Goal: Task Accomplishment & Management: Complete application form

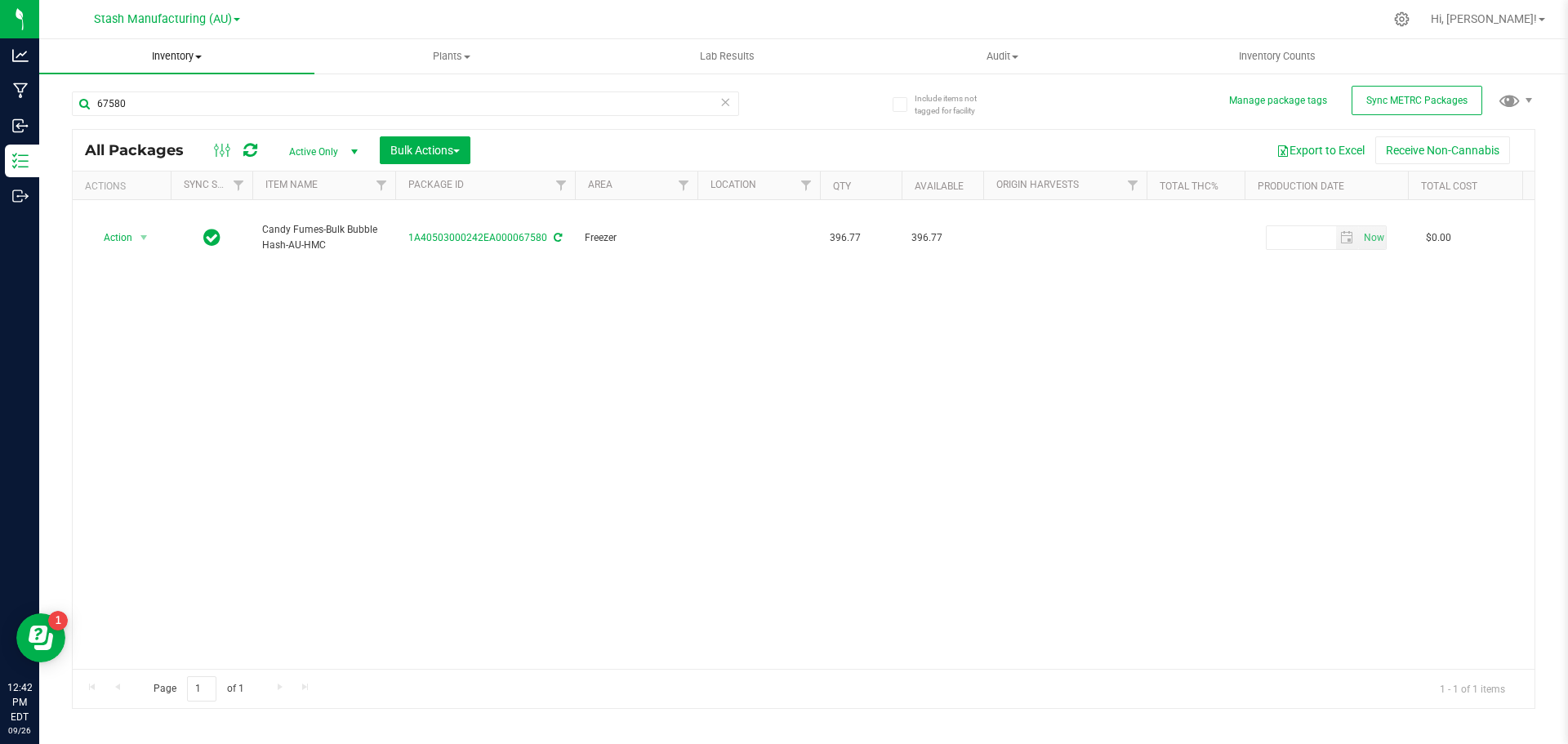
click at [189, 54] on span "Inventory" at bounding box center [177, 56] width 275 height 14
click at [131, 191] on span "From bill of materials" at bounding box center [113, 196] width 148 height 13
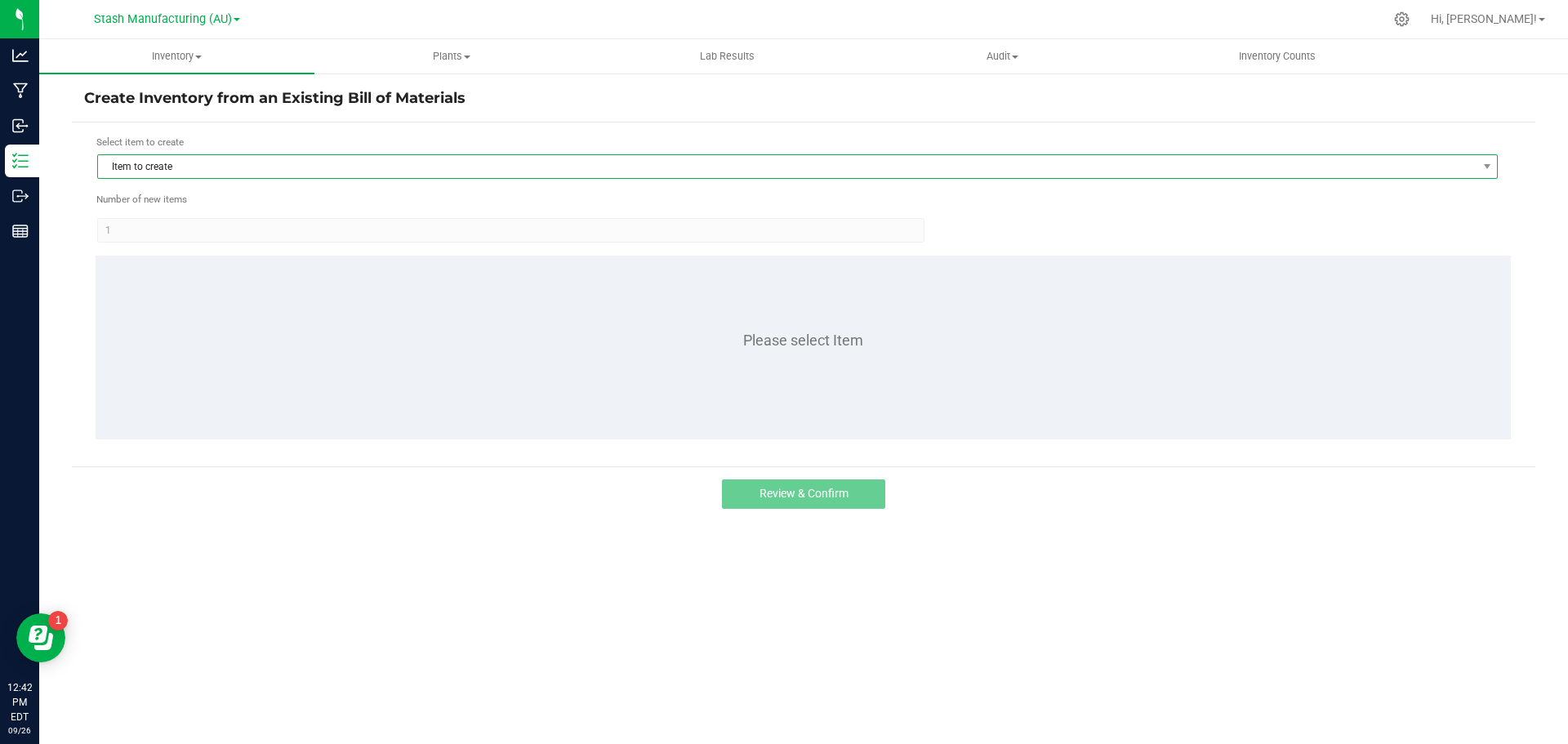
click at [168, 163] on span "Item to create" at bounding box center [787, 166] width 1379 height 22
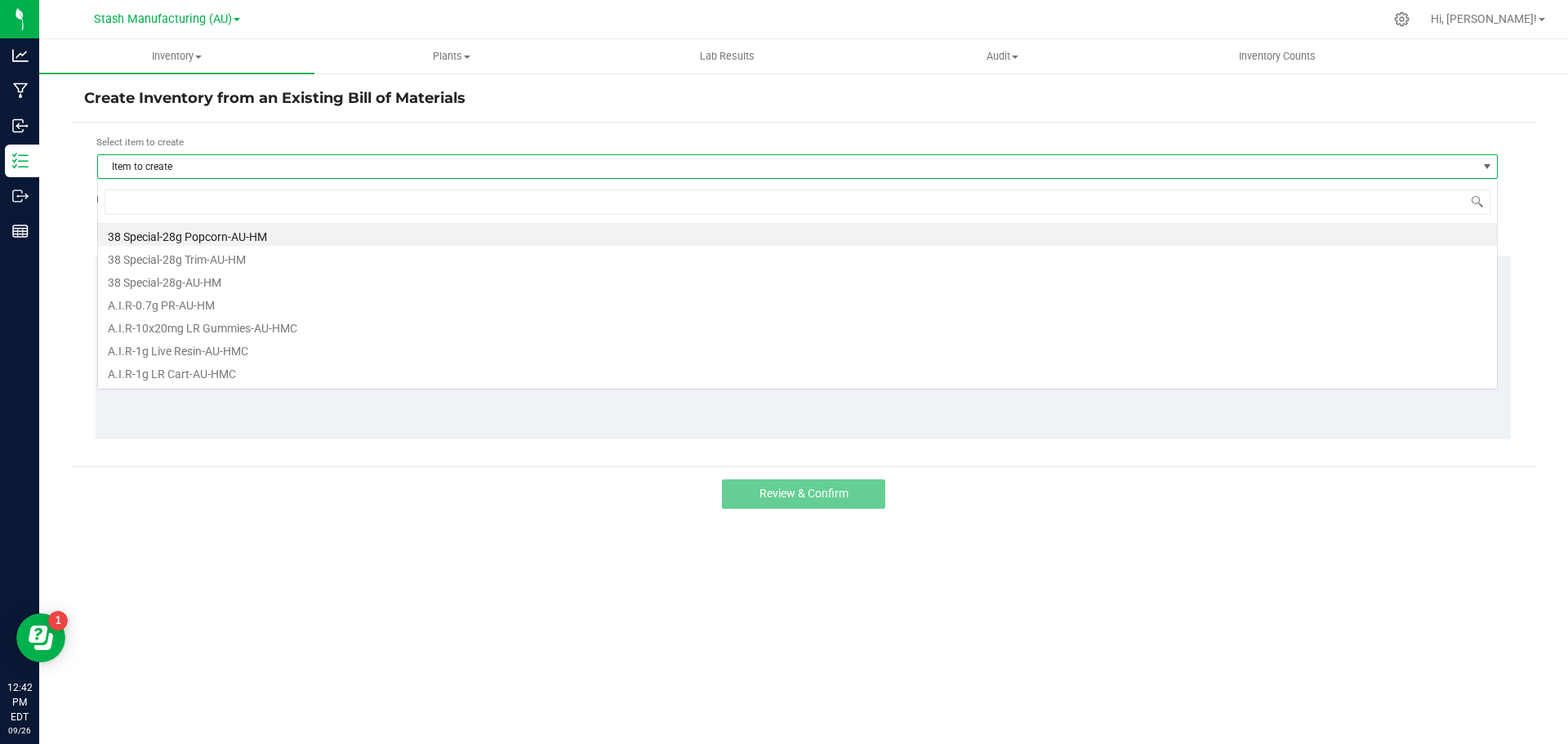
scroll to position [24, 1401]
type input "blue dream"
click at [235, 238] on li "Blue Dream-0.7g PR 5pk-AU-HM" at bounding box center [797, 234] width 1399 height 22
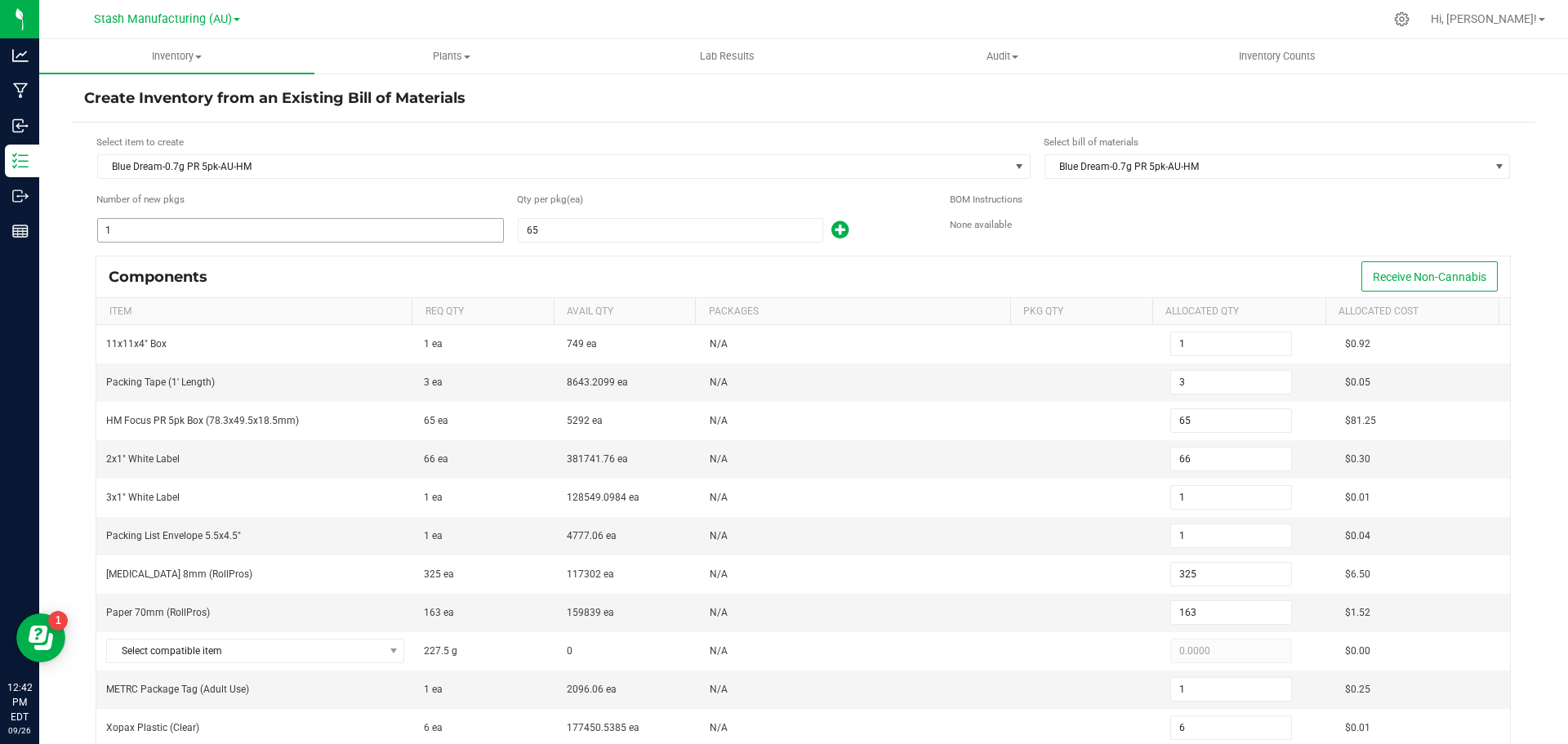
click at [234, 238] on input "1" at bounding box center [300, 229] width 405 height 22
type input "9"
type input "27"
type input "585"
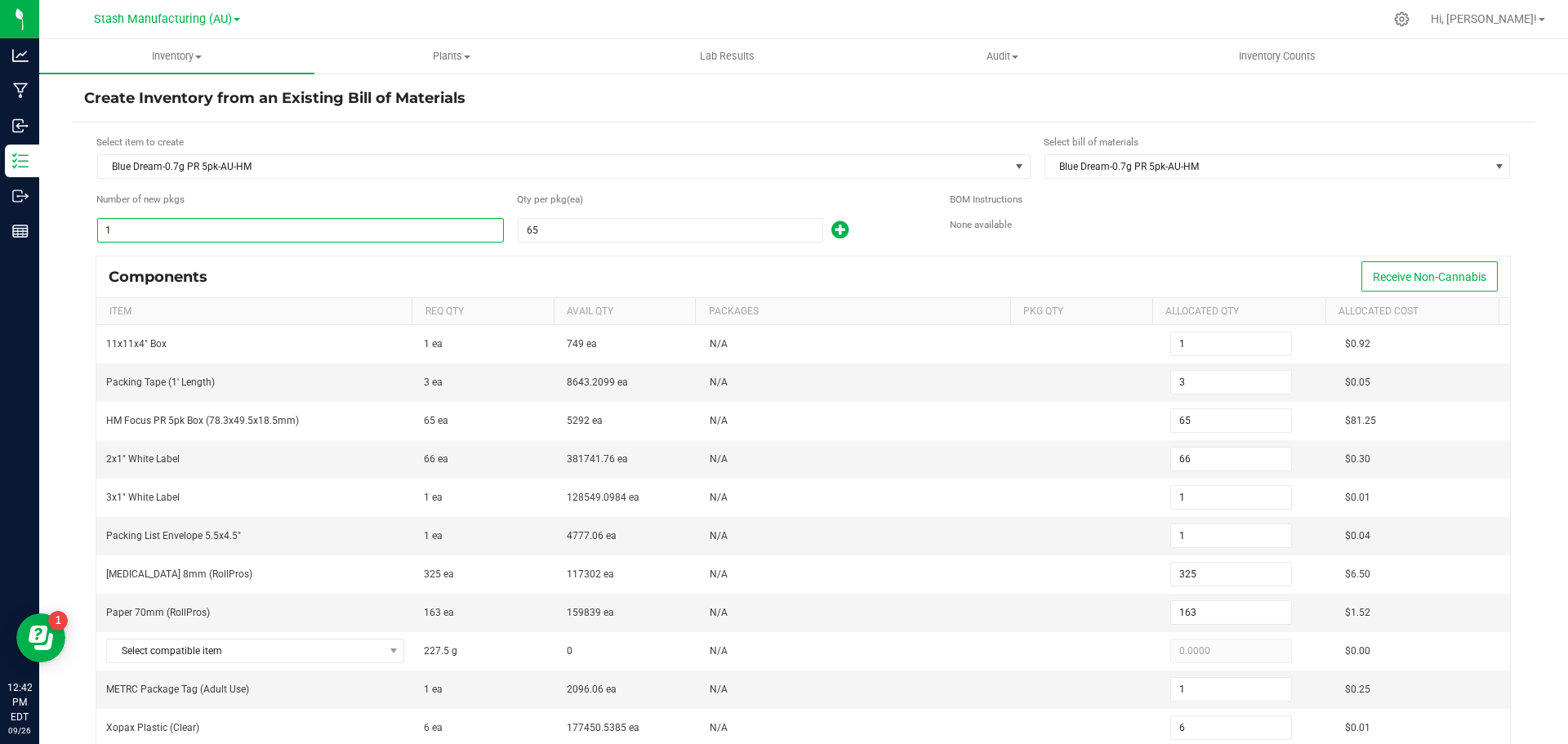
type input "594"
type input "9"
type input "2,925"
type input "1,463"
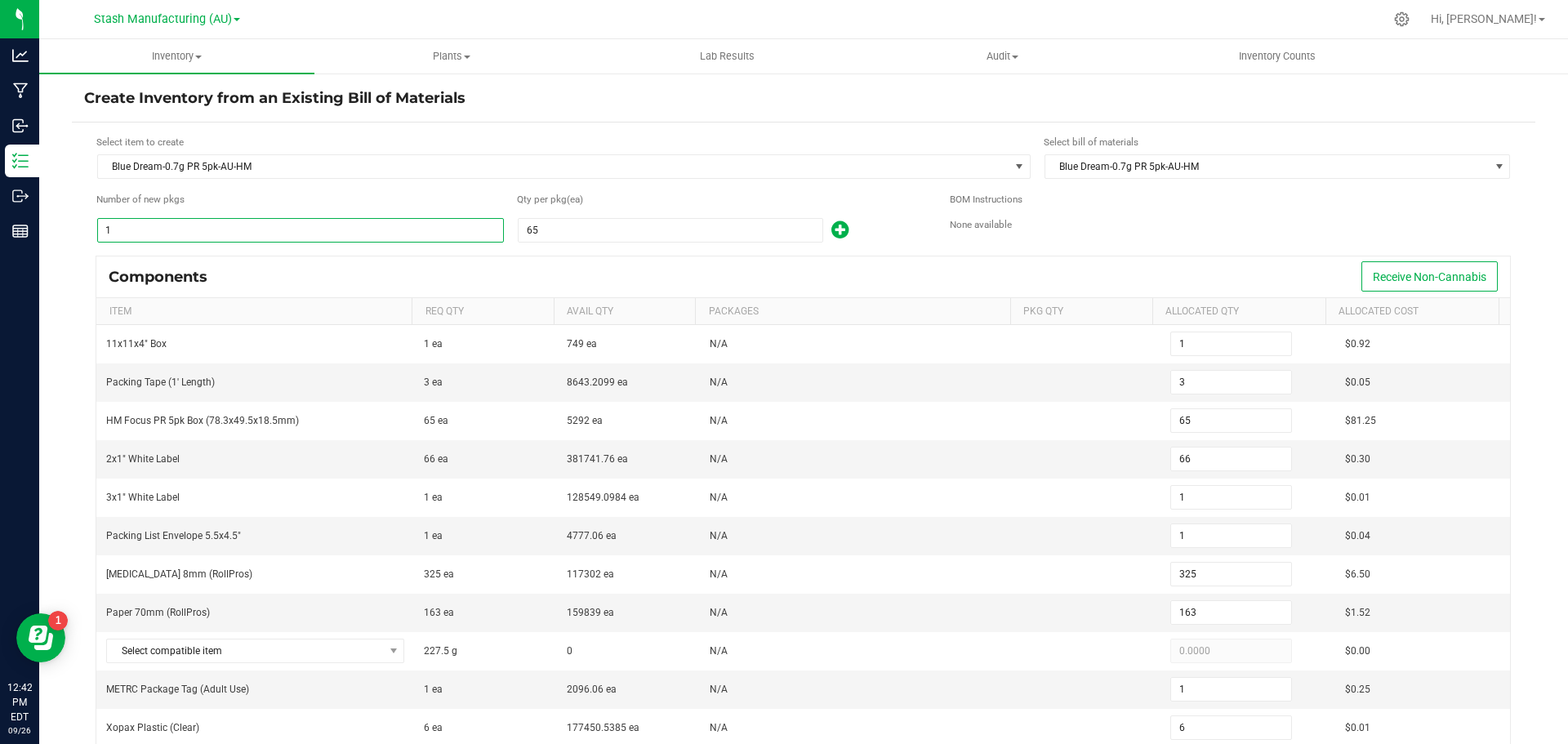
type input "9"
type input "54"
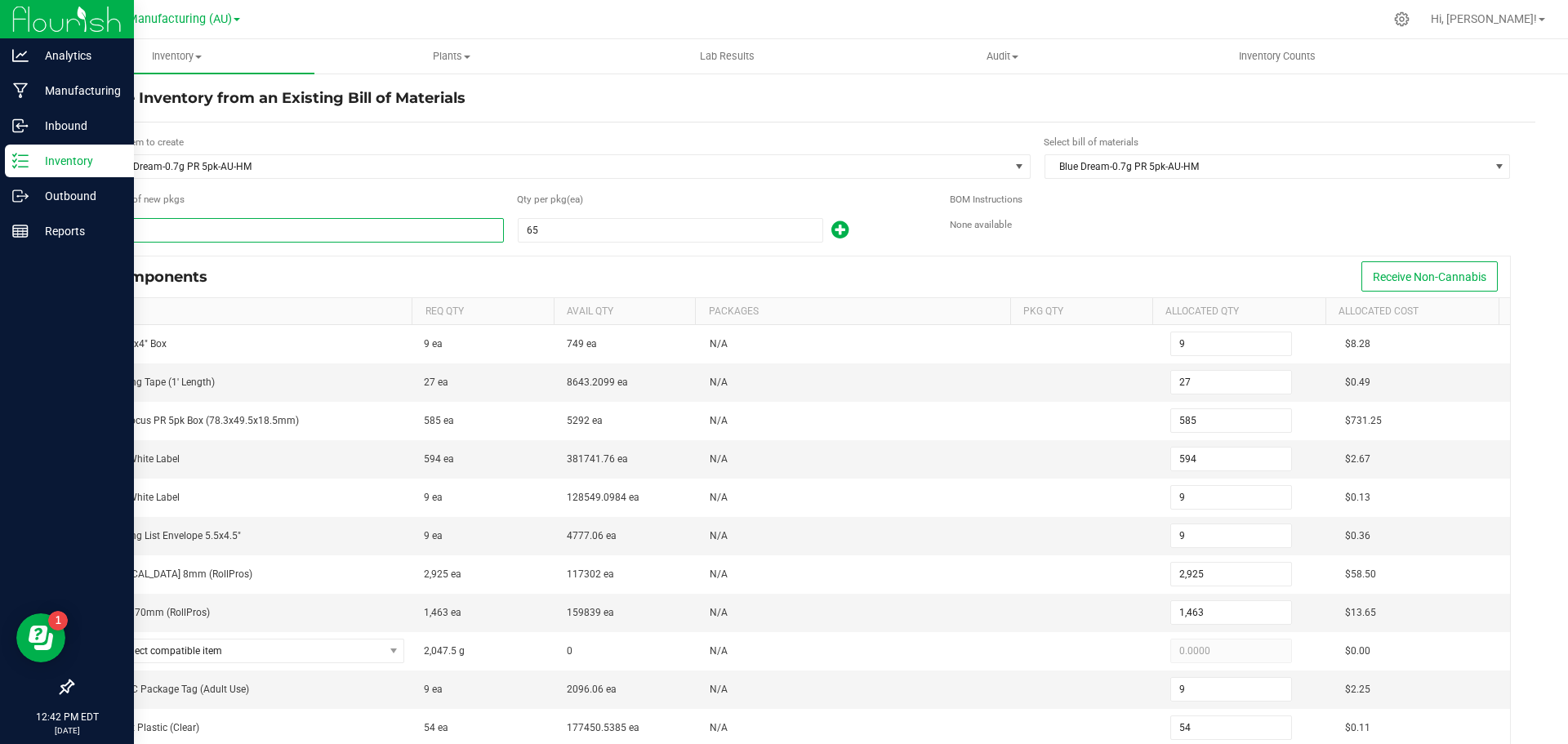
type input "9"
click at [23, 163] on icon at bounding box center [21, 161] width 16 height 16
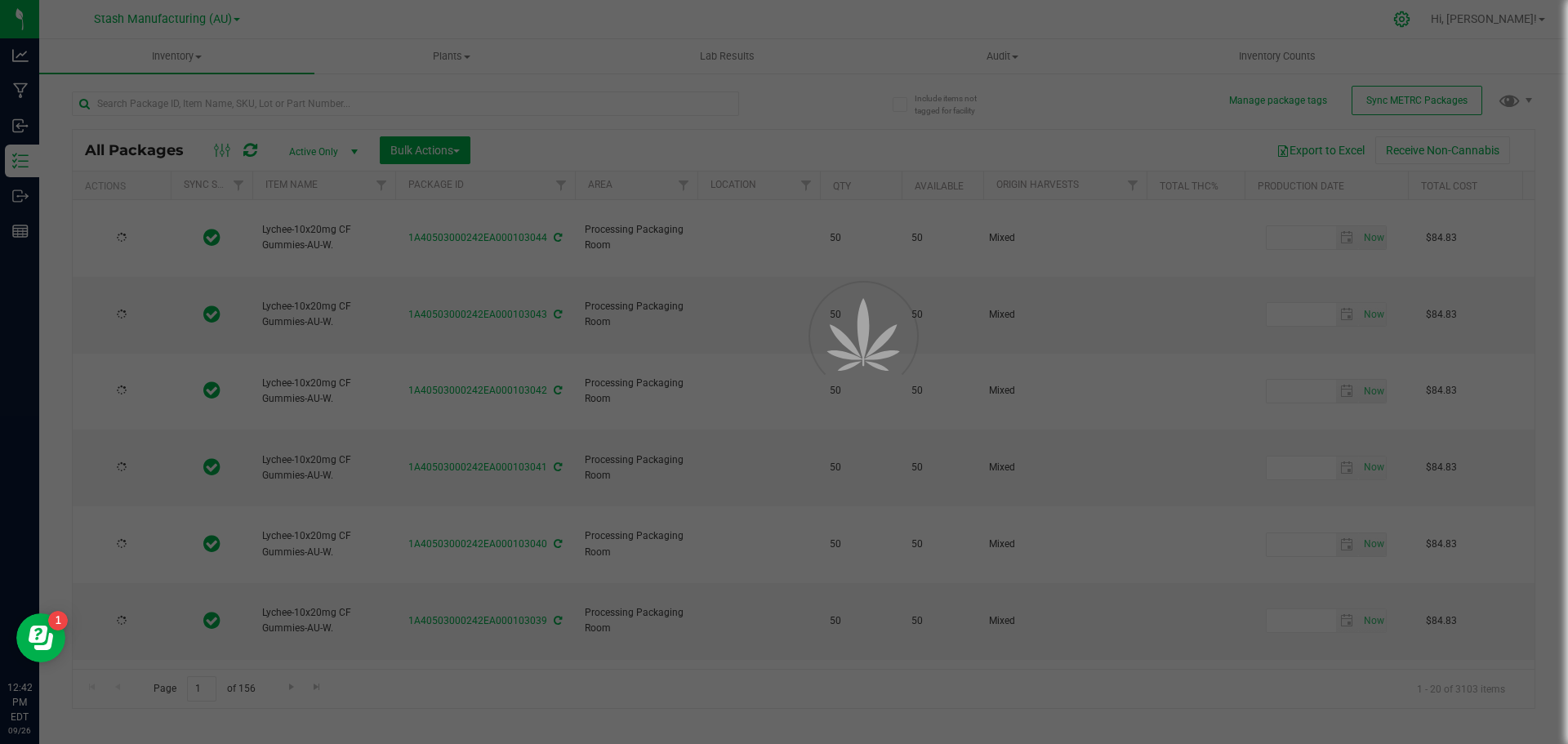
click at [1463, 20] on div at bounding box center [784, 372] width 1568 height 744
type input "[DATE]"
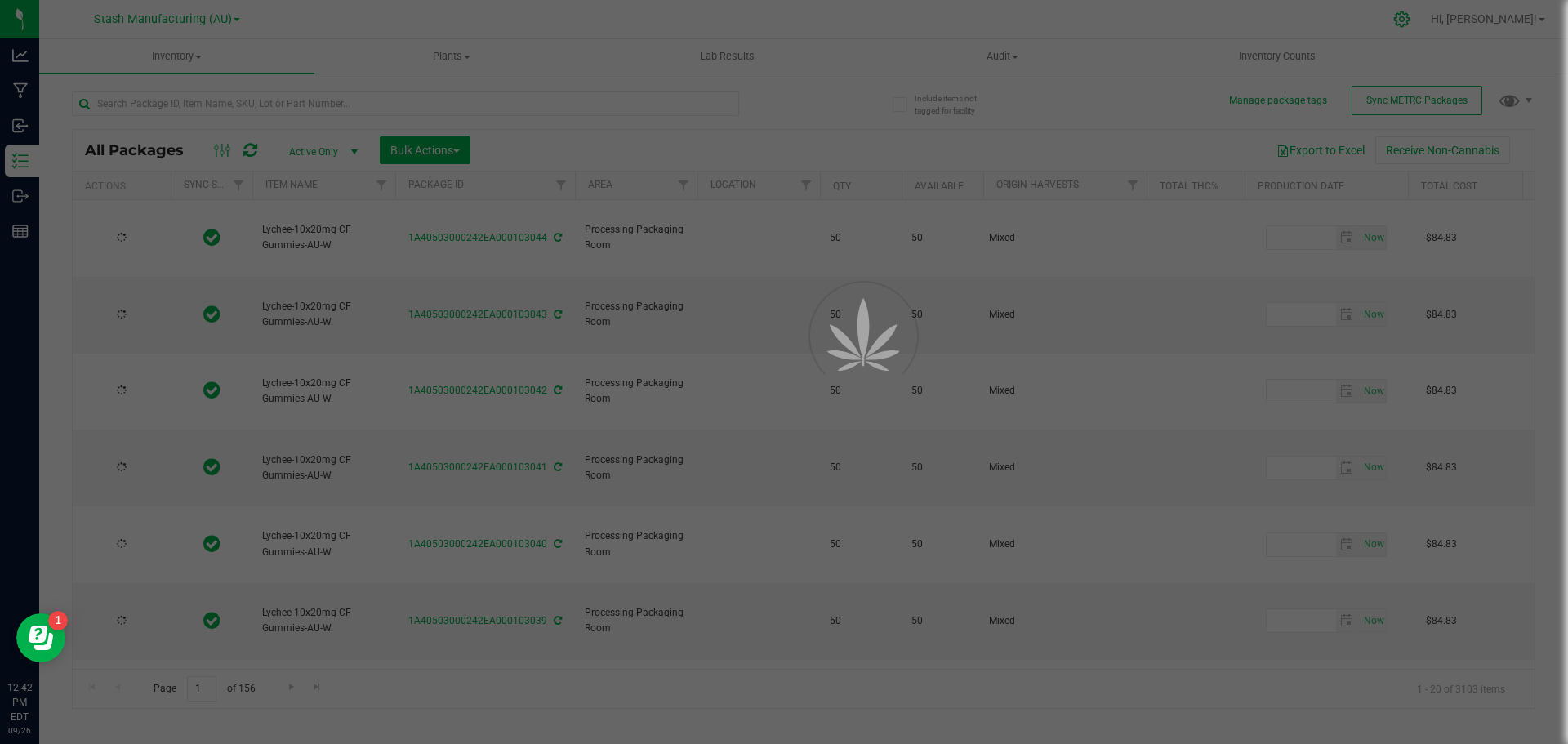
type input "[DATE]"
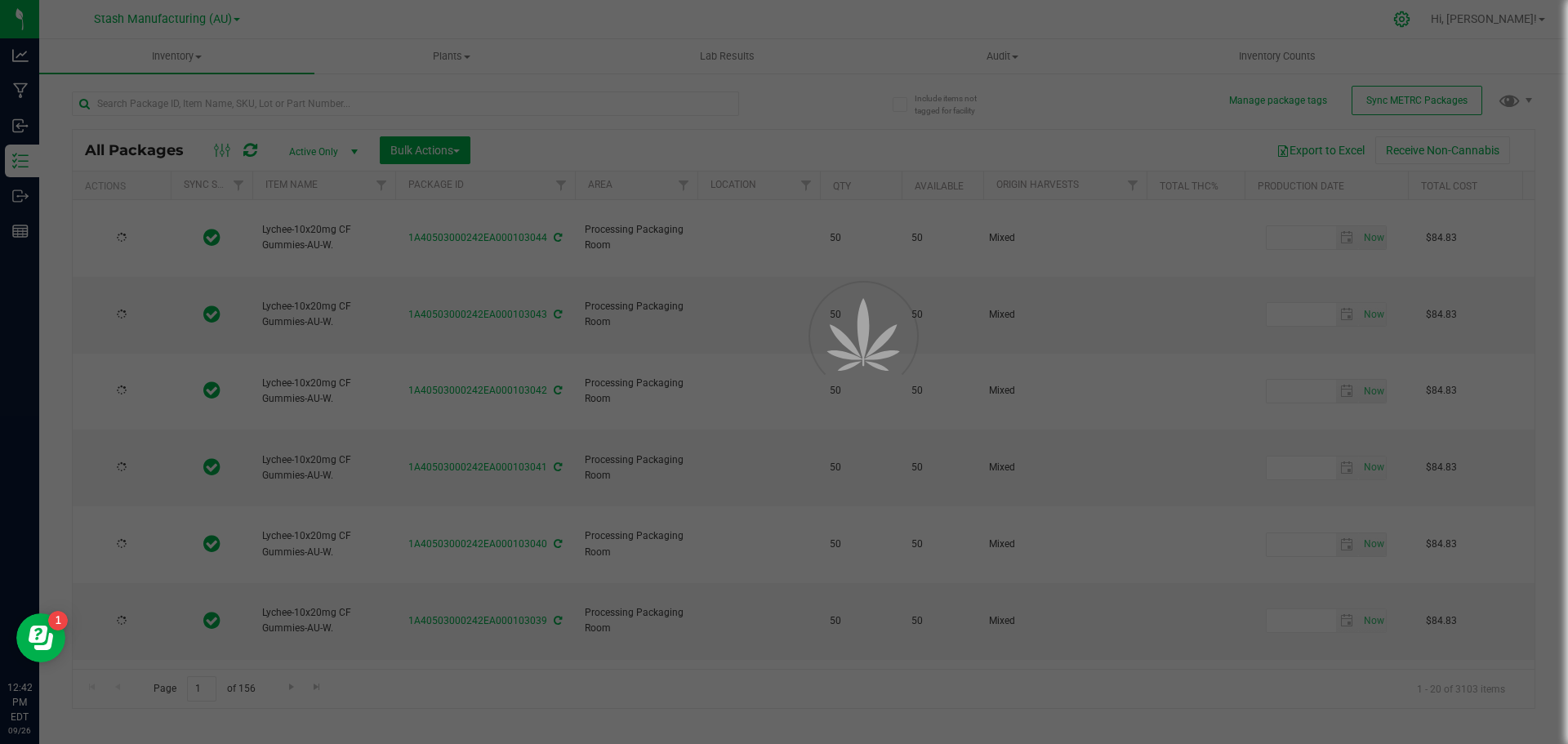
type input "[DATE]"
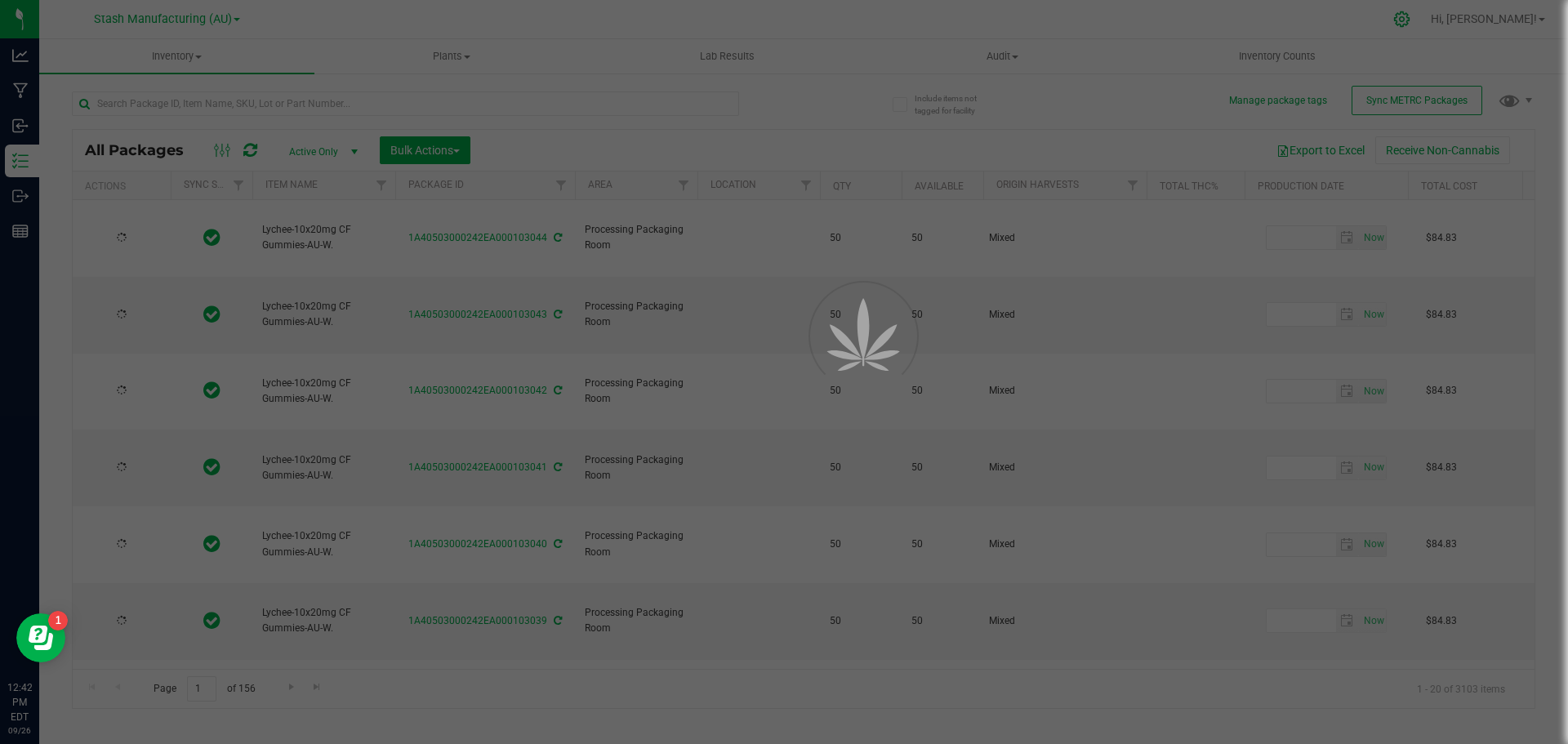
type input "[DATE]"
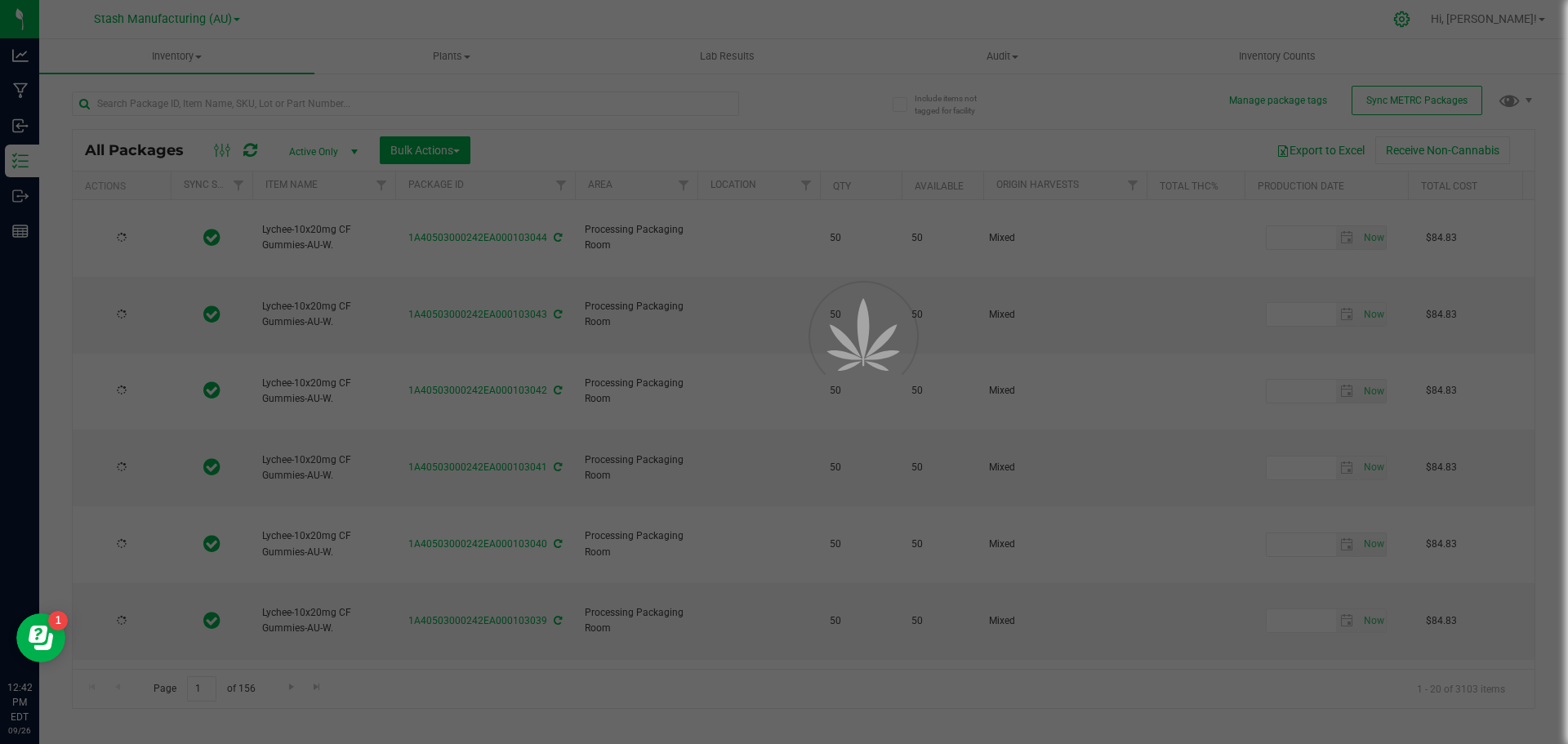
type input "[DATE]"
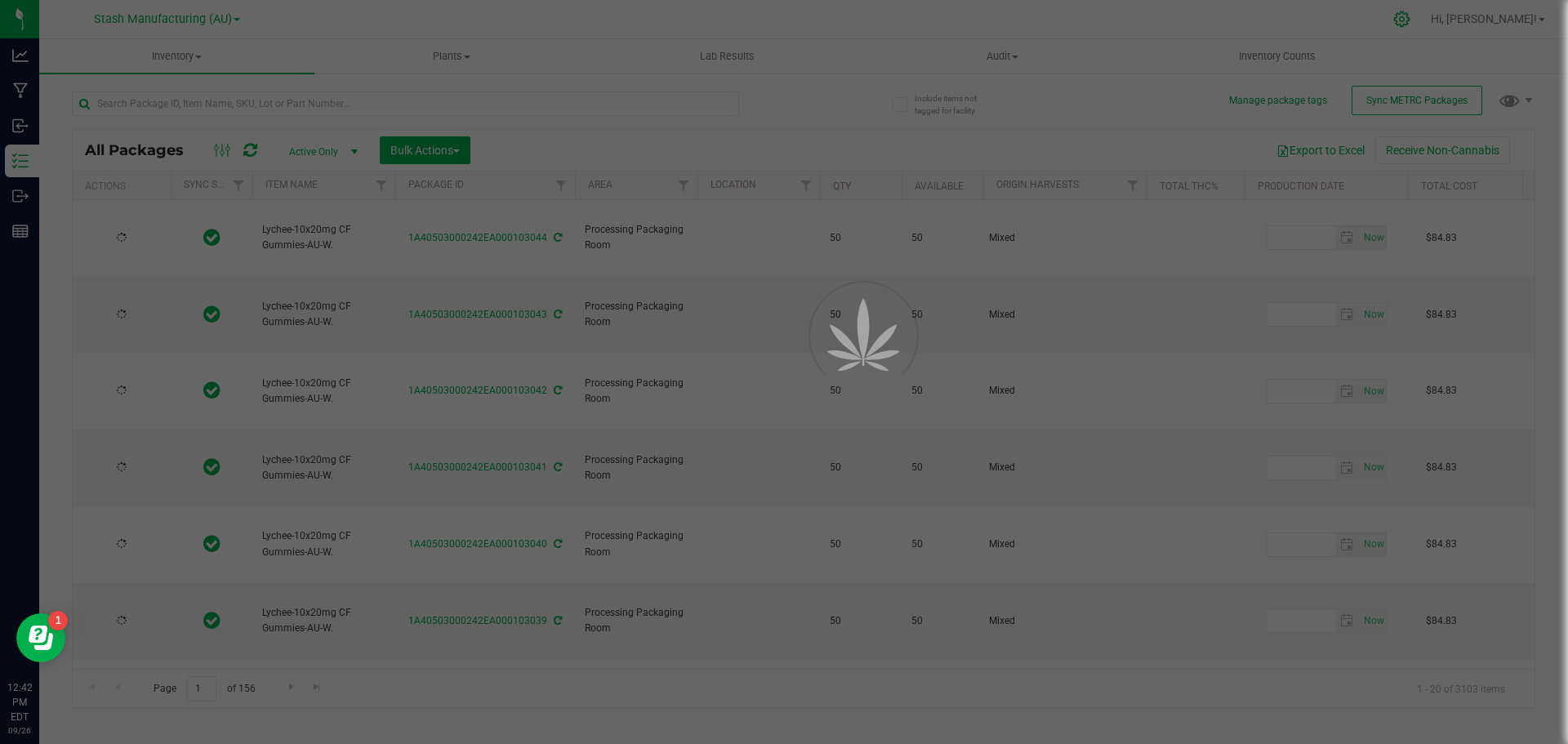
type input "[DATE]"
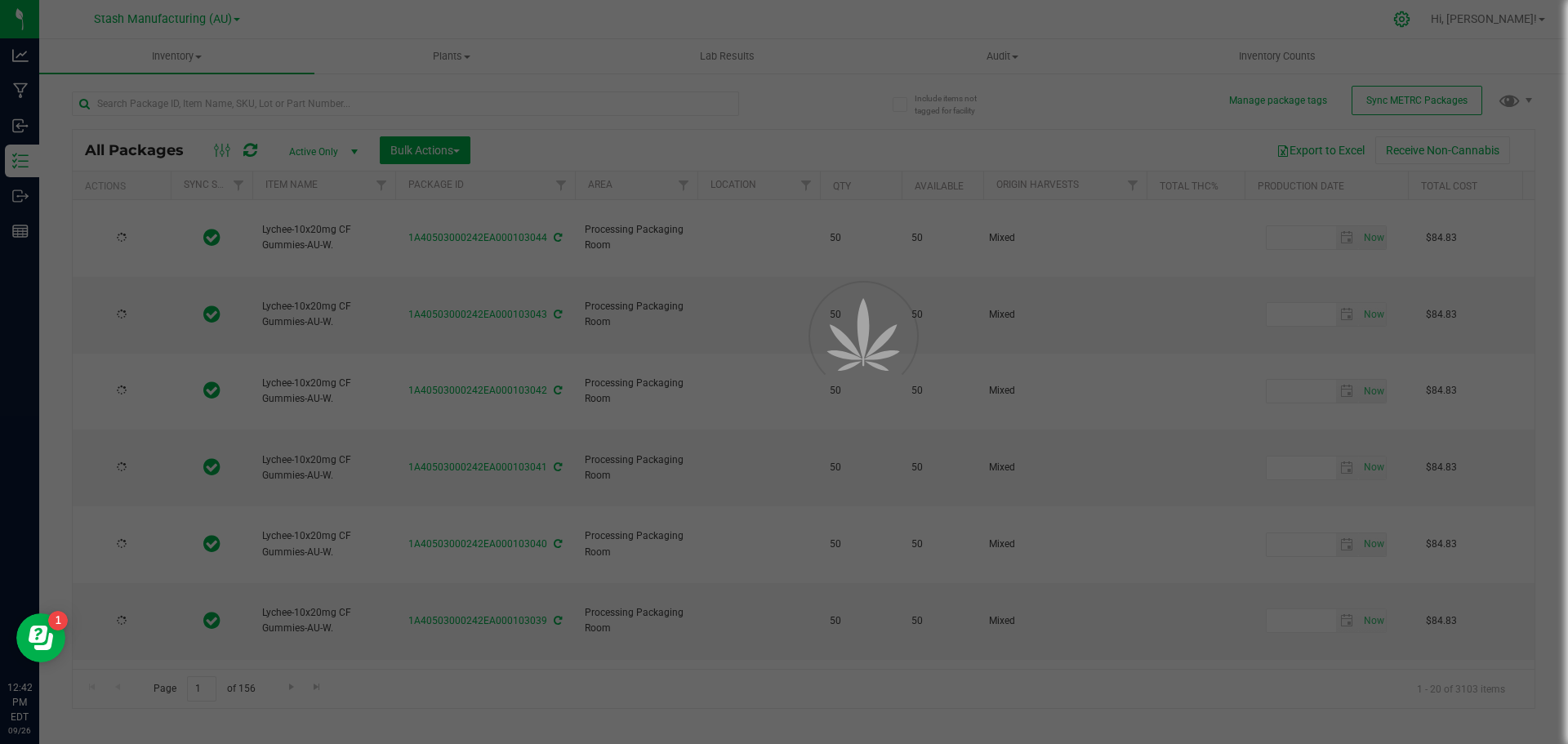
type input "[DATE]"
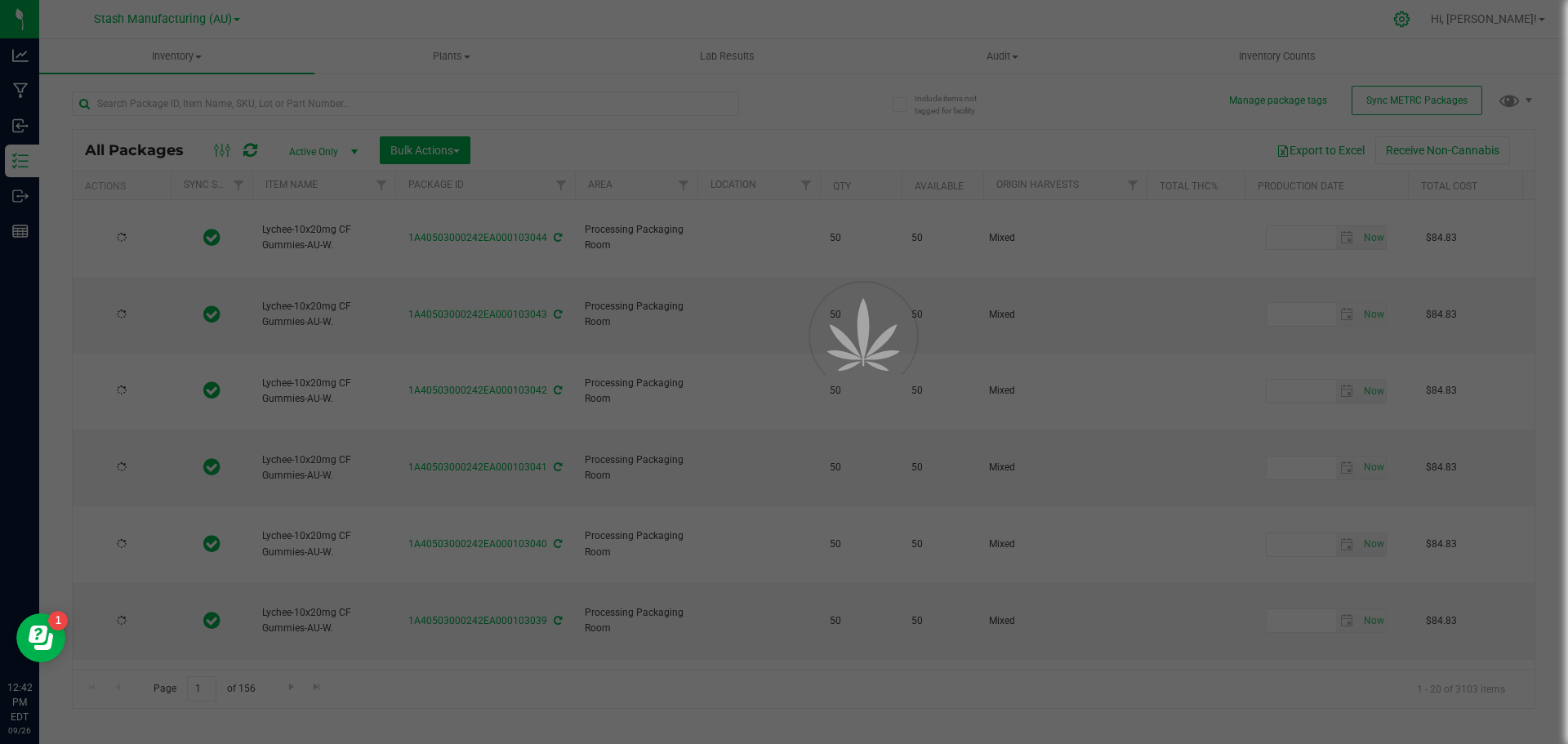
type input "[DATE]"
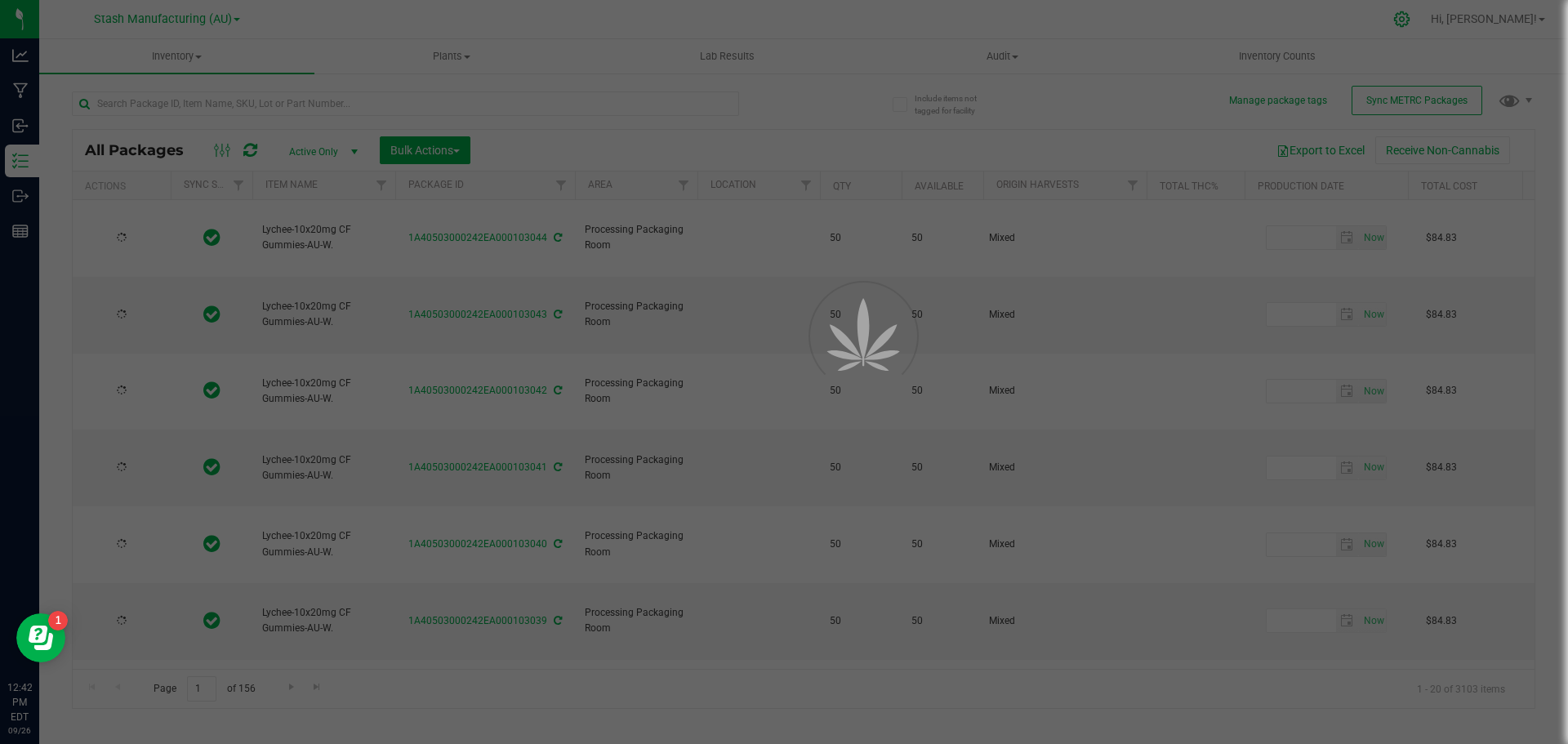
type input "[DATE]"
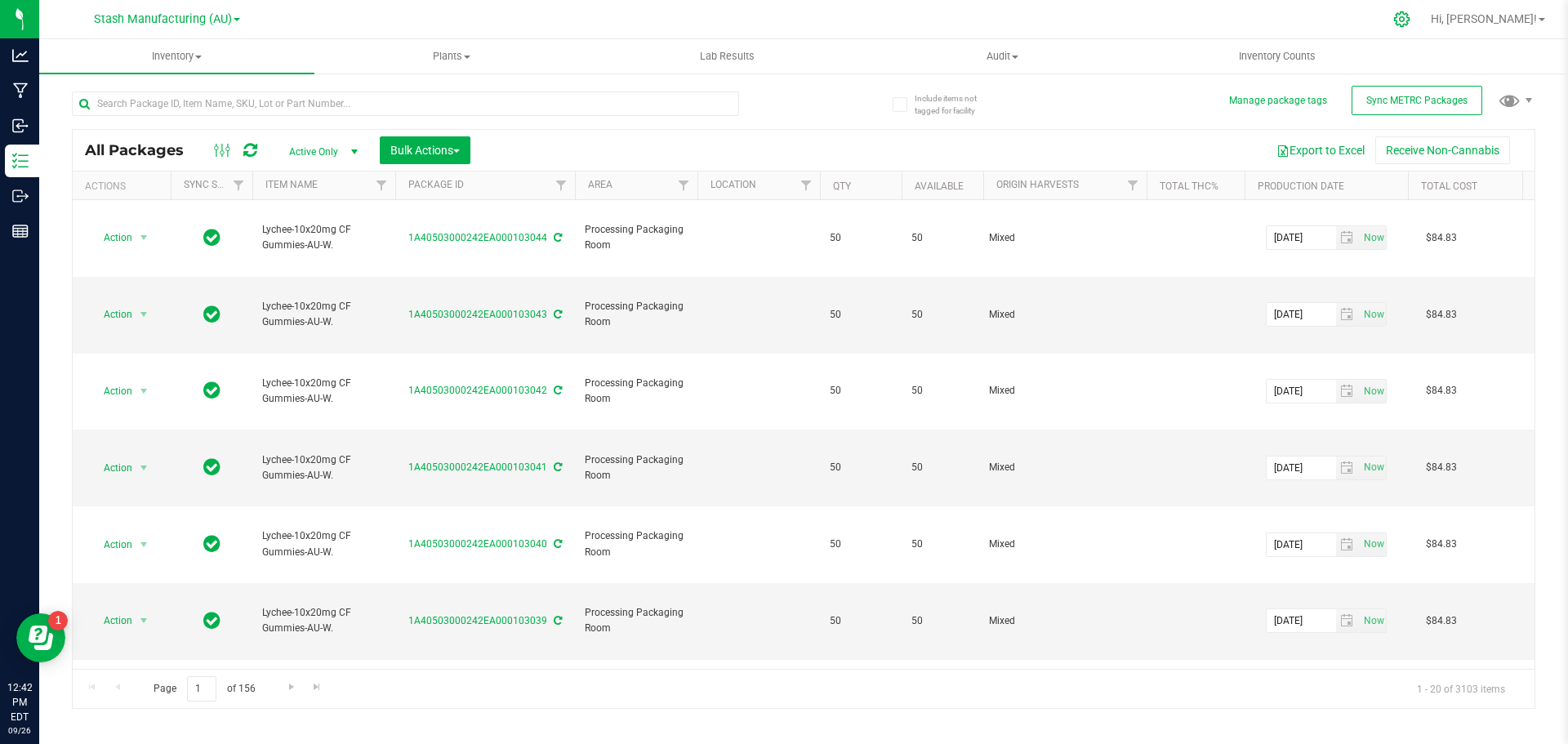
click at [1410, 21] on icon at bounding box center [1402, 19] width 15 height 15
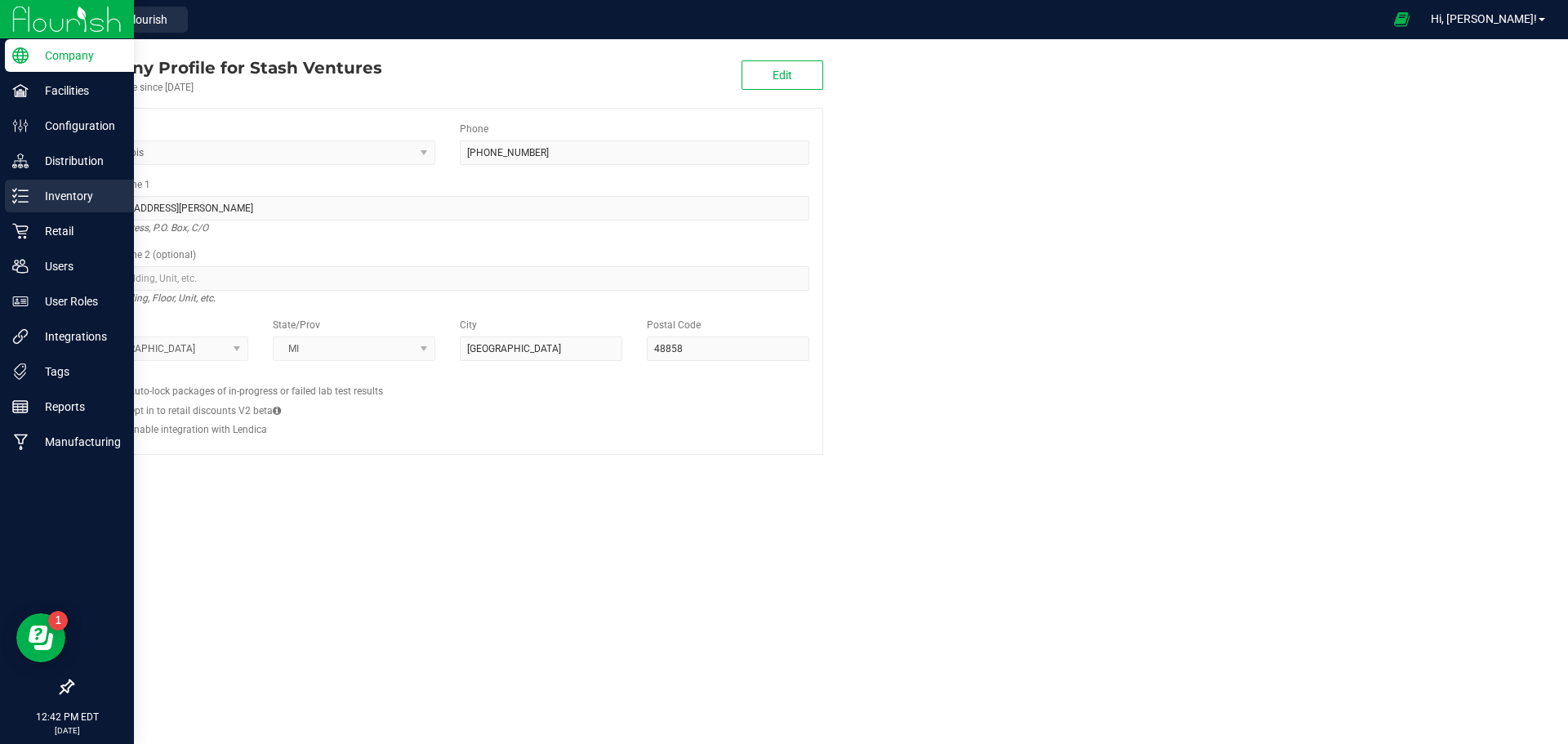
click at [84, 197] on p "Inventory" at bounding box center [77, 196] width 98 height 20
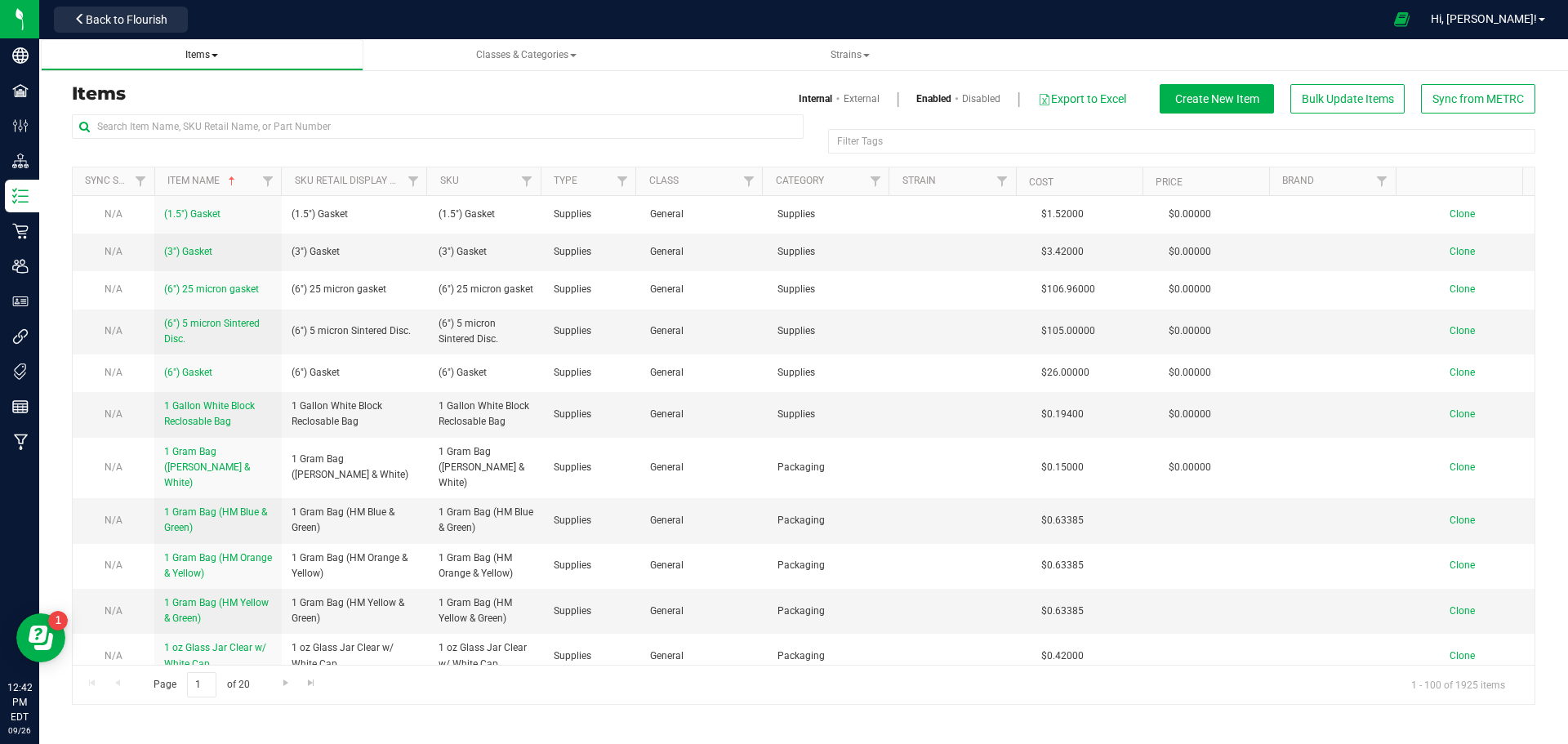
click at [205, 58] on span "Items" at bounding box center [202, 54] width 32 height 12
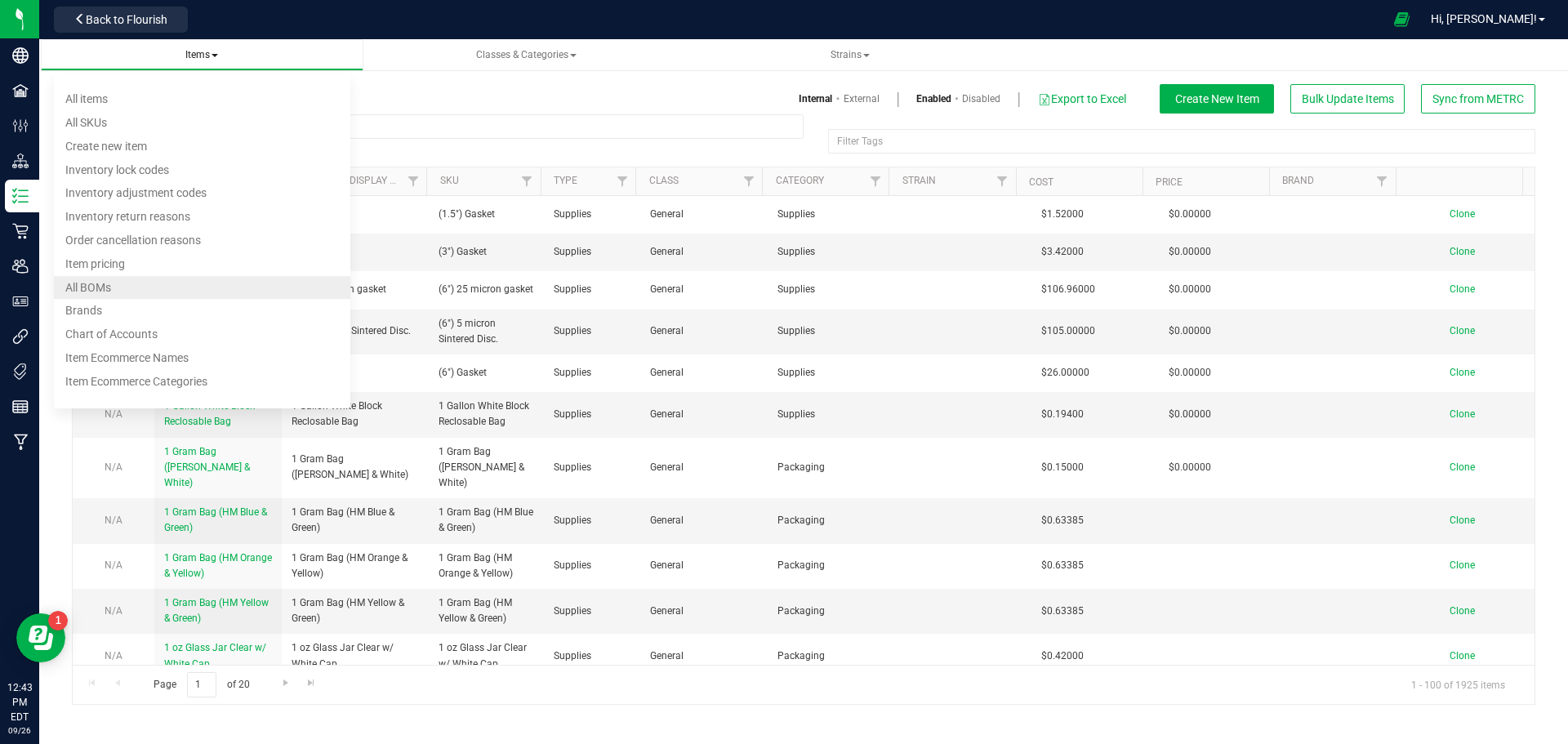
click at [85, 283] on span "All BOMs" at bounding box center [88, 287] width 46 height 13
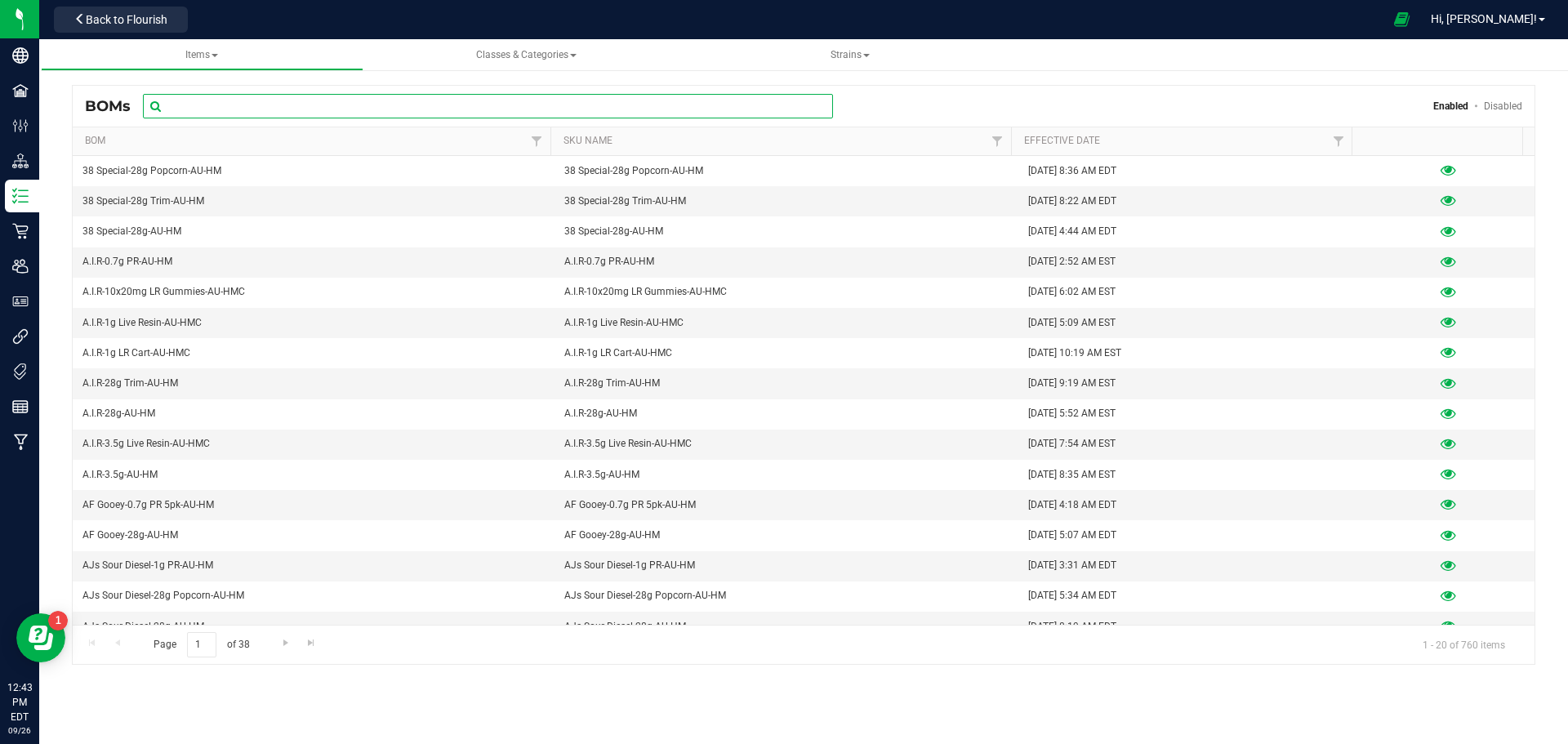
click at [246, 98] on input "text" at bounding box center [488, 105] width 690 height 24
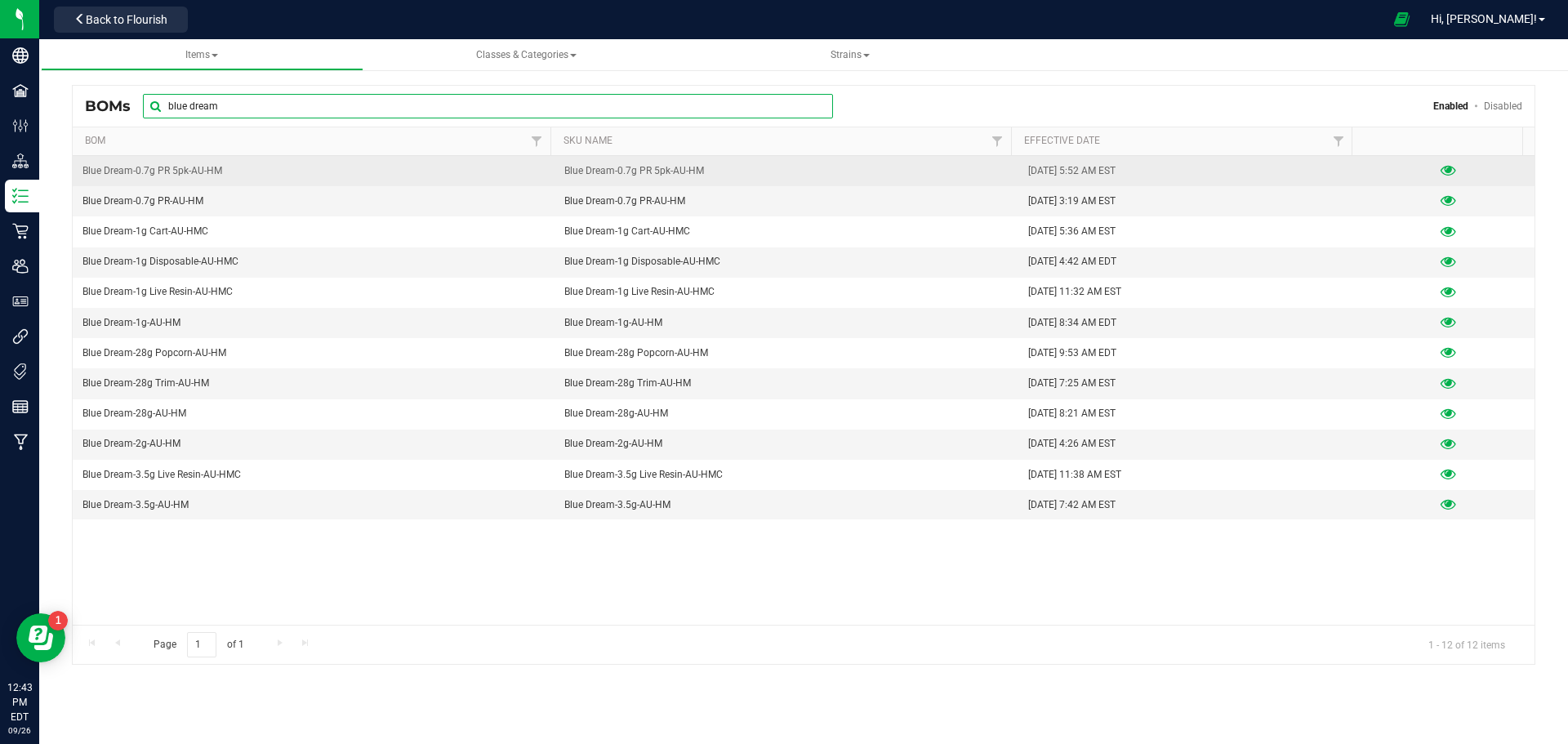
type input "blue dream"
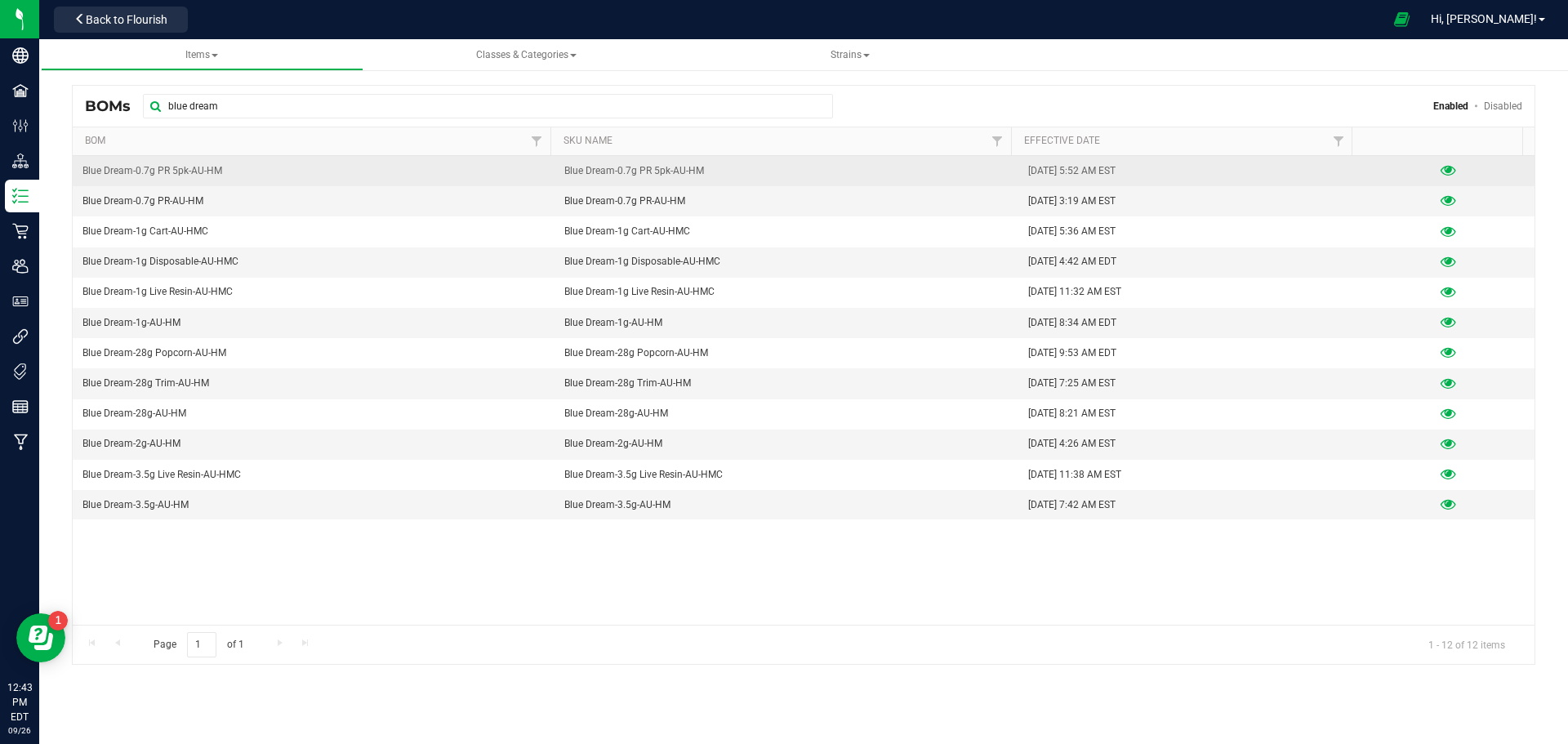
click at [1441, 167] on icon at bounding box center [1448, 170] width 15 height 12
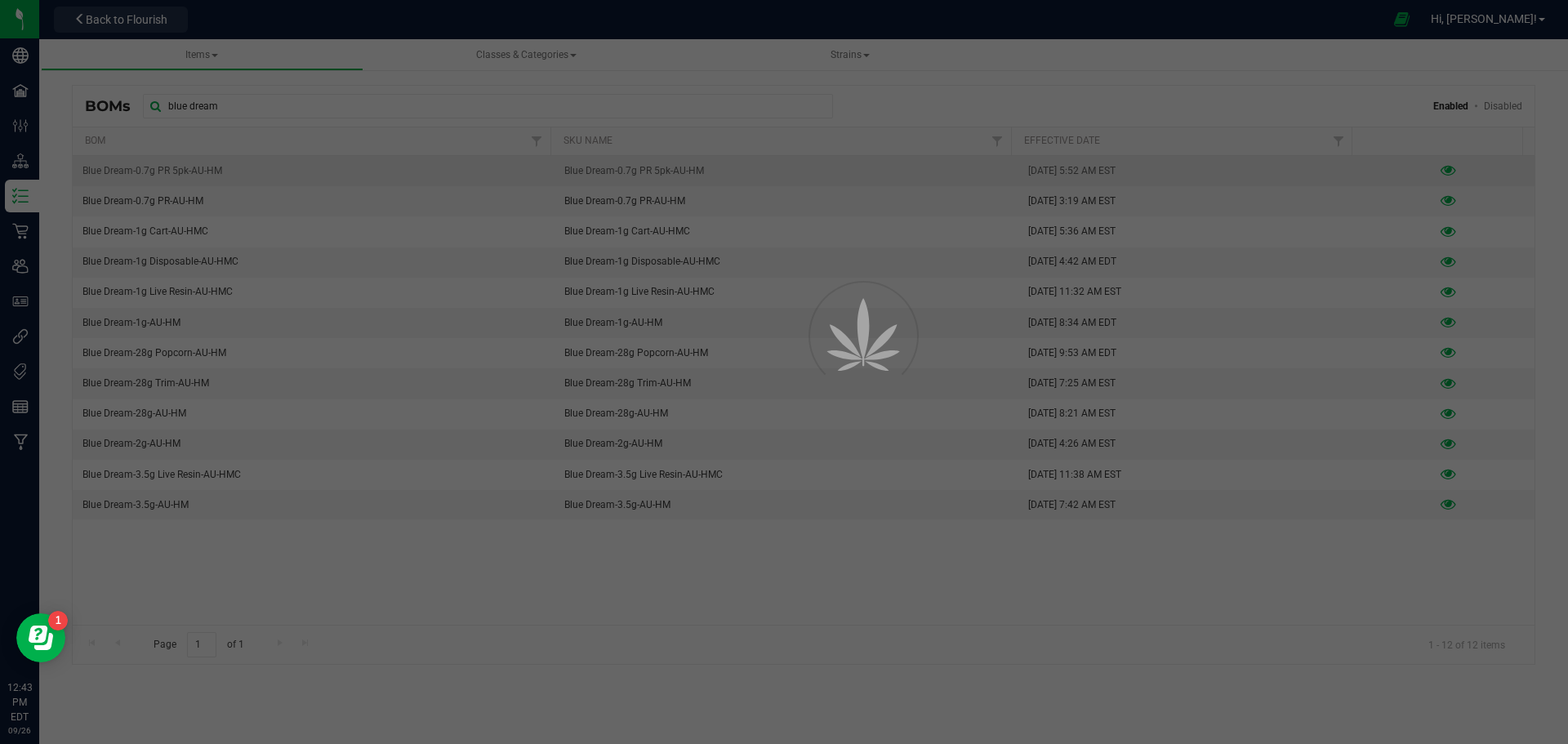
select select "42"
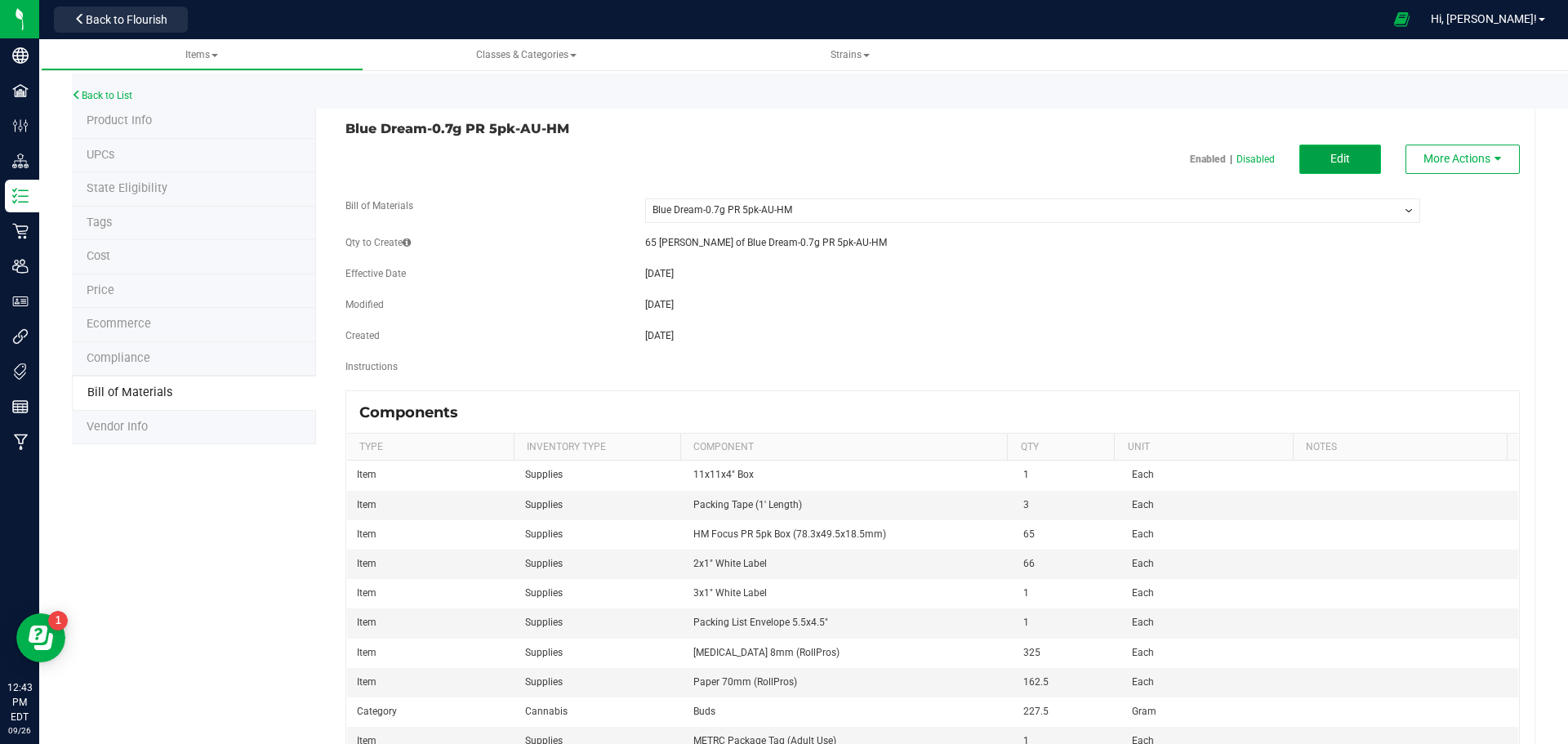
click at [1315, 164] on button "Edit" at bounding box center [1340, 159] width 82 height 30
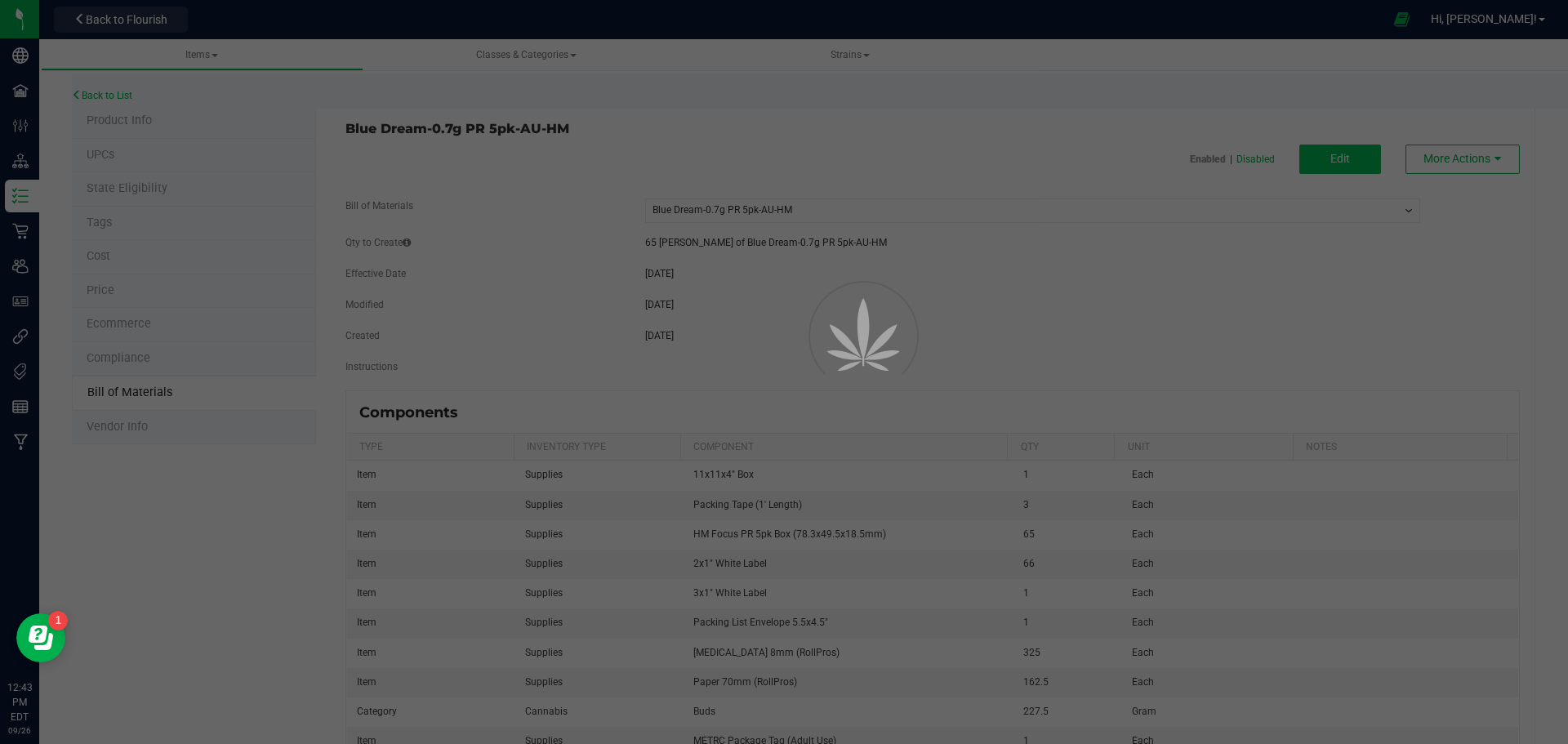
select select "42"
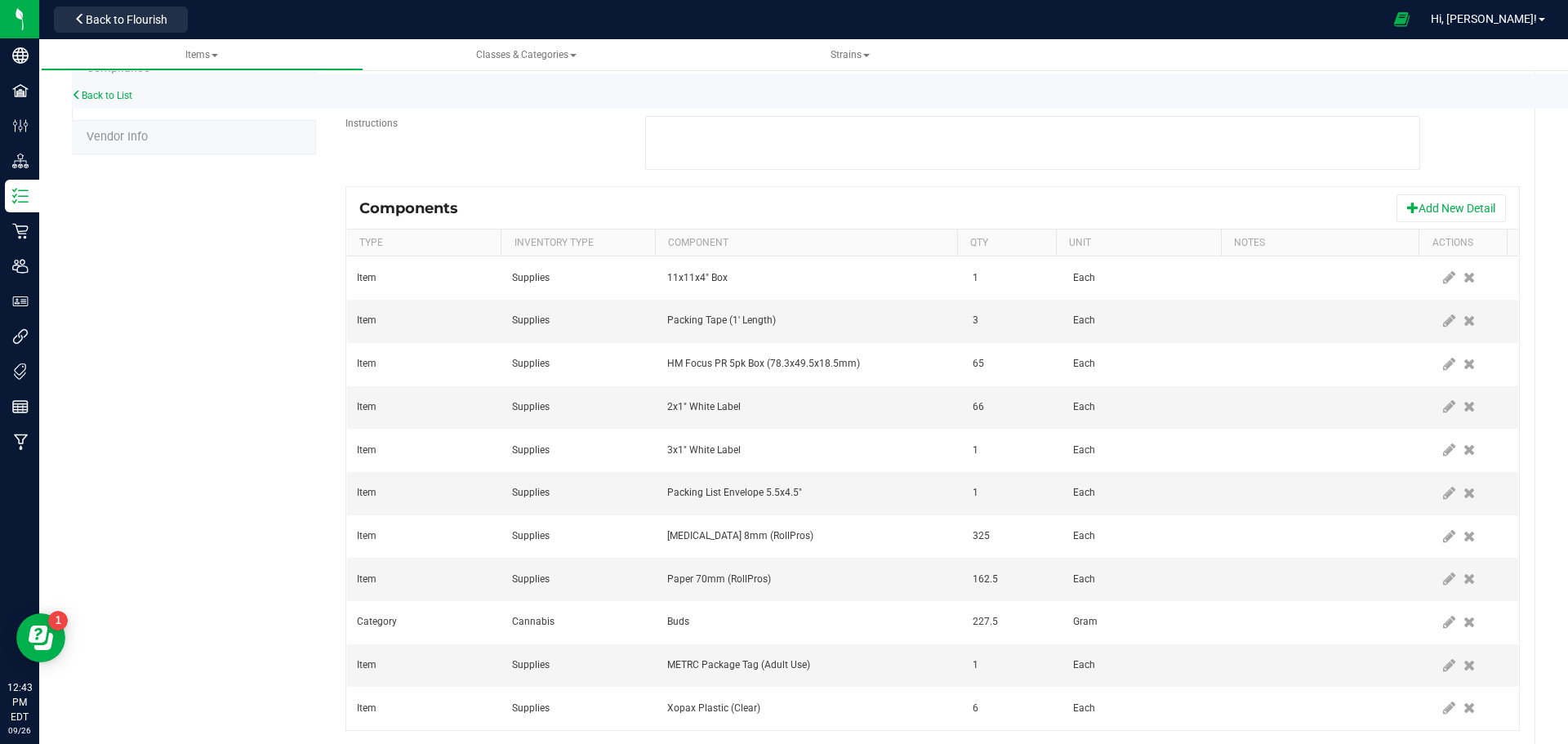
scroll to position [327, 0]
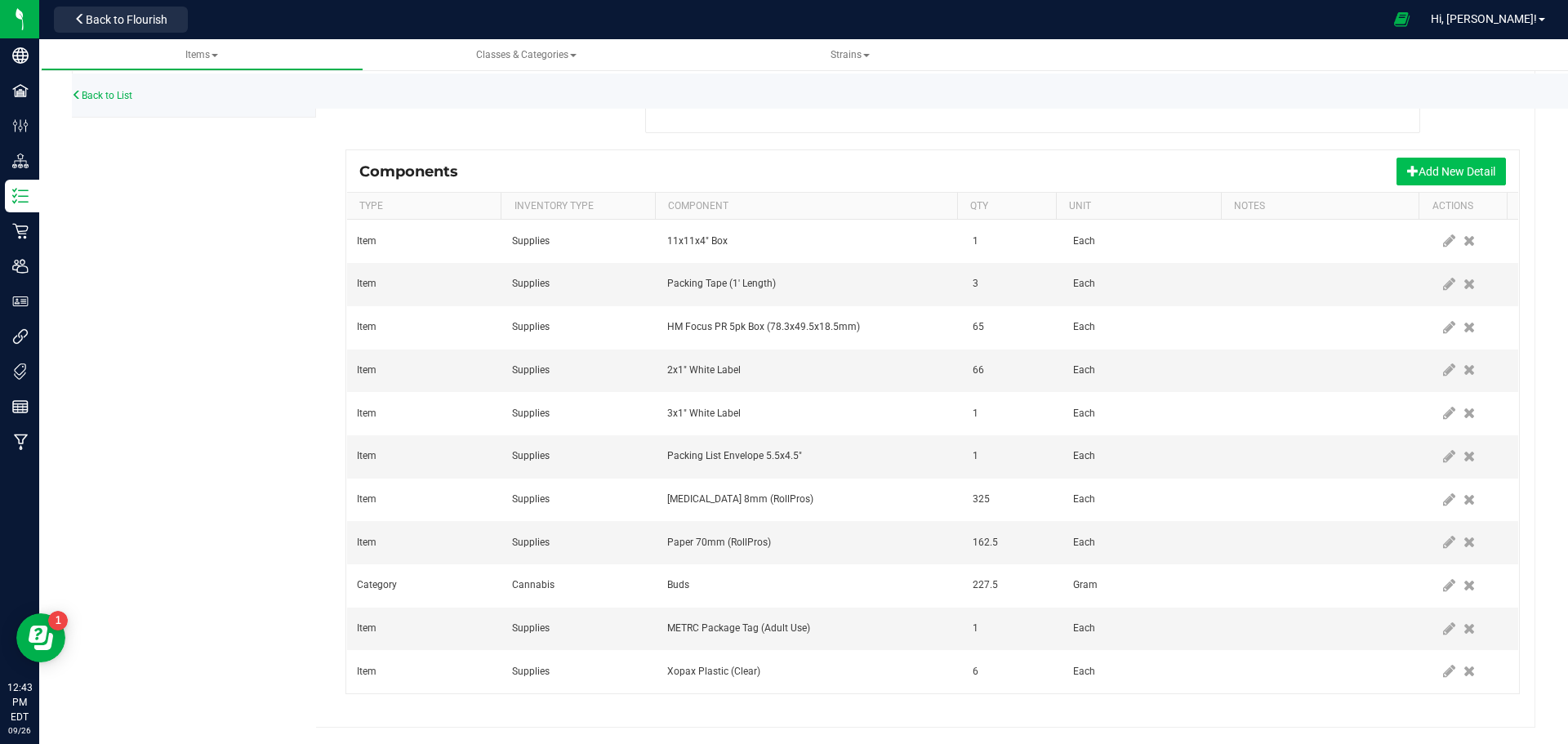
click at [1438, 167] on button "Add New Detail" at bounding box center [1452, 171] width 110 height 28
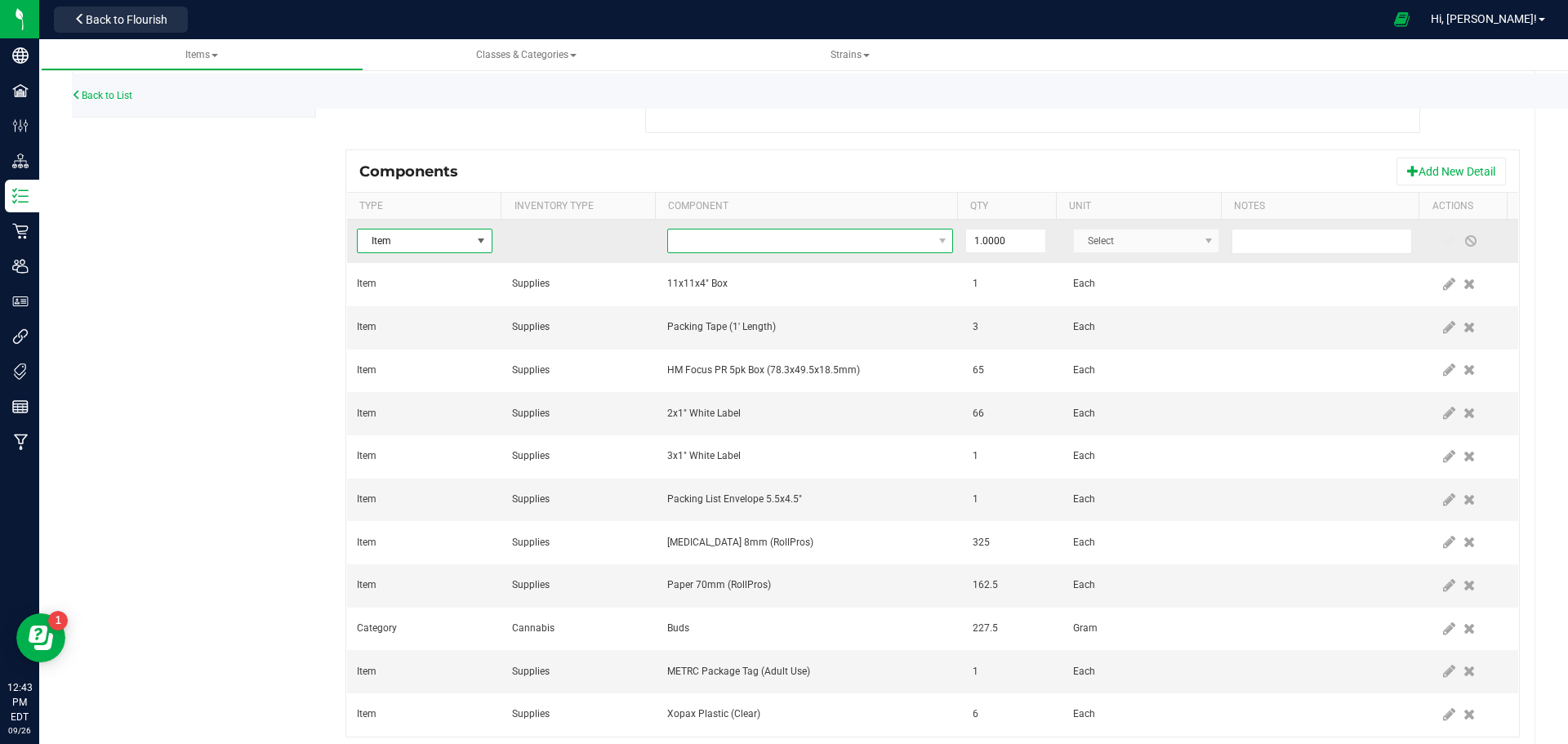
click at [856, 246] on span "NO DATA FOUND" at bounding box center [800, 240] width 264 height 22
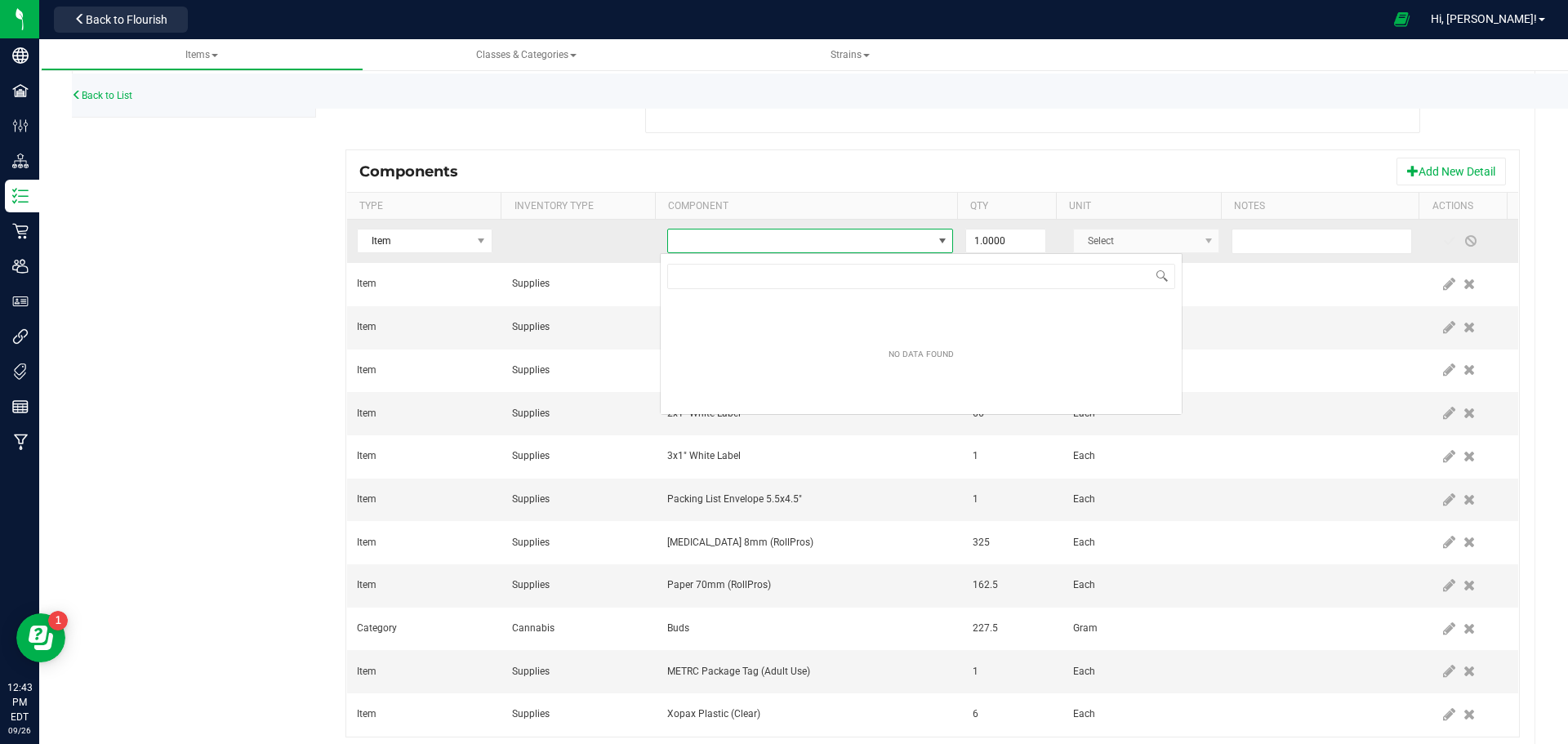
scroll to position [24, 280]
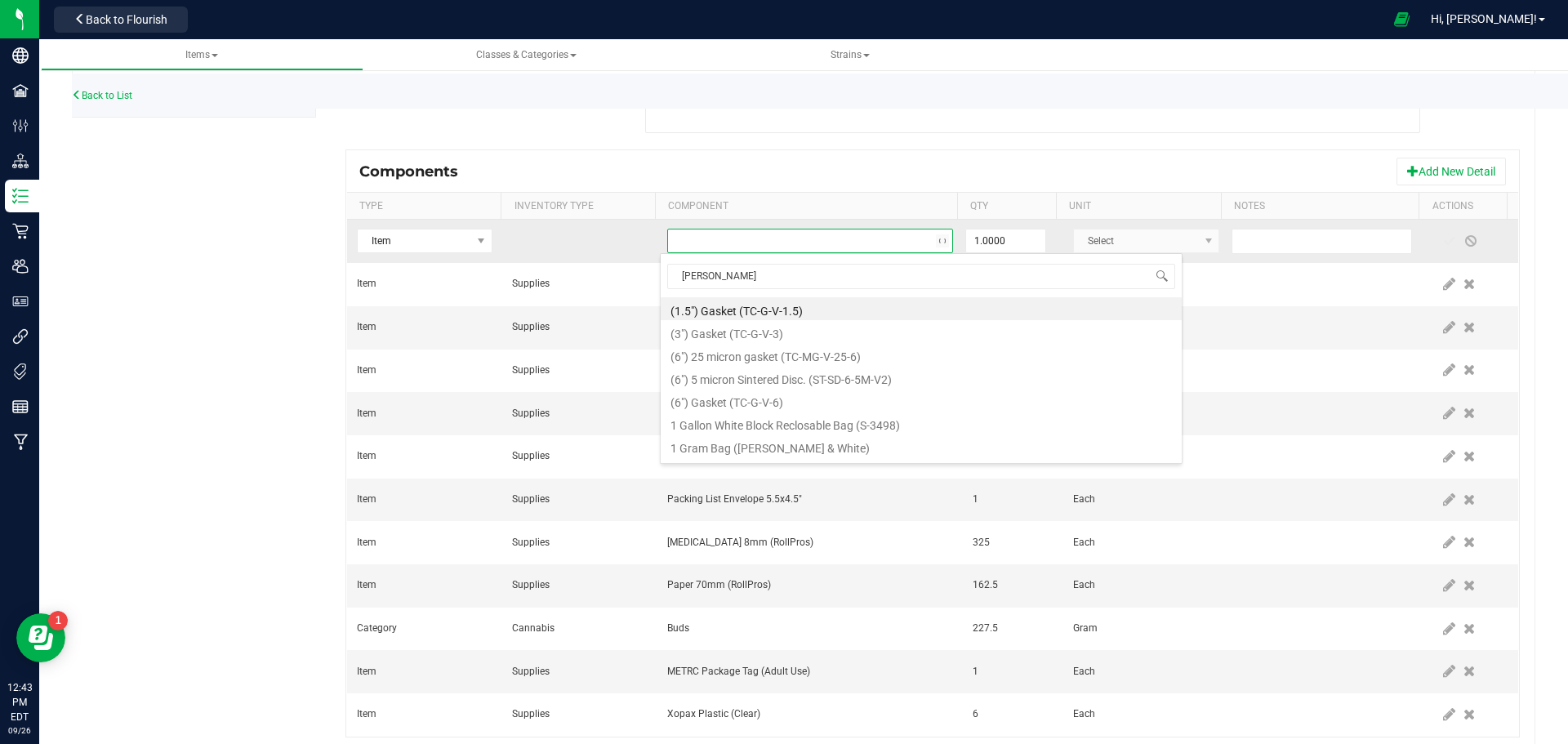
type input "trans"
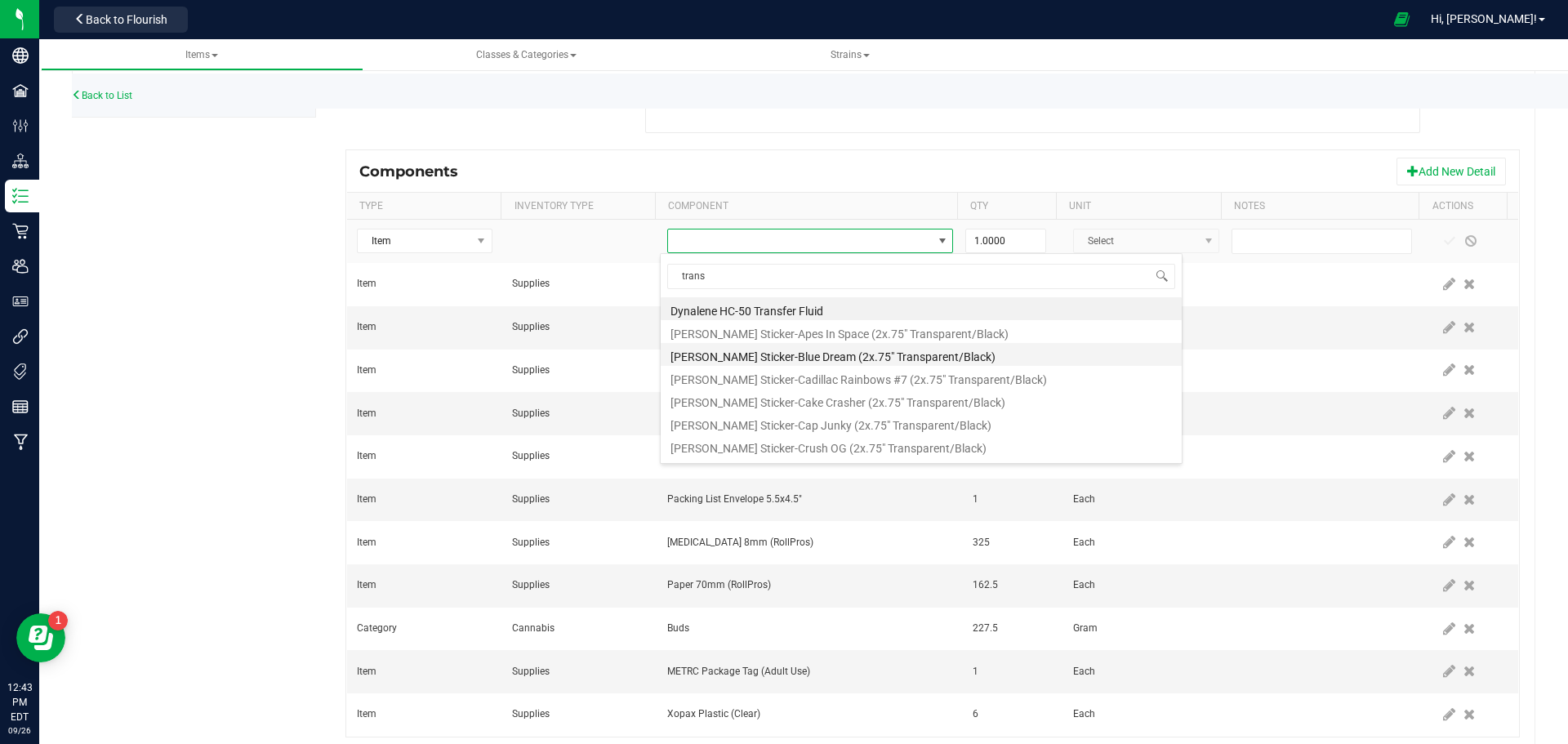
click at [837, 359] on li "[PERSON_NAME] Sticker-Blue Dream (2x.75" Transparent/Black)" at bounding box center [921, 354] width 521 height 22
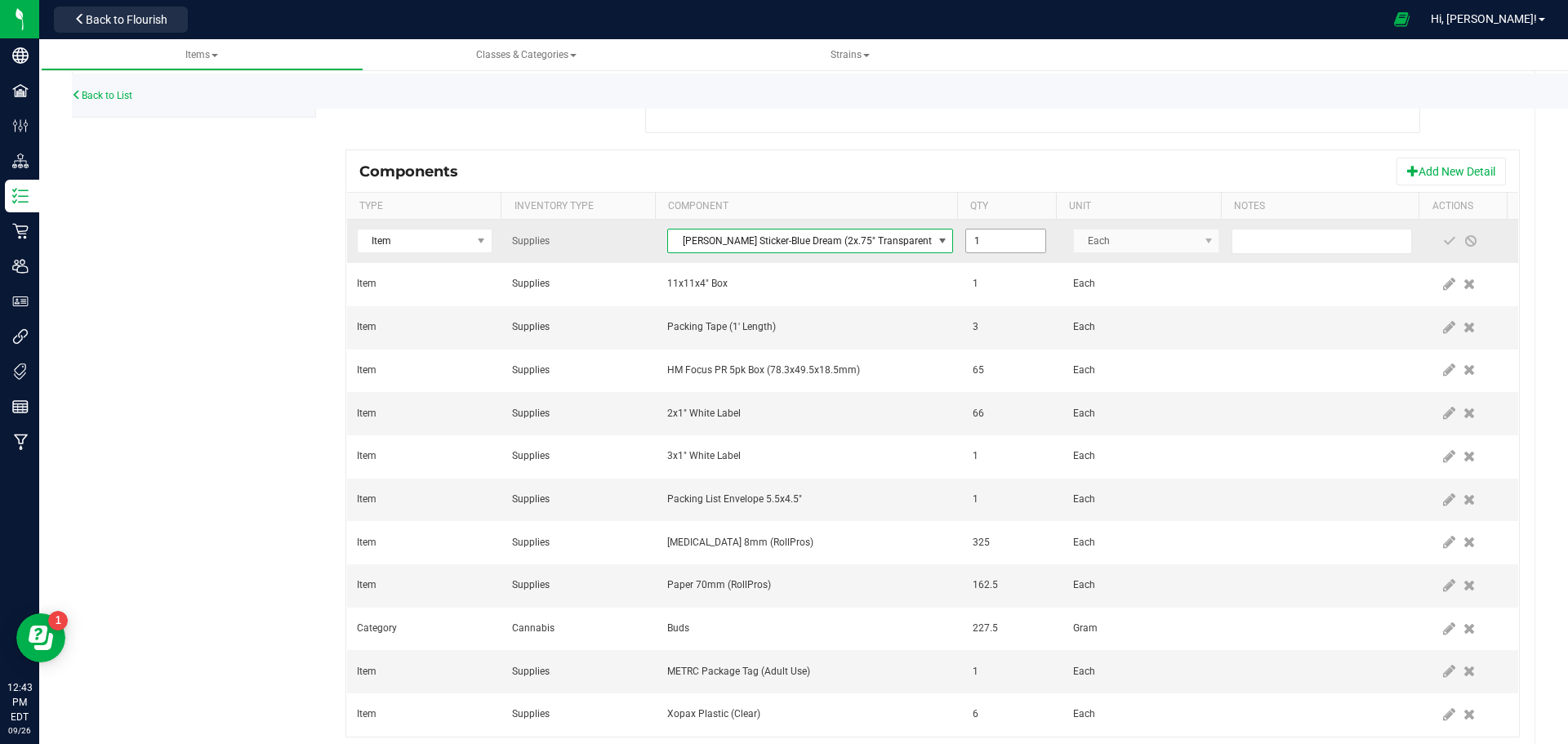
click at [997, 238] on input "1" at bounding box center [1005, 240] width 78 height 22
type input "65.0000"
click at [1443, 238] on span at bounding box center [1449, 241] width 13 height 13
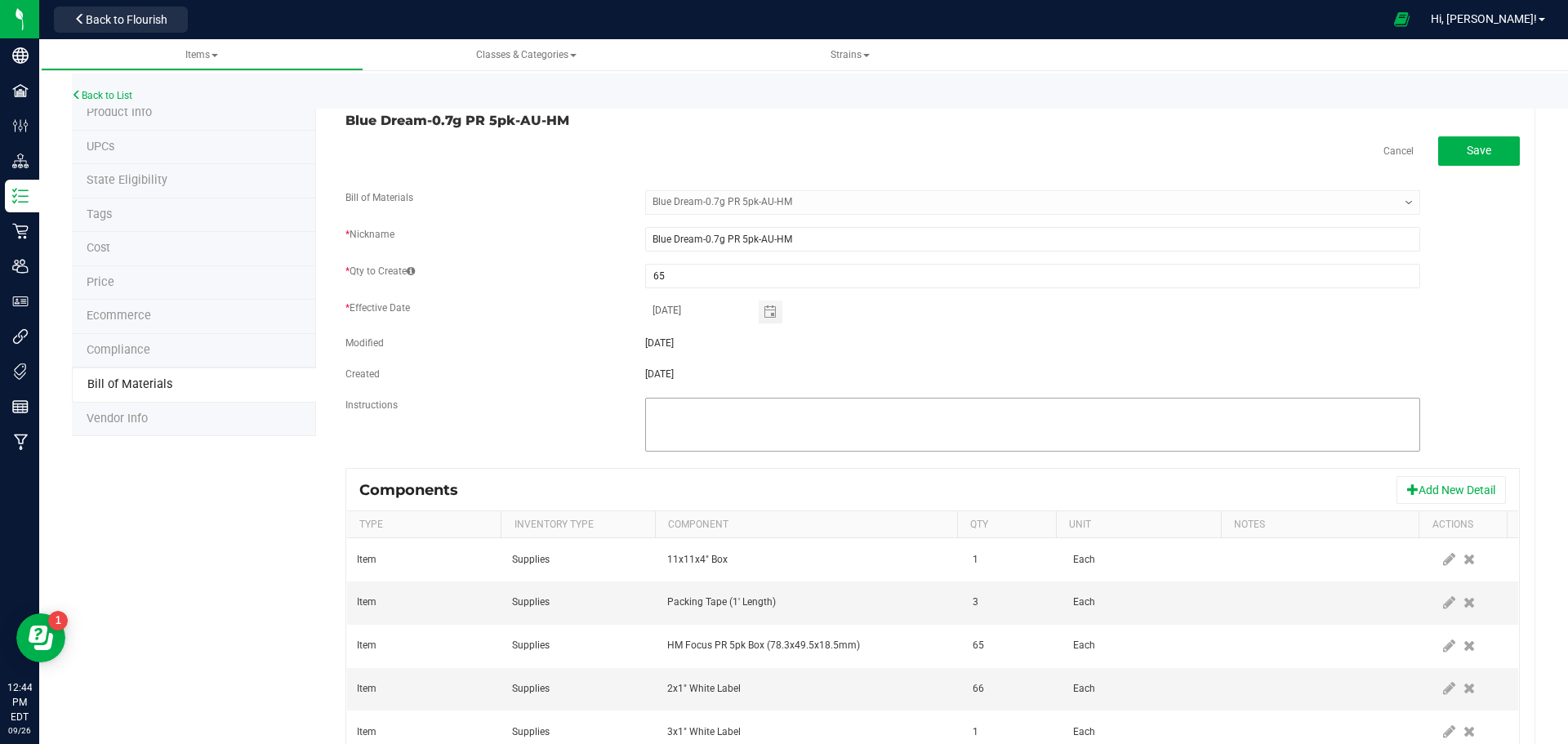
scroll to position [0, 0]
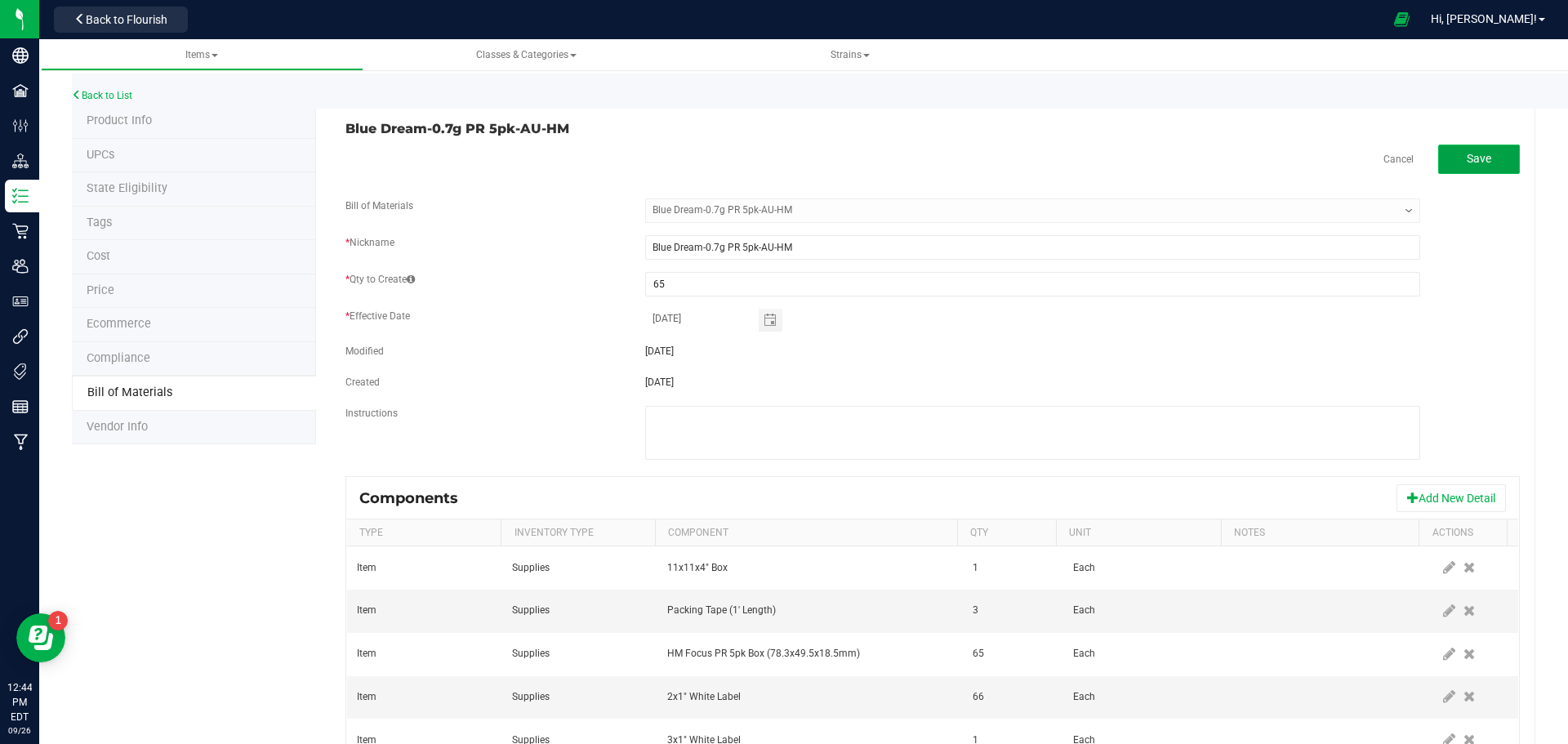
click at [1467, 165] on span "Save" at bounding box center [1479, 158] width 24 height 13
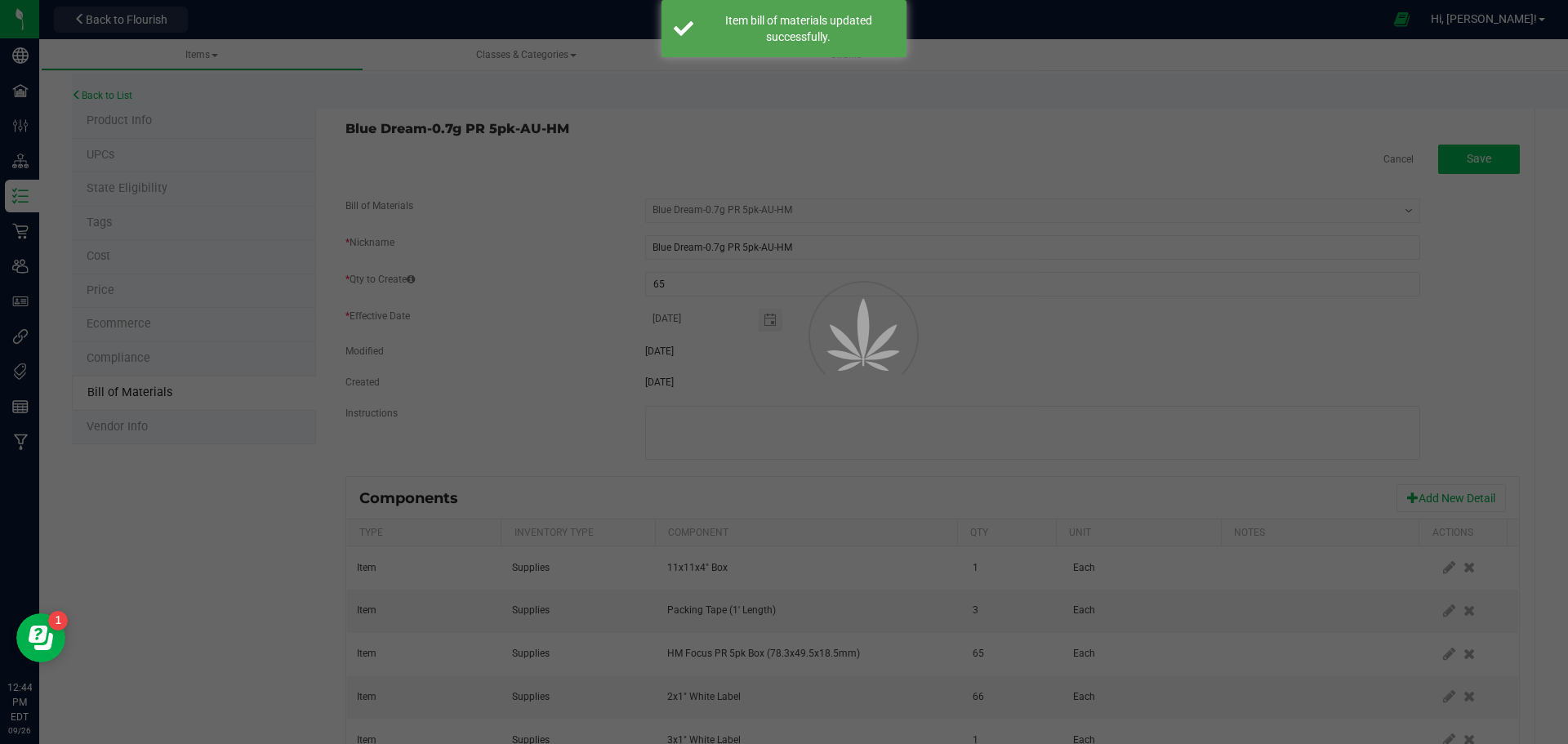
select select "42"
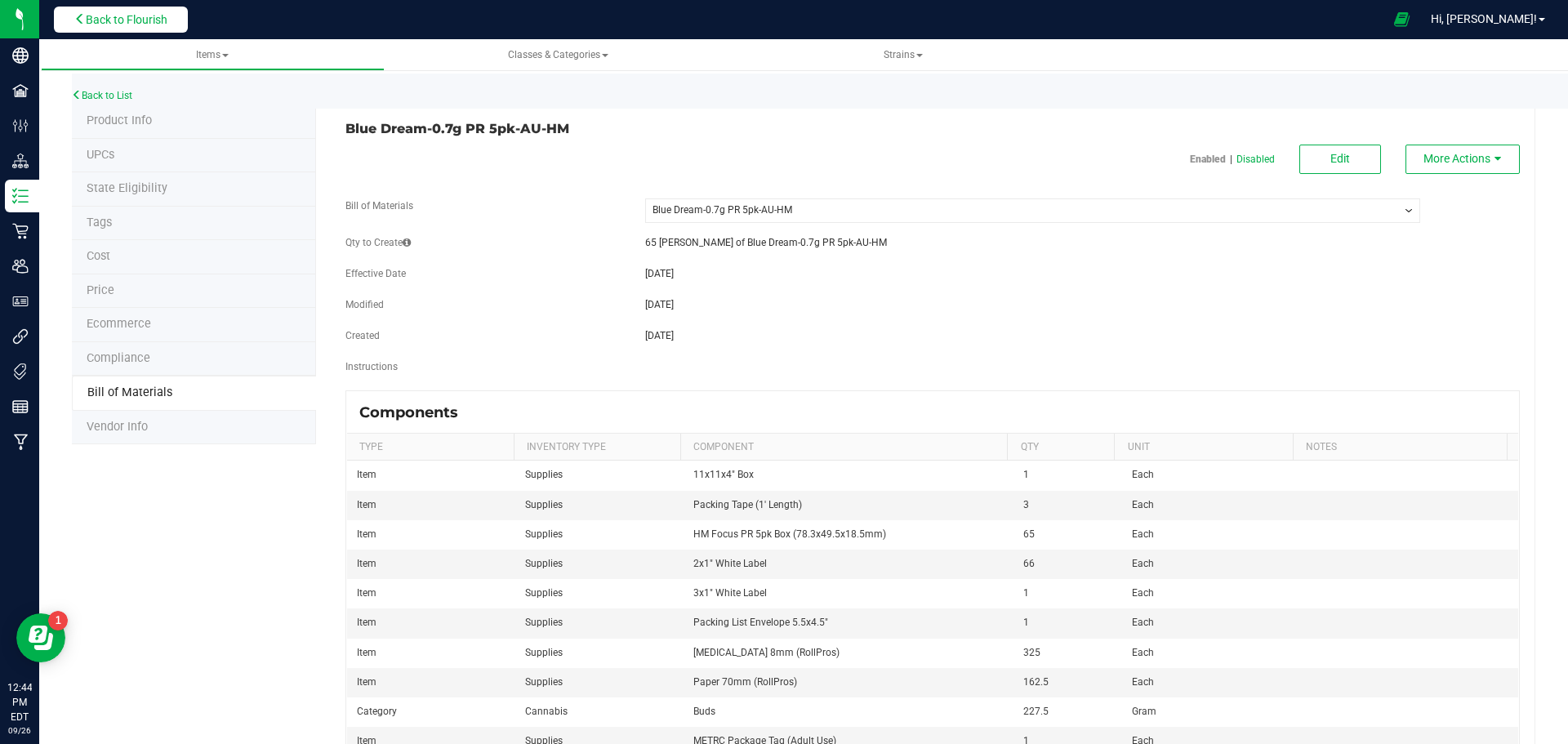
click at [167, 23] on span "Back to Flourish" at bounding box center [126, 20] width 82 height 13
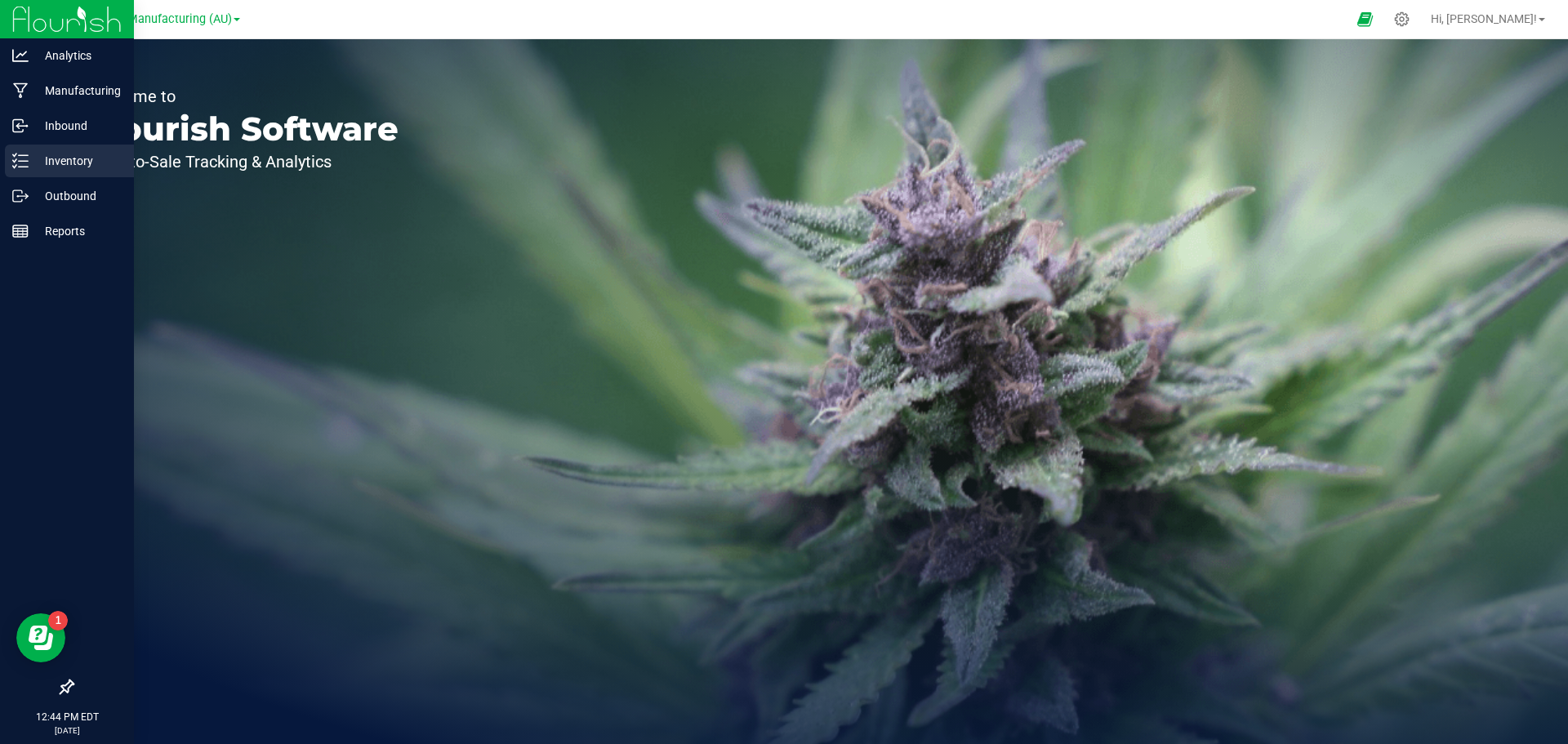
click at [69, 164] on p "Inventory" at bounding box center [77, 161] width 98 height 20
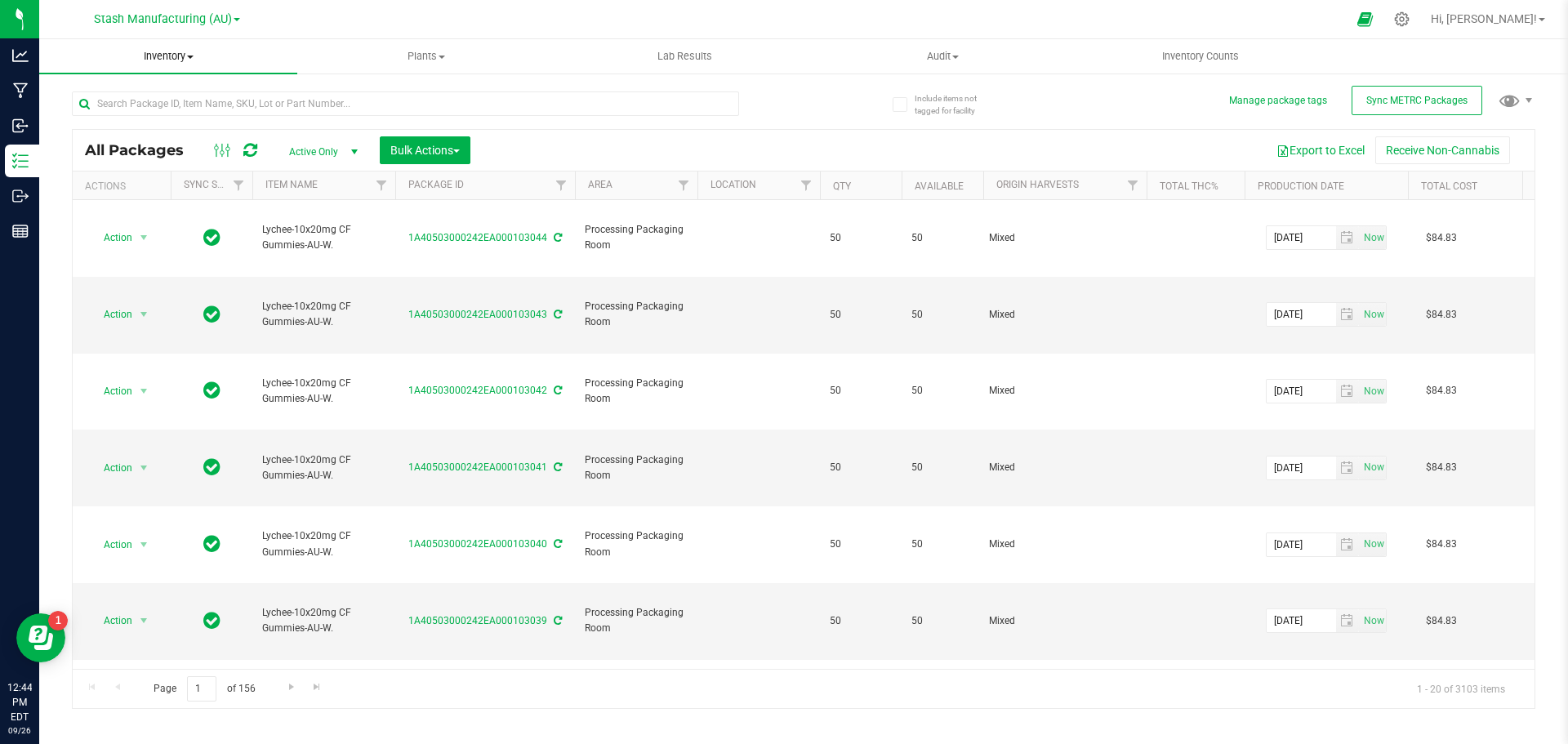
click at [185, 58] on span "Inventory" at bounding box center [168, 56] width 258 height 14
click at [98, 195] on span "From bill of materials" at bounding box center [113, 196] width 148 height 13
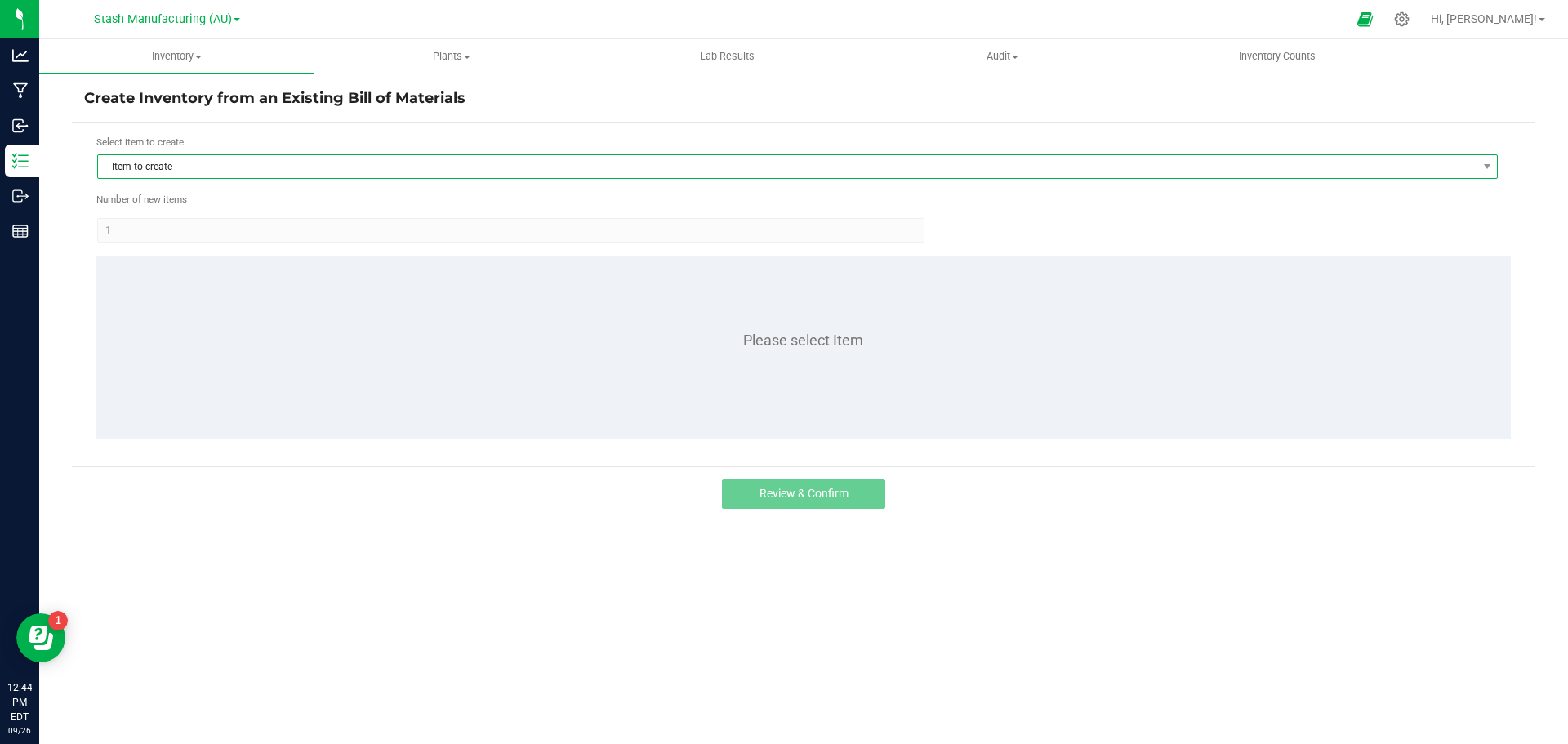
click at [186, 164] on span "Item to create" at bounding box center [787, 166] width 1379 height 22
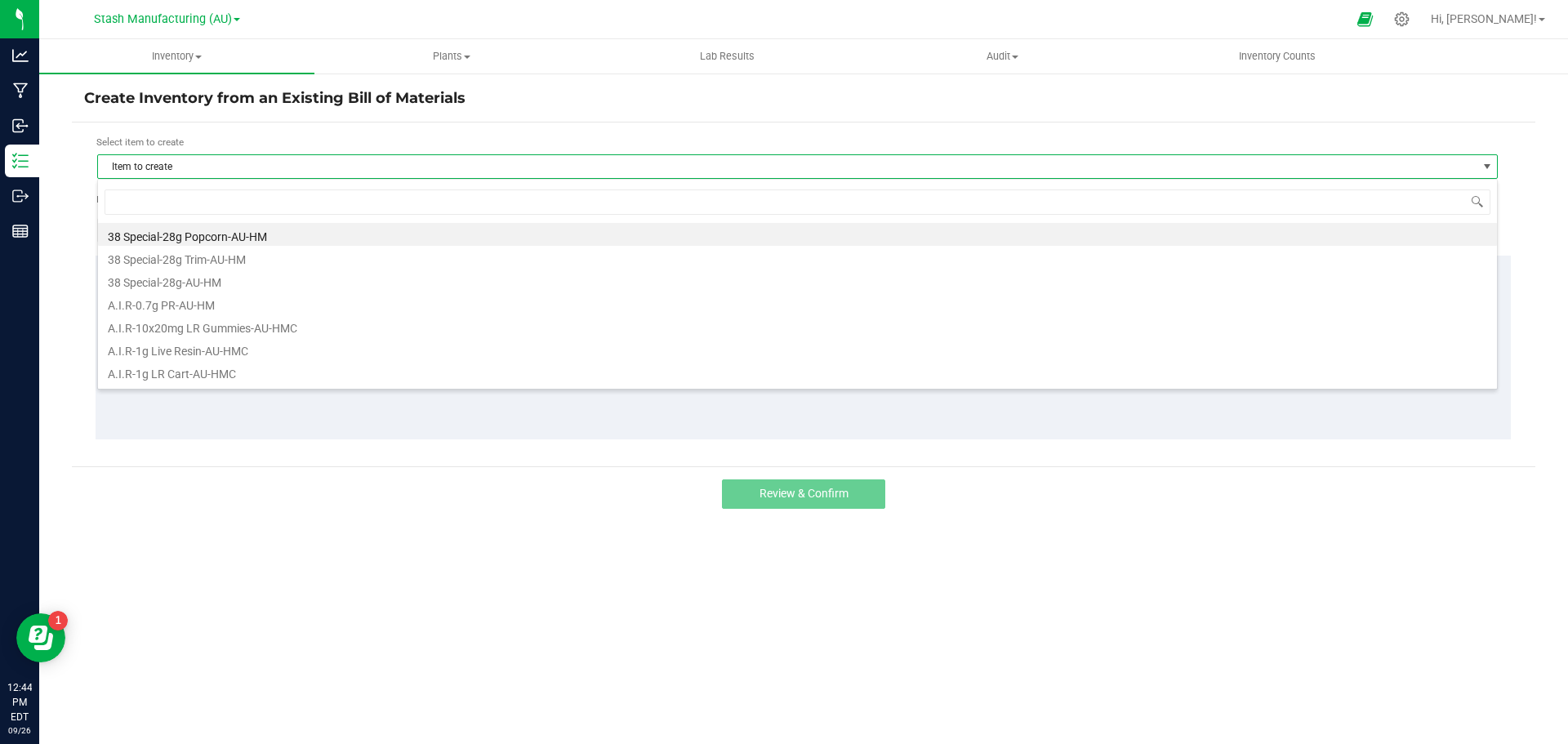
scroll to position [24, 1401]
type input "blue dream"
click at [237, 237] on li "Blue Dream-0.7g PR 5pk-AU-HM" at bounding box center [797, 234] width 1399 height 22
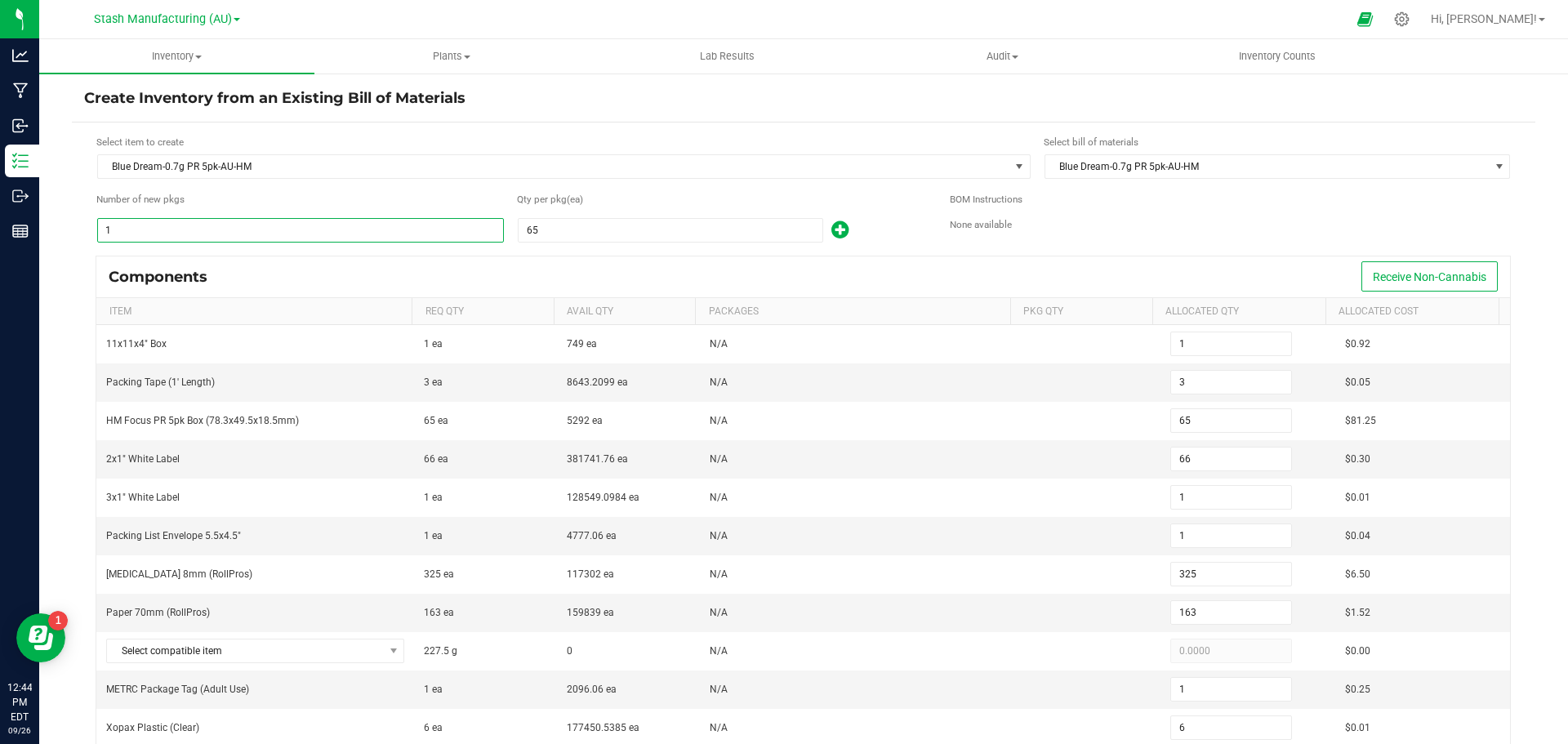
click at [193, 227] on input "1" at bounding box center [300, 229] width 405 height 22
type input "9"
type input "27"
type input "585"
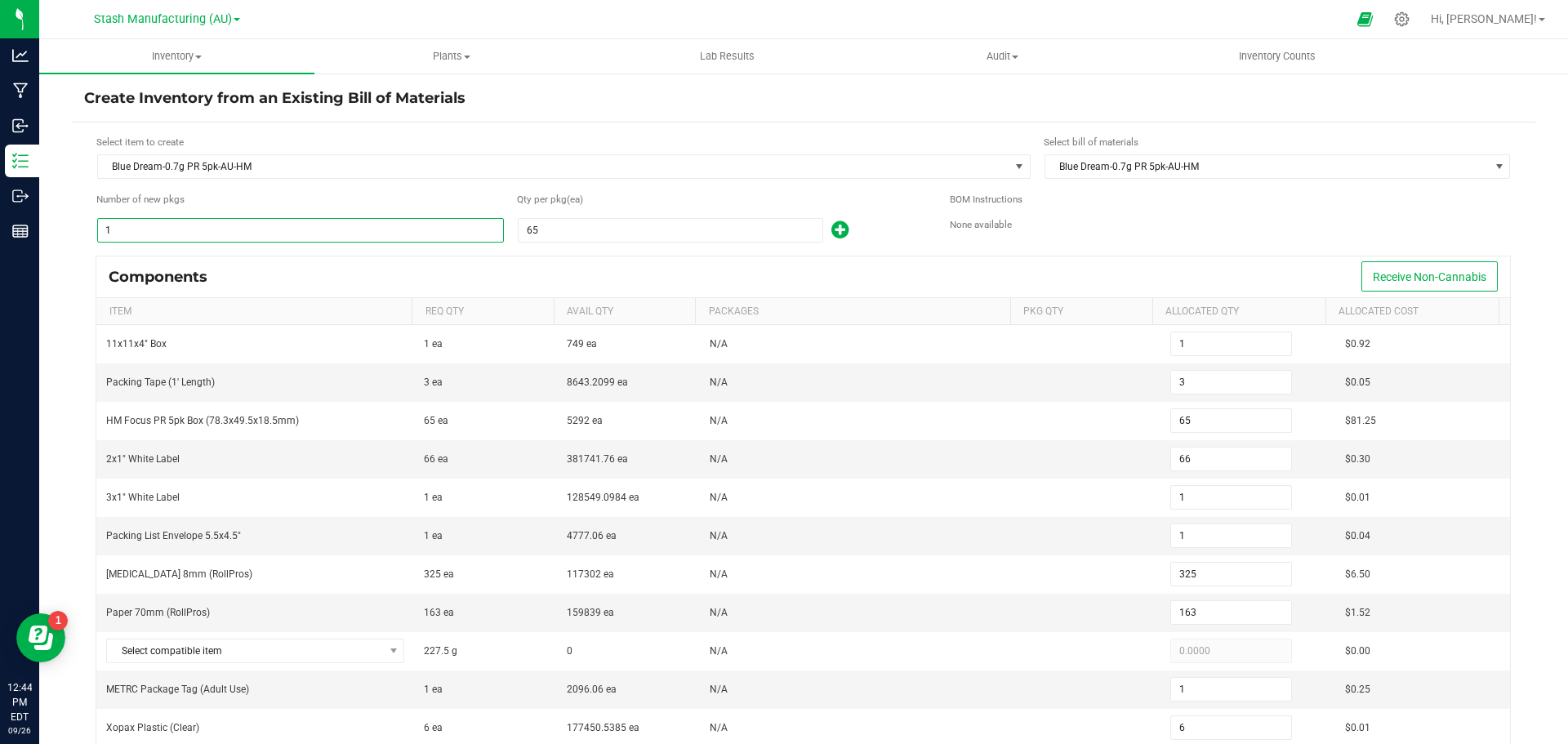
type input "594"
type input "9"
type input "2,925"
type input "1,463"
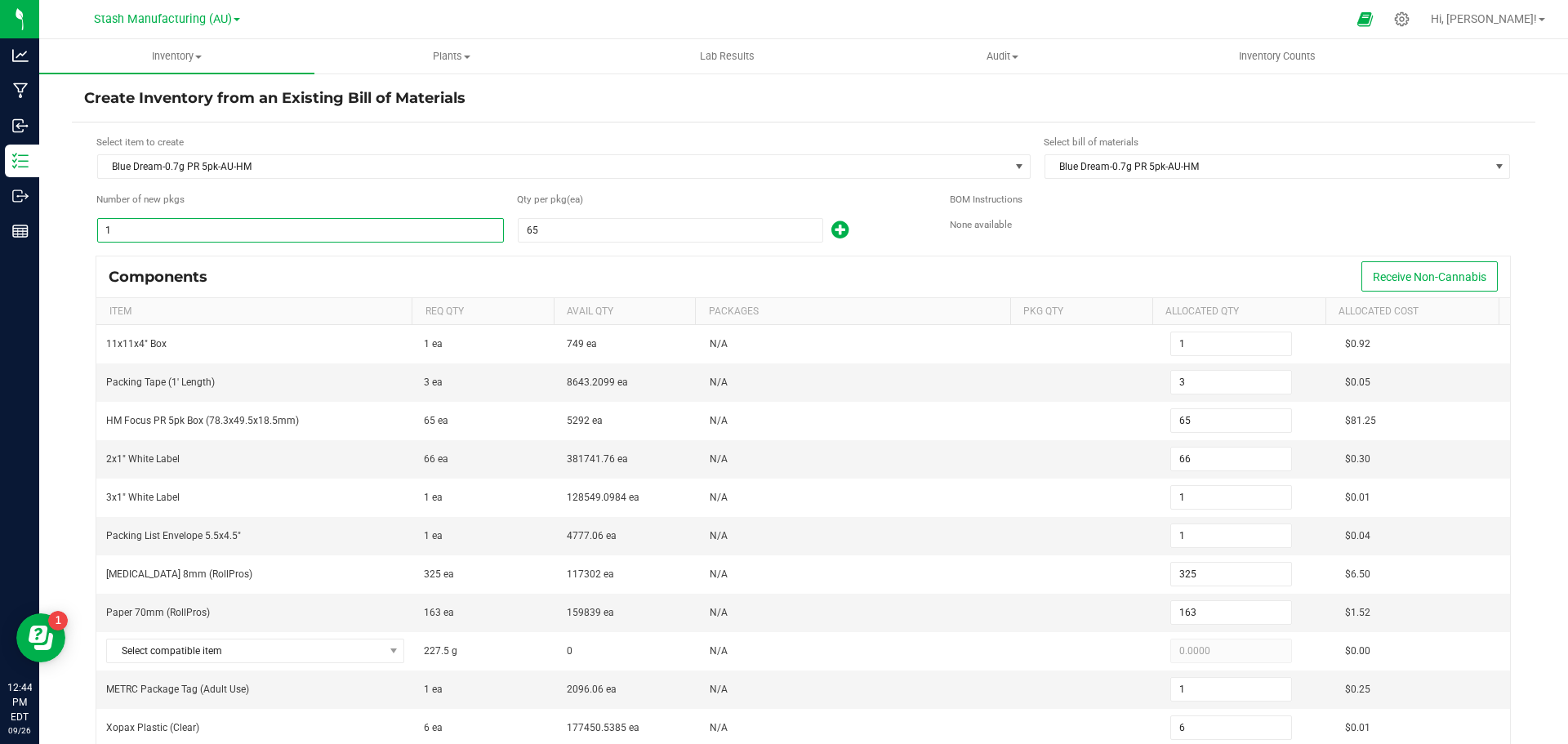
type input "9"
type input "54"
type input "585"
type input "9"
click at [390, 190] on form "Select item to create Blue Dream-0.7g PR 5pk-AU-HM Select bill of materials Blu…" at bounding box center [804, 623] width 1439 height 978
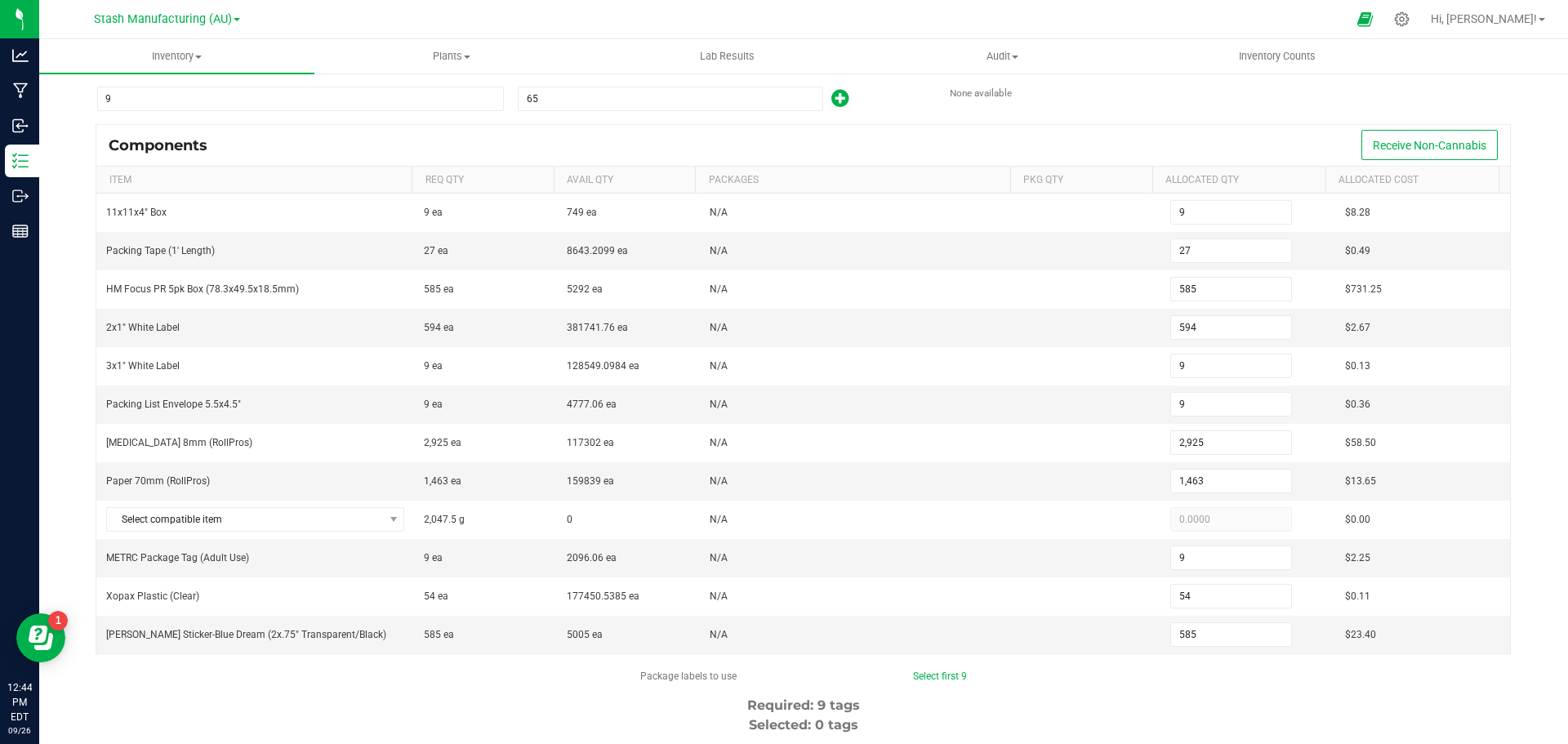
scroll to position [164, 0]
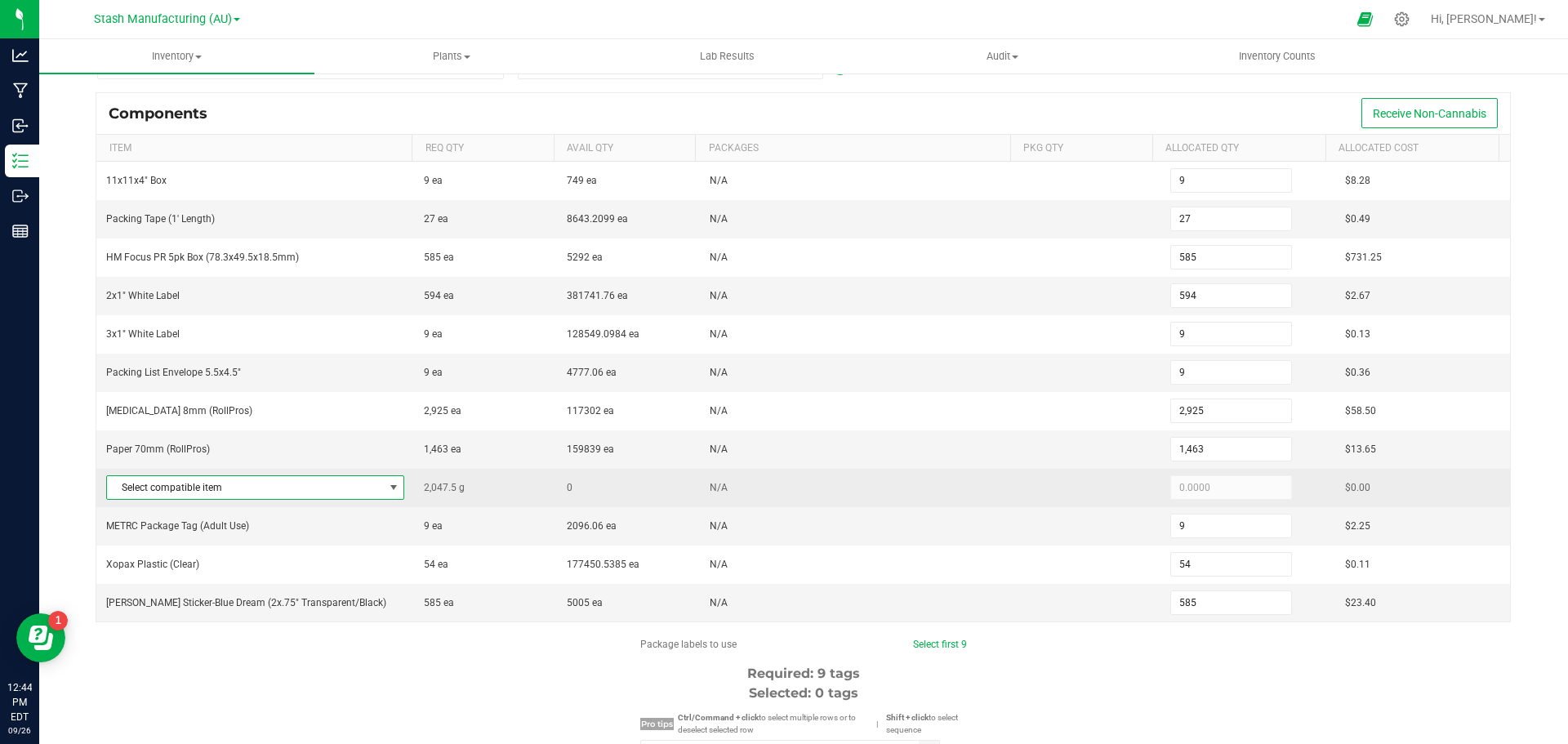
click at [391, 482] on span at bounding box center [393, 488] width 13 height 13
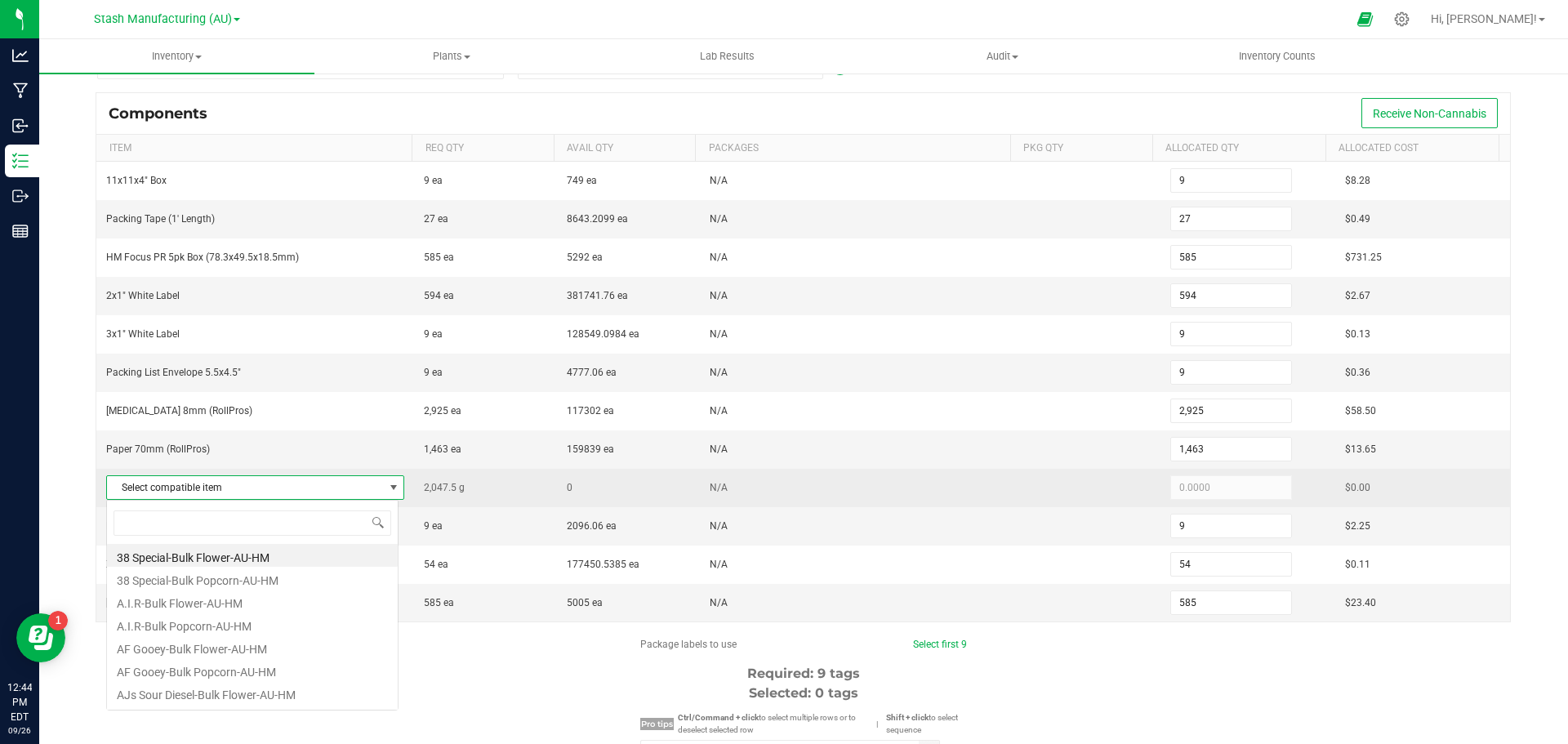
scroll to position [24, 292]
type input "blue dream"
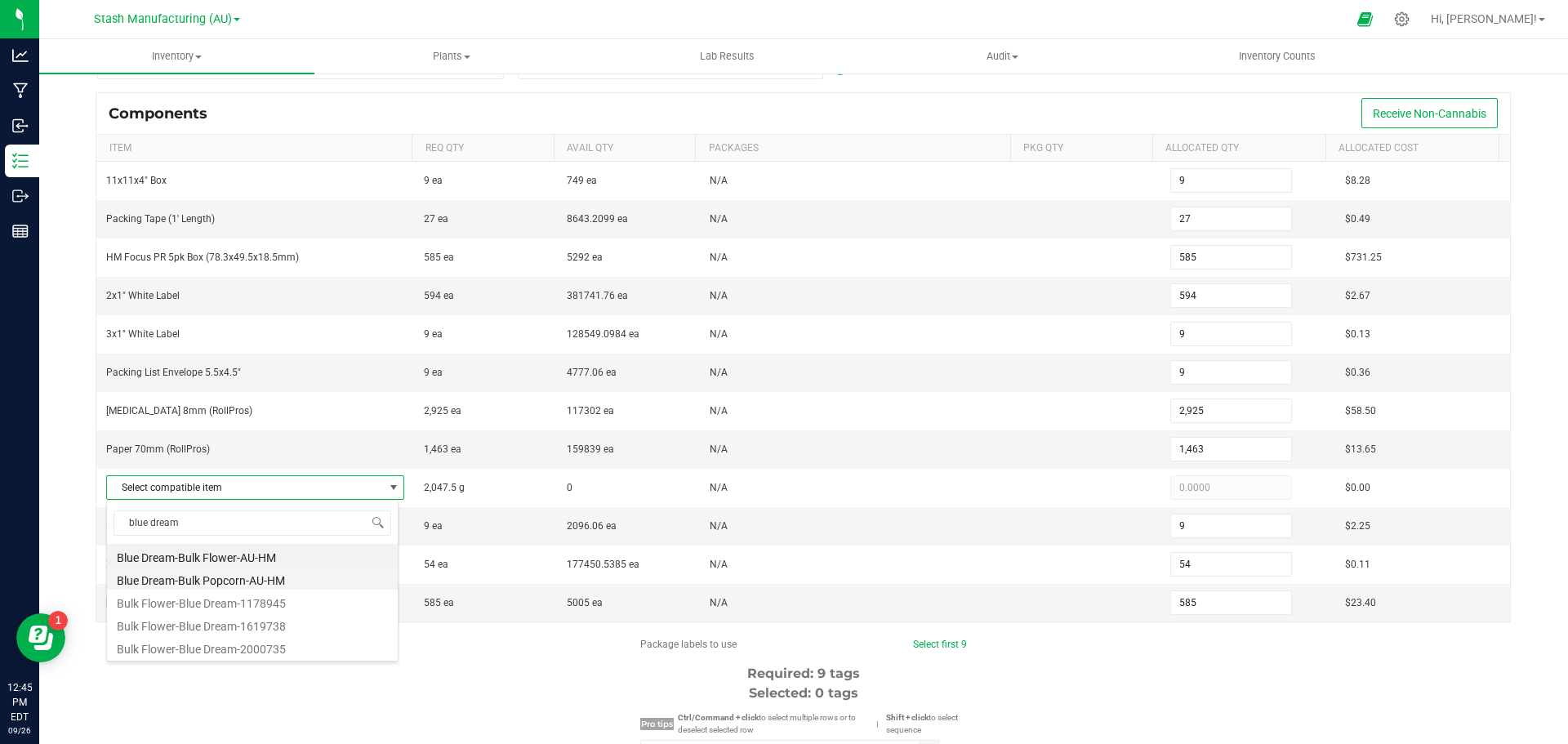
click at [286, 582] on li "Blue Dream-Bulk Popcorn-AU-HM" at bounding box center [252, 578] width 291 height 22
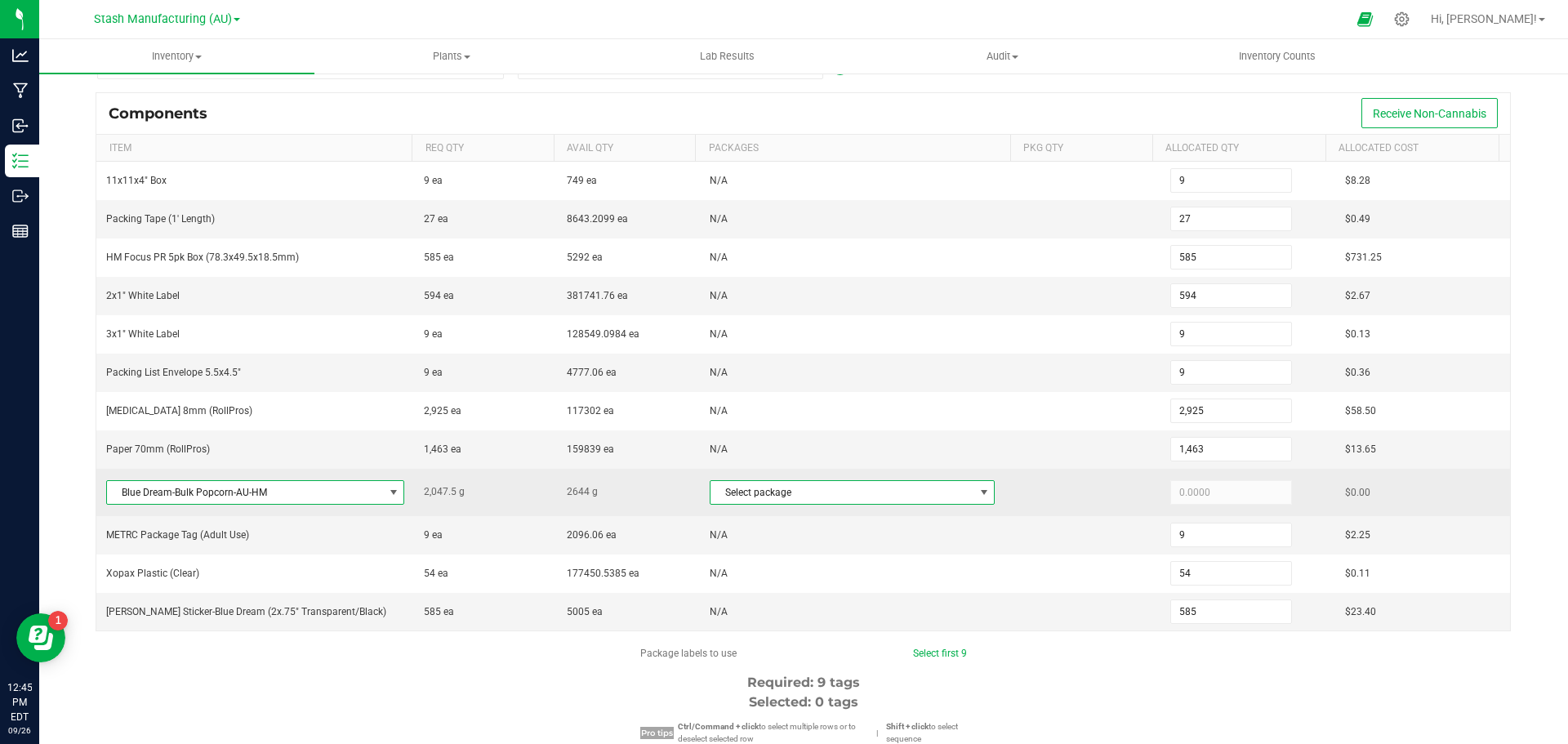
click at [978, 498] on span at bounding box center [984, 492] width 13 height 13
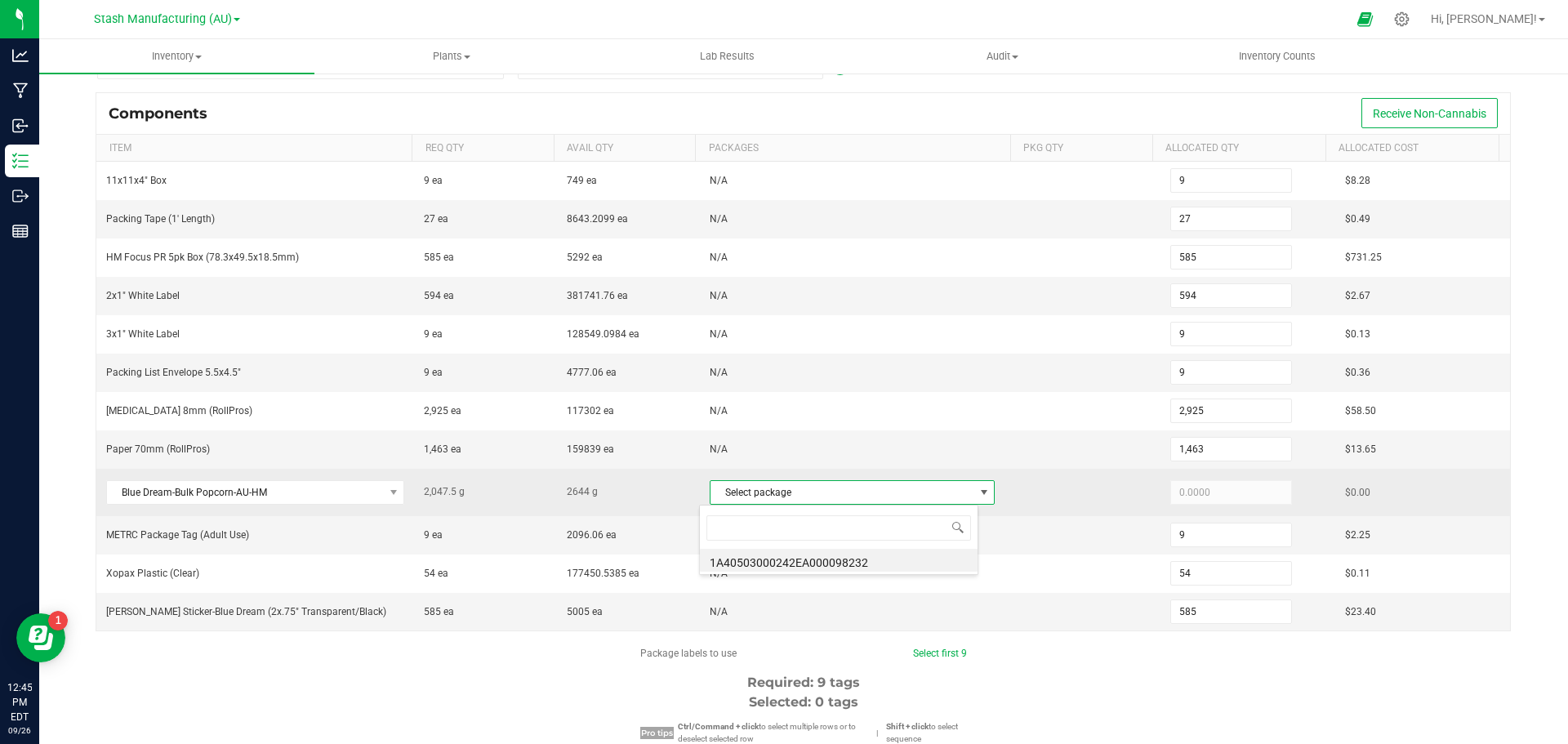
scroll to position [24, 280]
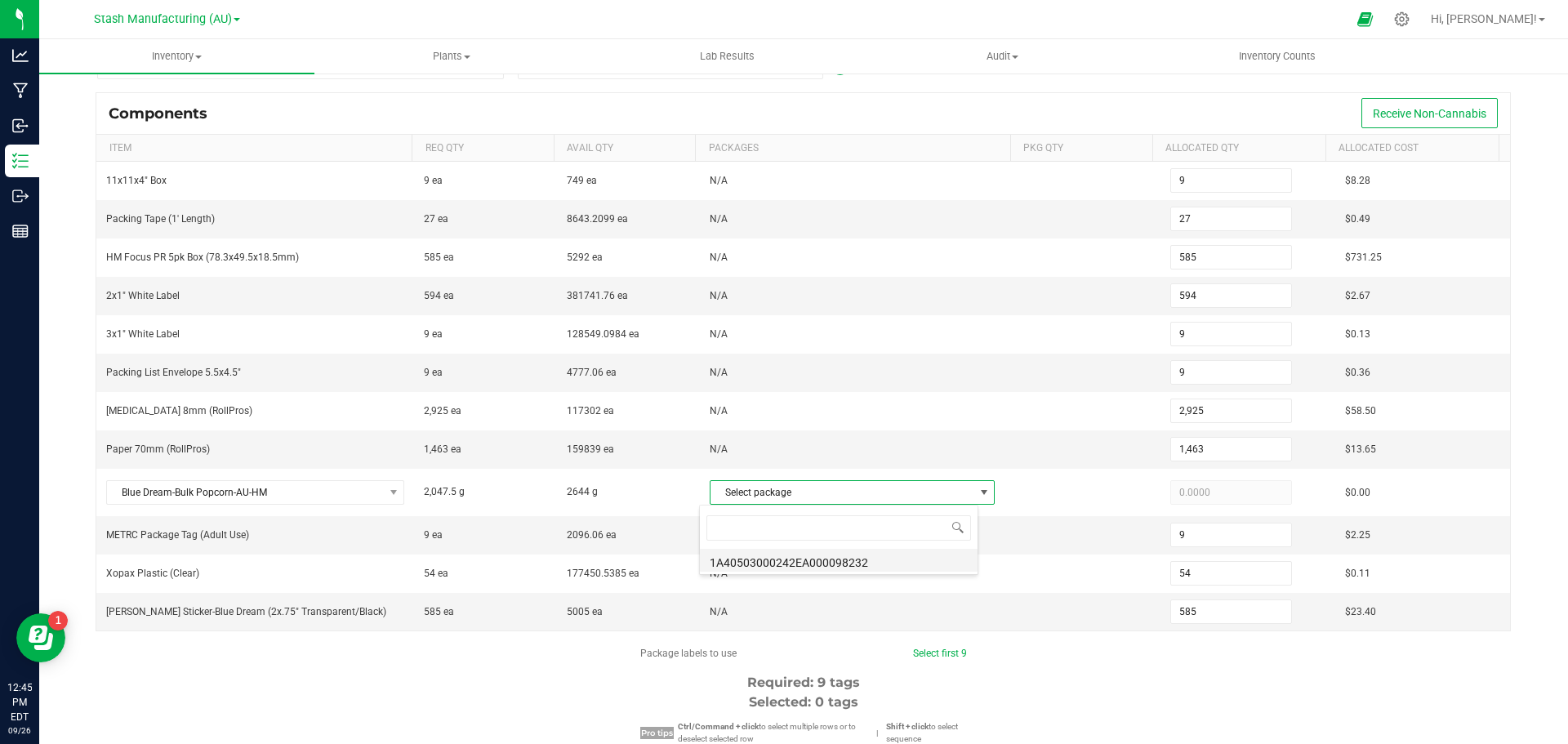
click at [845, 568] on li "1A40503000242EA000098232" at bounding box center [838, 560] width 278 height 22
type input "2,047.5000"
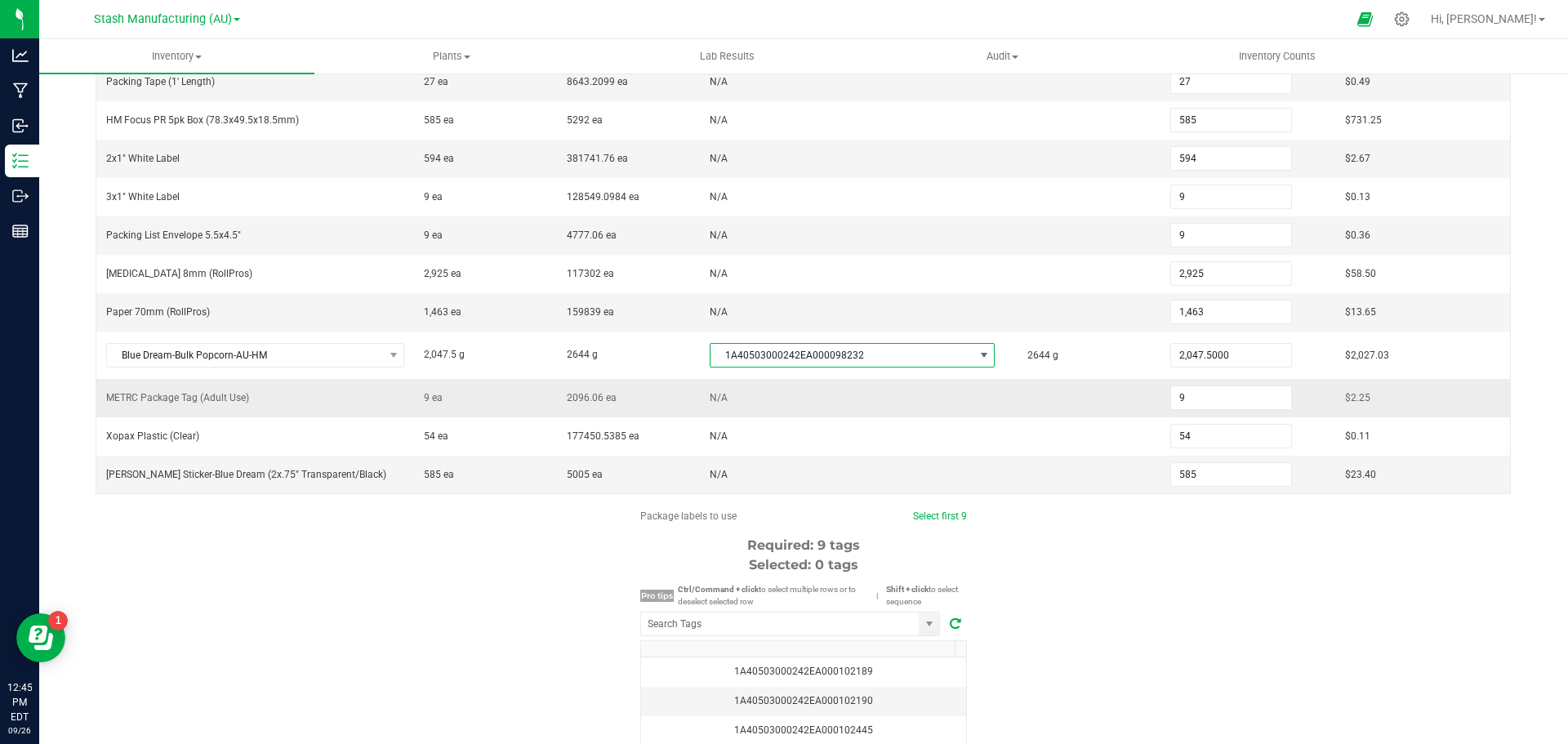
scroll to position [327, 0]
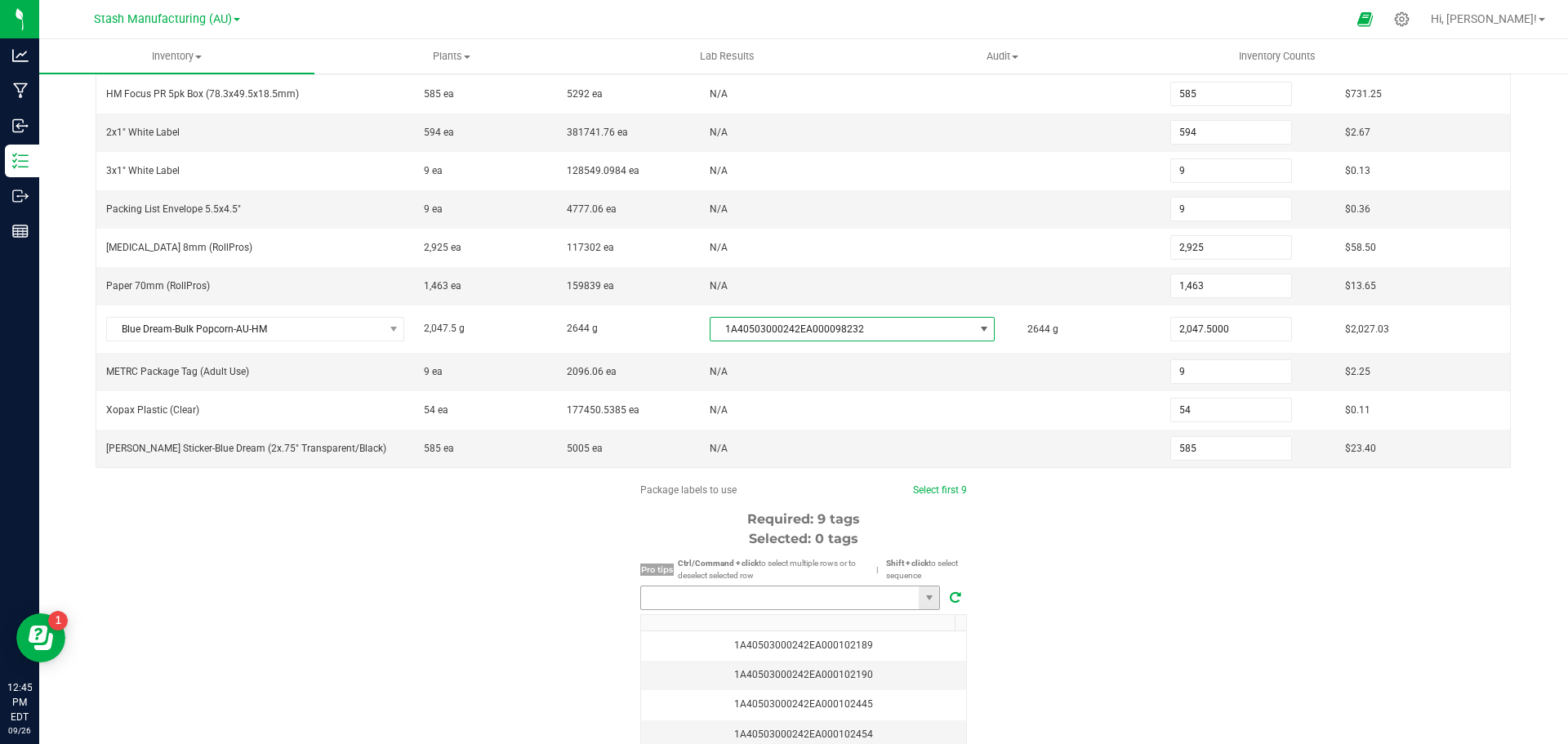
click at [762, 597] on input "NO DATA FOUND" at bounding box center [780, 597] width 278 height 22
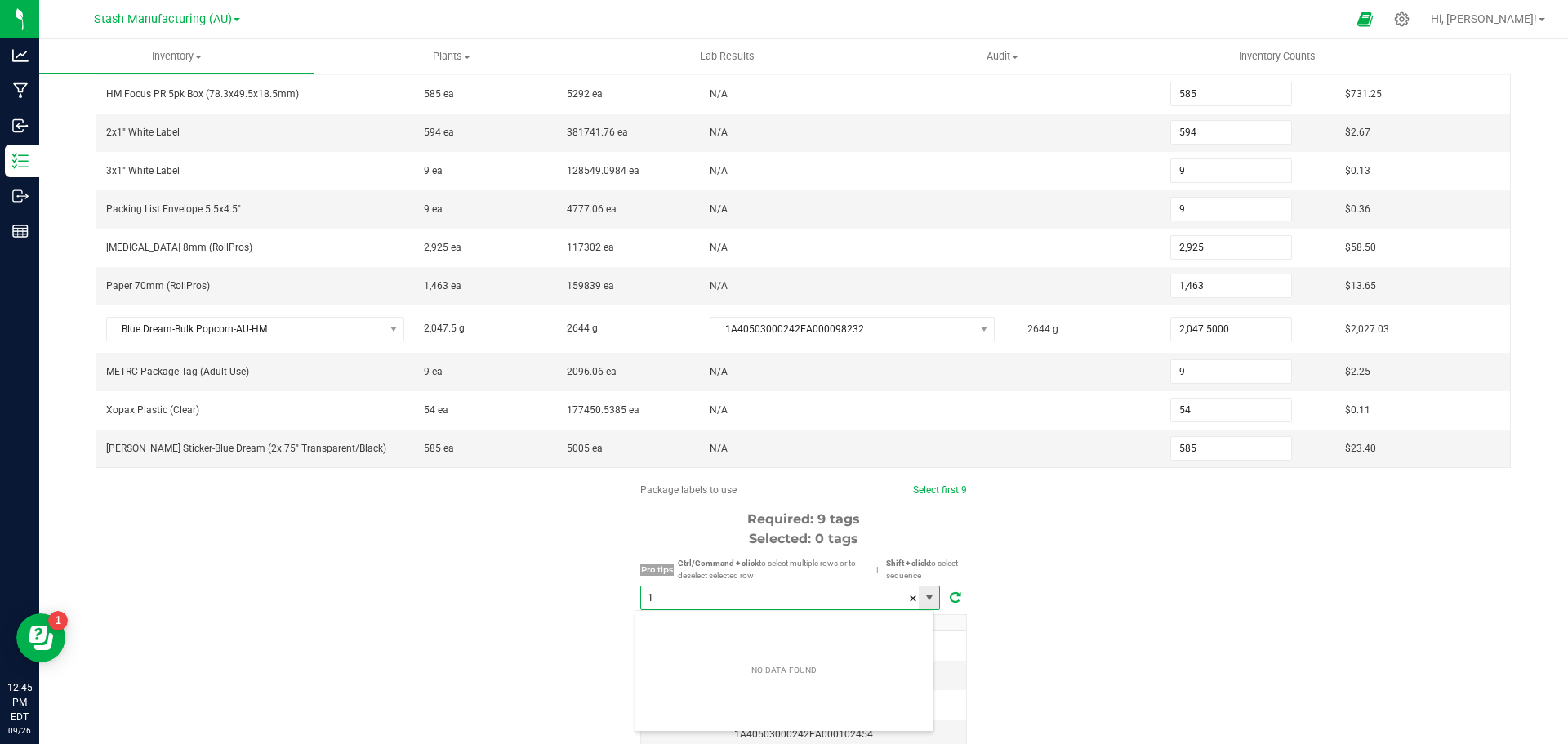
scroll to position [24, 300]
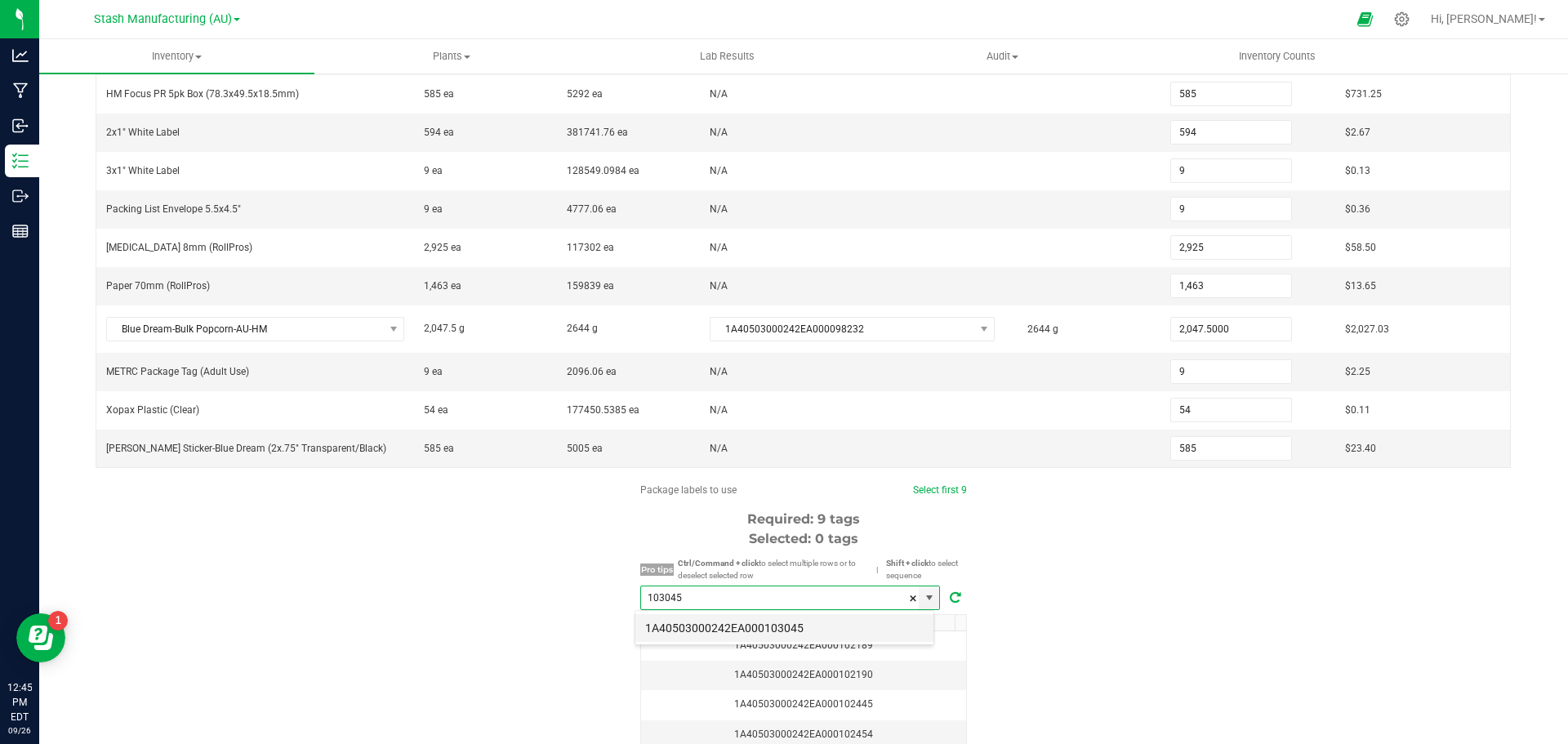
click at [773, 634] on li "1A40503000242EA000103045" at bounding box center [784, 628] width 298 height 28
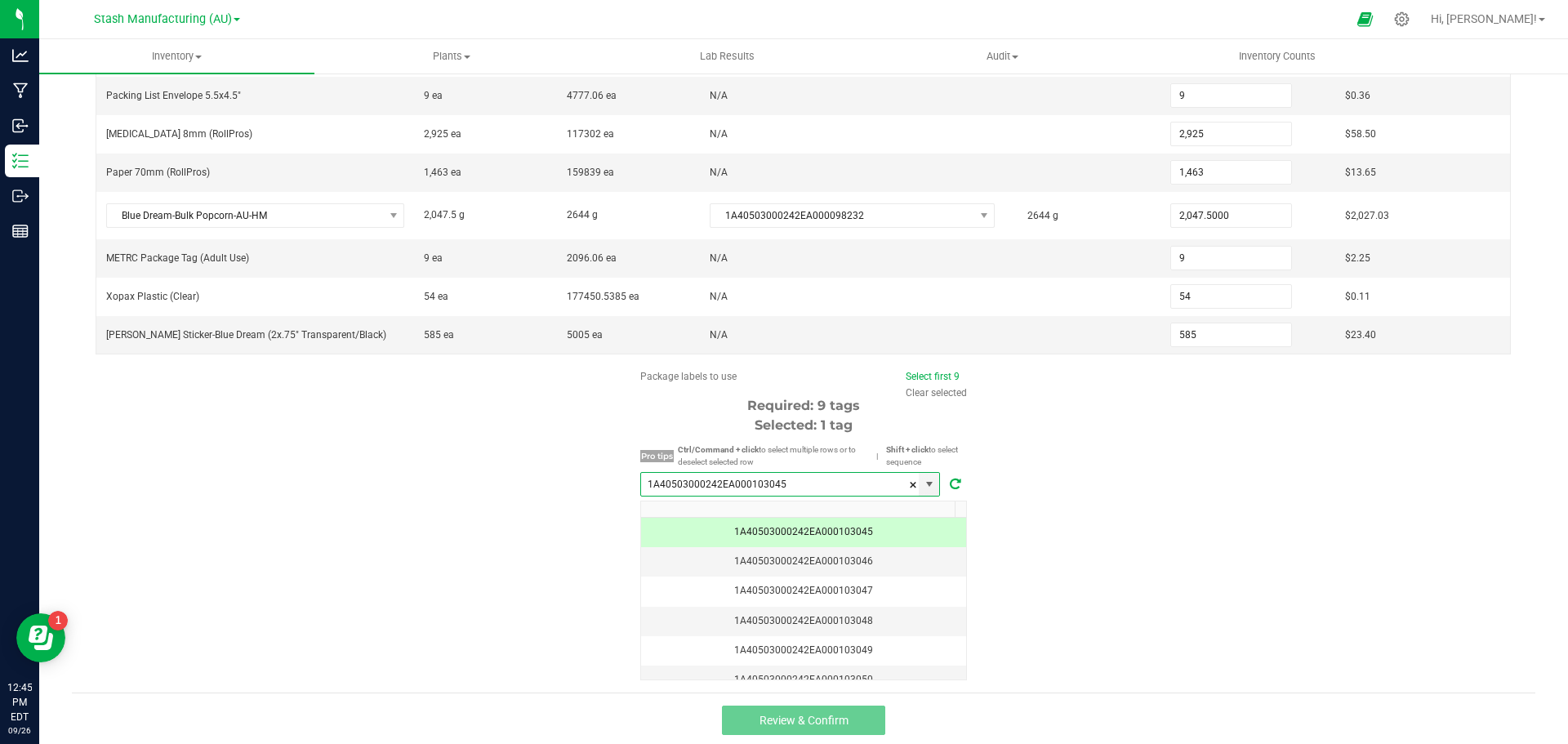
scroll to position [444, 0]
type input "1A40503000242EA000103045"
click at [946, 370] on link "Select first 9" at bounding box center [933, 373] width 54 height 12
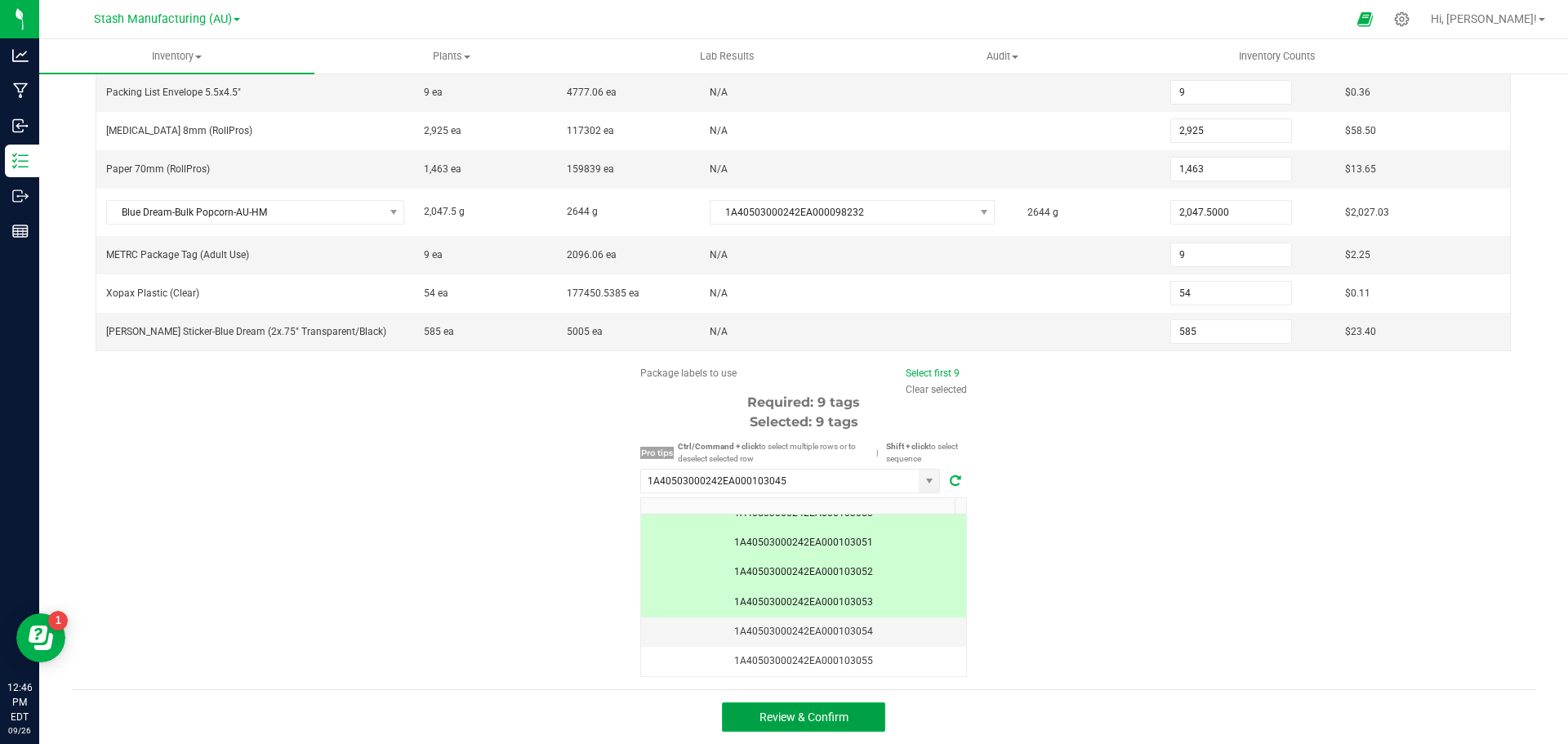
click at [814, 717] on span "Review & Confirm" at bounding box center [803, 717] width 89 height 13
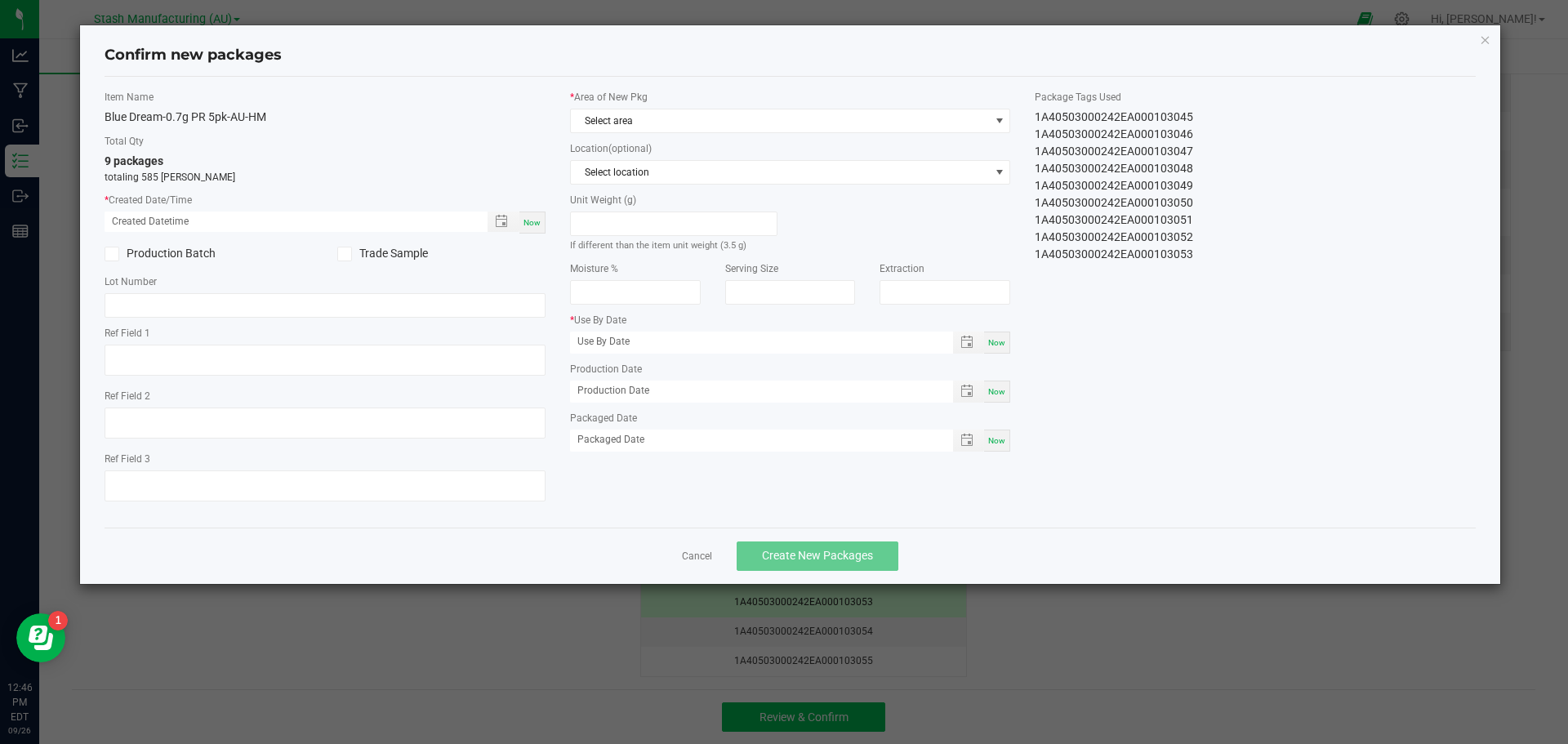
type input "[DATE]"
click at [535, 225] on span "Now" at bounding box center [532, 222] width 17 height 9
type input "[DATE] 12:46 PM"
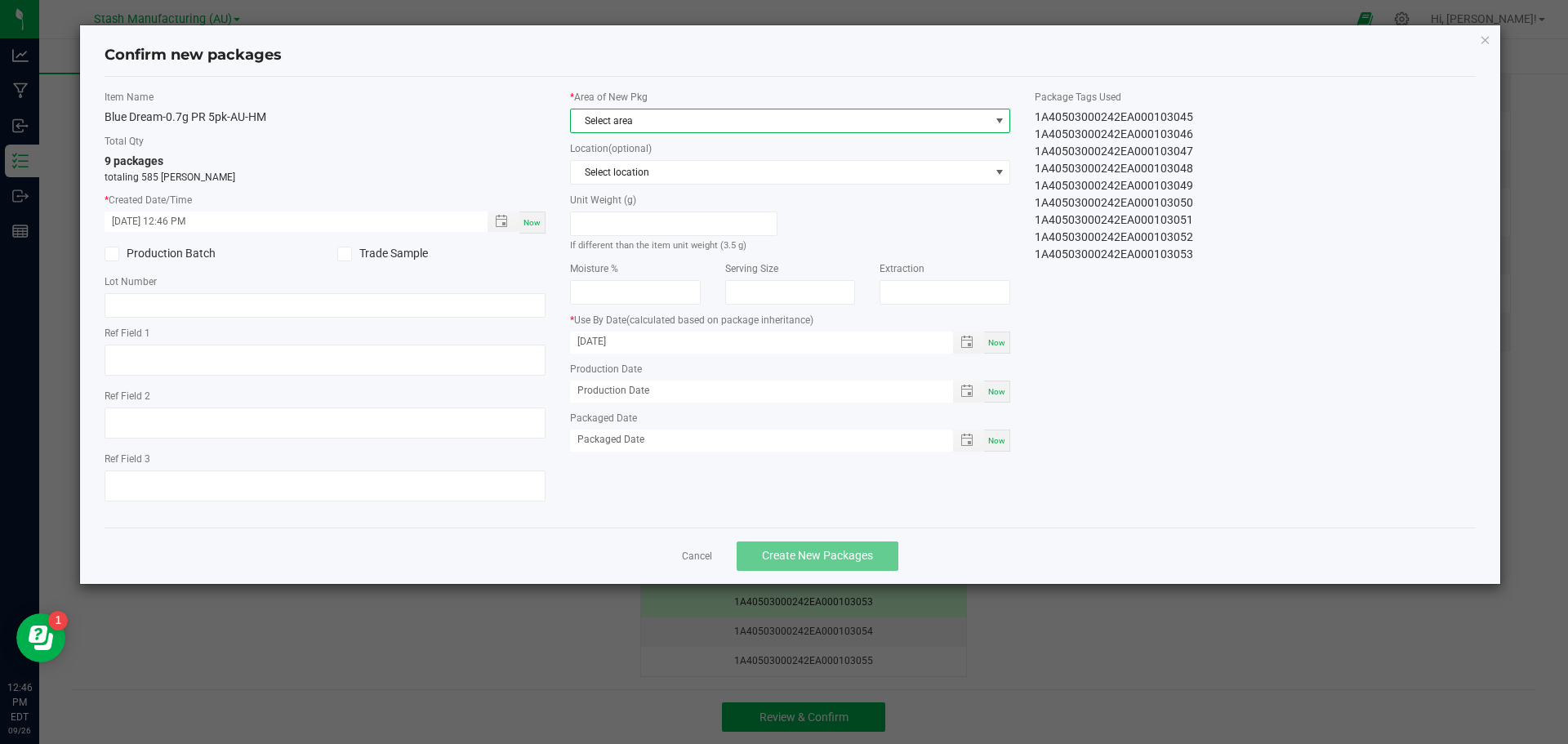
click at [999, 123] on span at bounding box center [999, 121] width 13 height 13
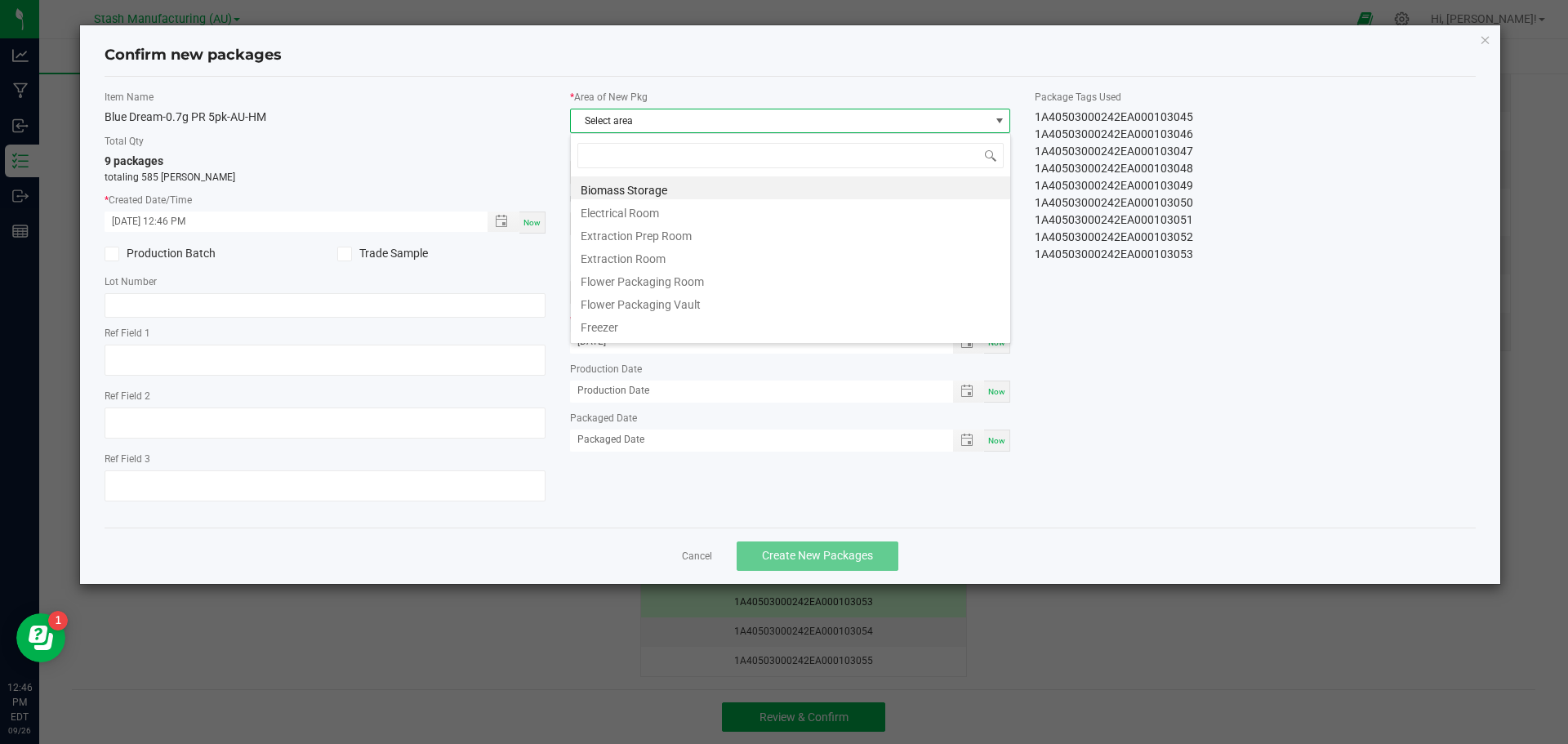
scroll to position [24, 441]
click at [612, 283] on li "Flower Packaging Room" at bounding box center [791, 279] width 439 height 22
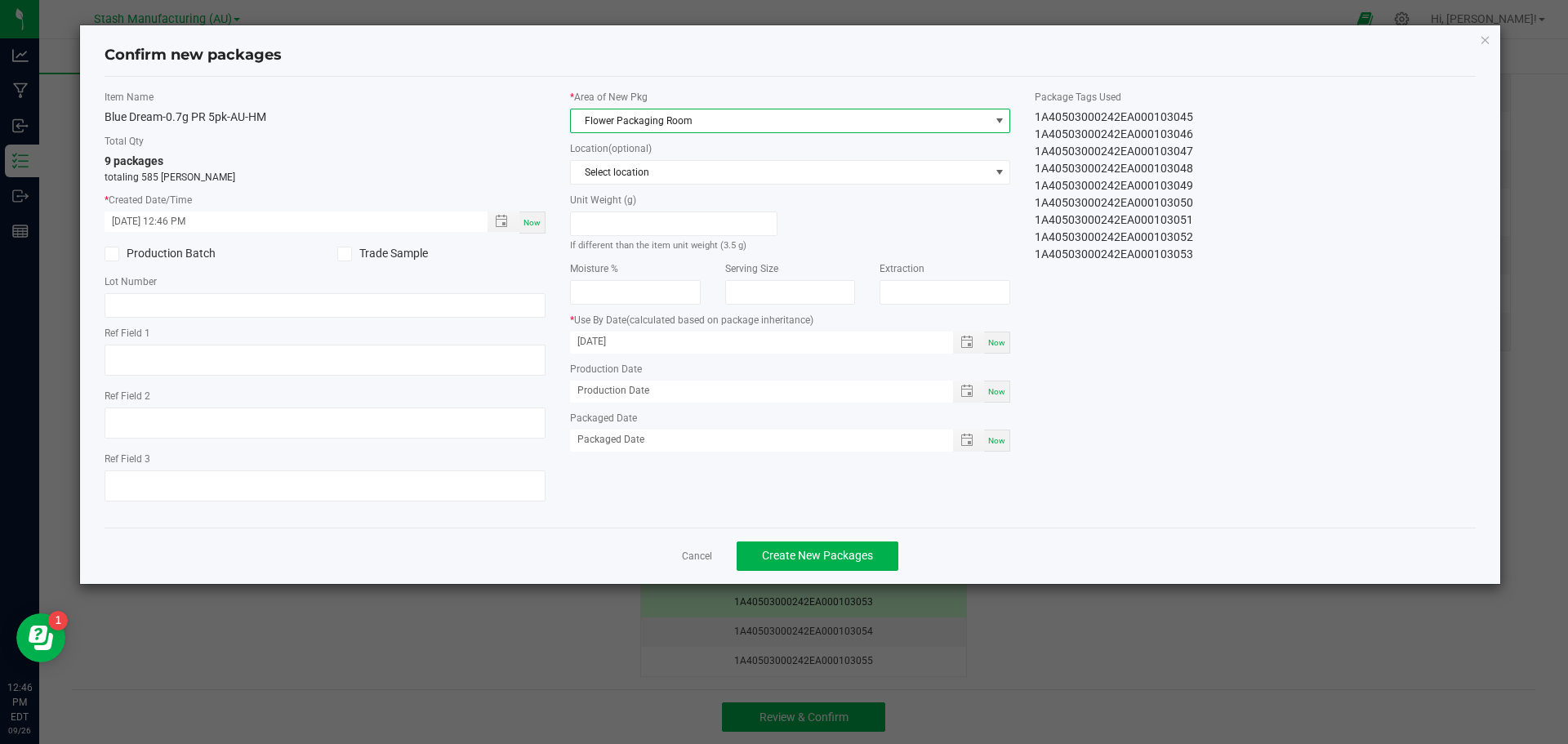
click at [1006, 343] on span "Now" at bounding box center [997, 343] width 17 height 9
type input "[DATE]"
click at [994, 439] on span "Now" at bounding box center [997, 441] width 17 height 9
type input "[DATE]"
click at [656, 346] on input "[DATE]" at bounding box center [753, 342] width 366 height 21
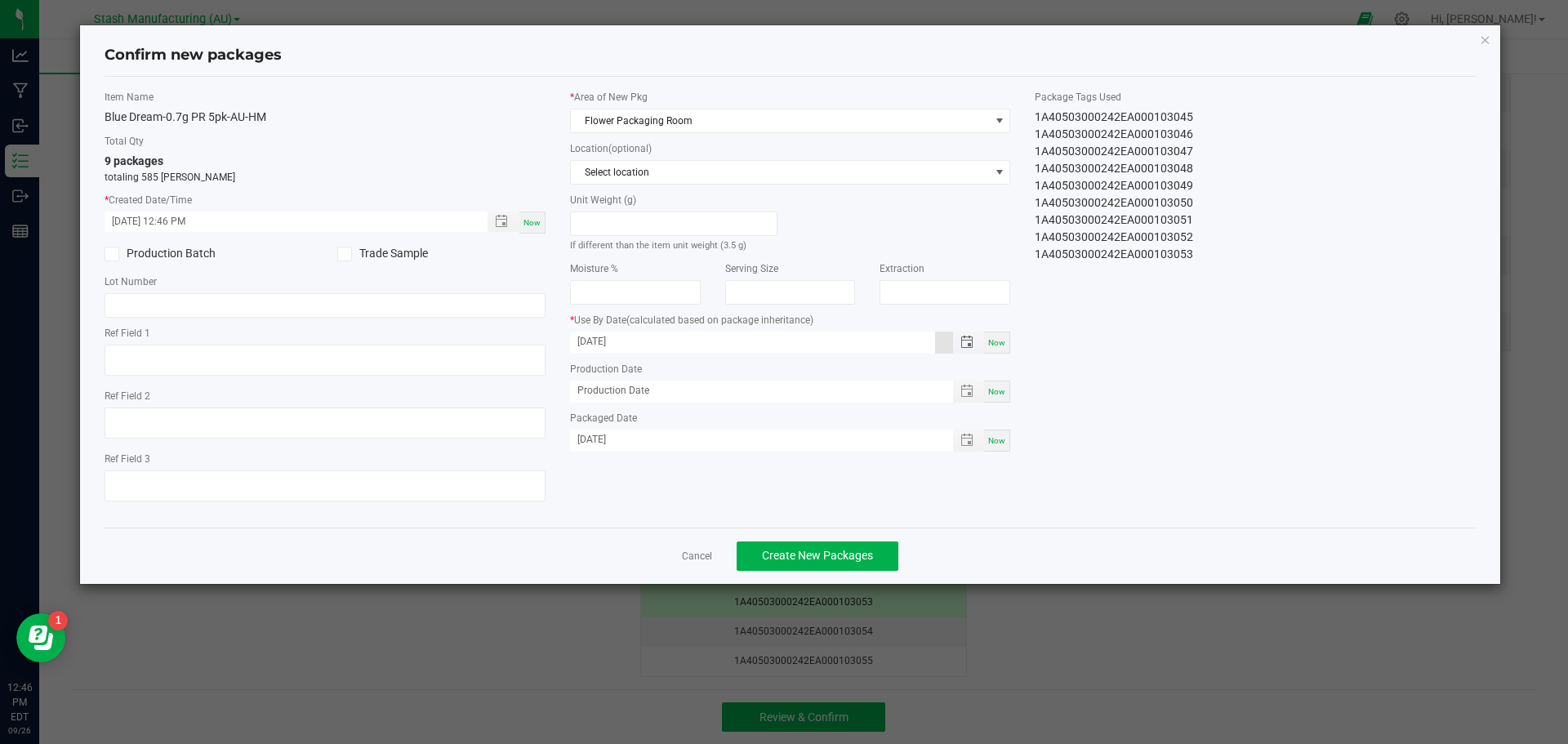
type input "[DATE]"
click at [874, 562] on span "Create New Packages" at bounding box center [817, 555] width 111 height 13
